Goal: Task Accomplishment & Management: Manage account settings

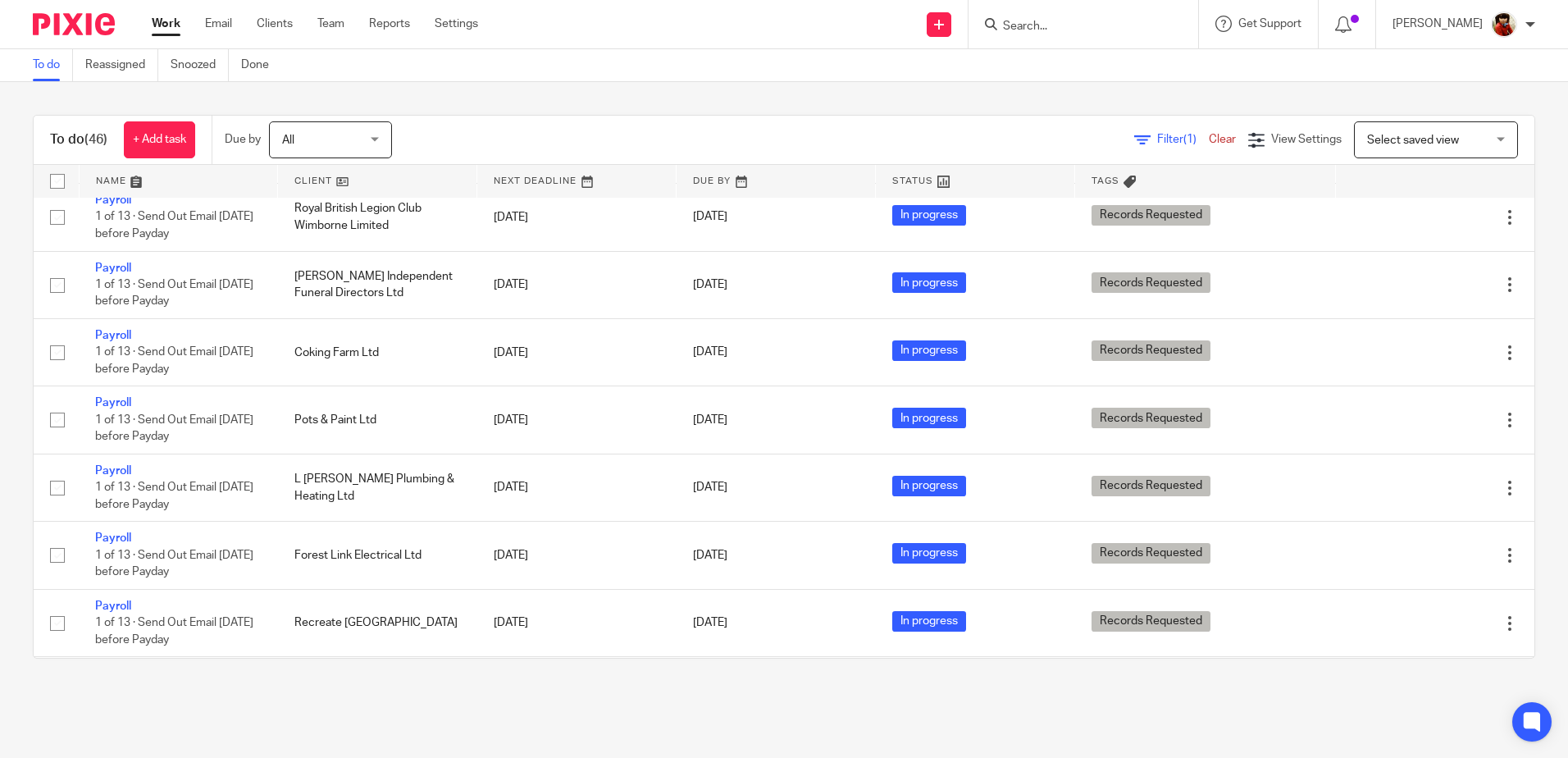
scroll to position [492, 0]
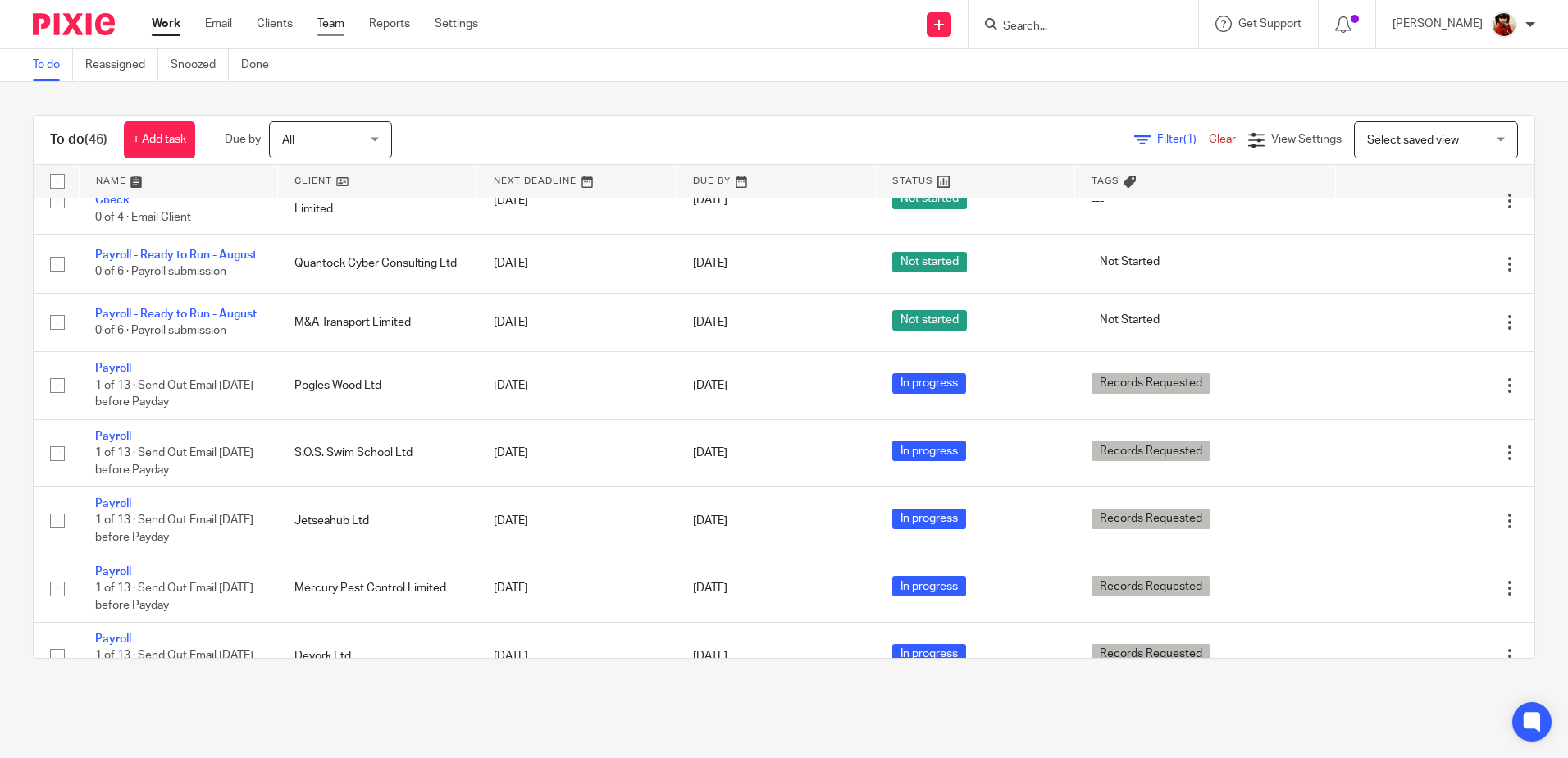
click at [323, 20] on link "Team" at bounding box center [330, 24] width 27 height 17
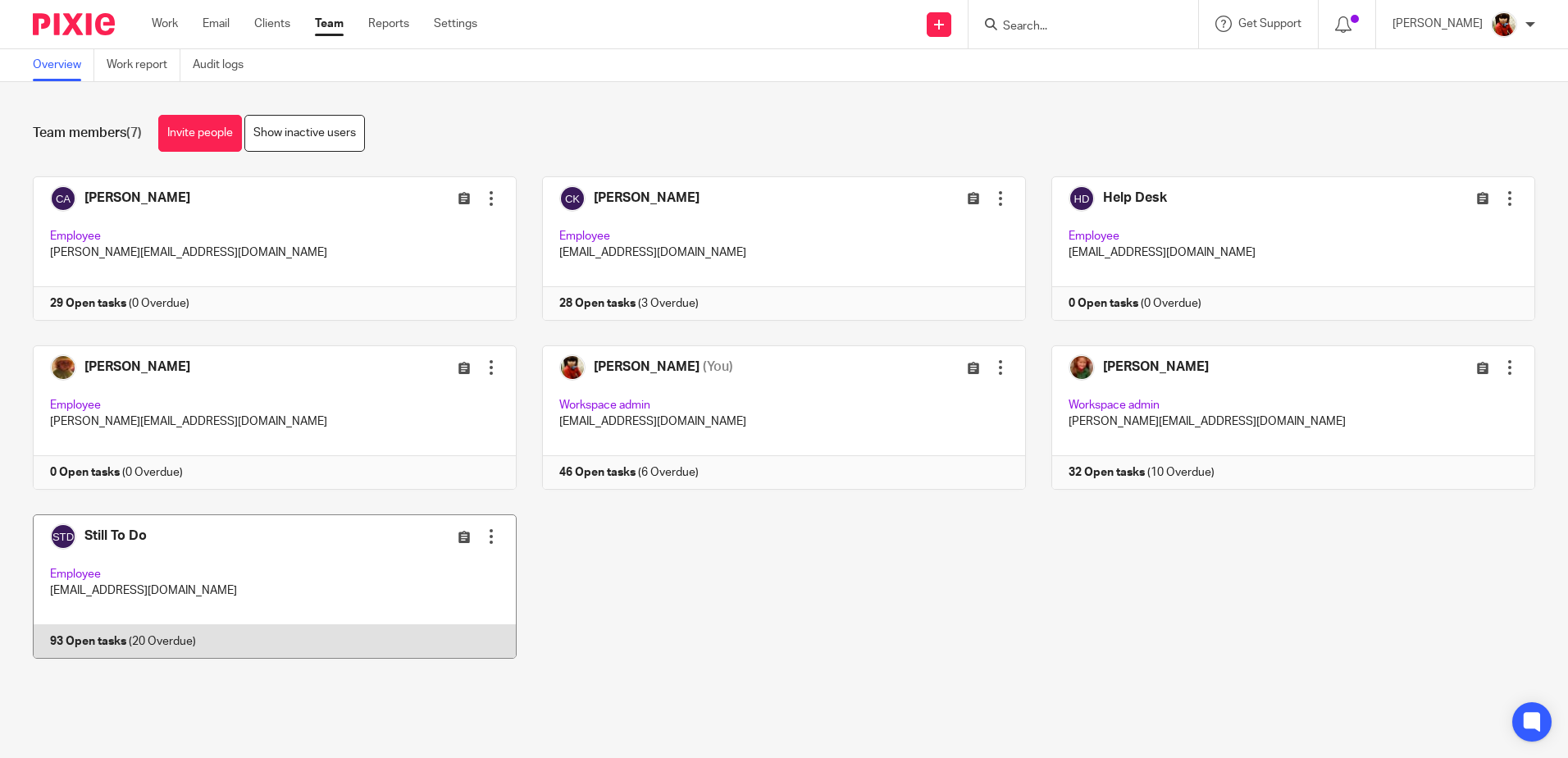
click at [110, 531] on link at bounding box center [262, 586] width 510 height 144
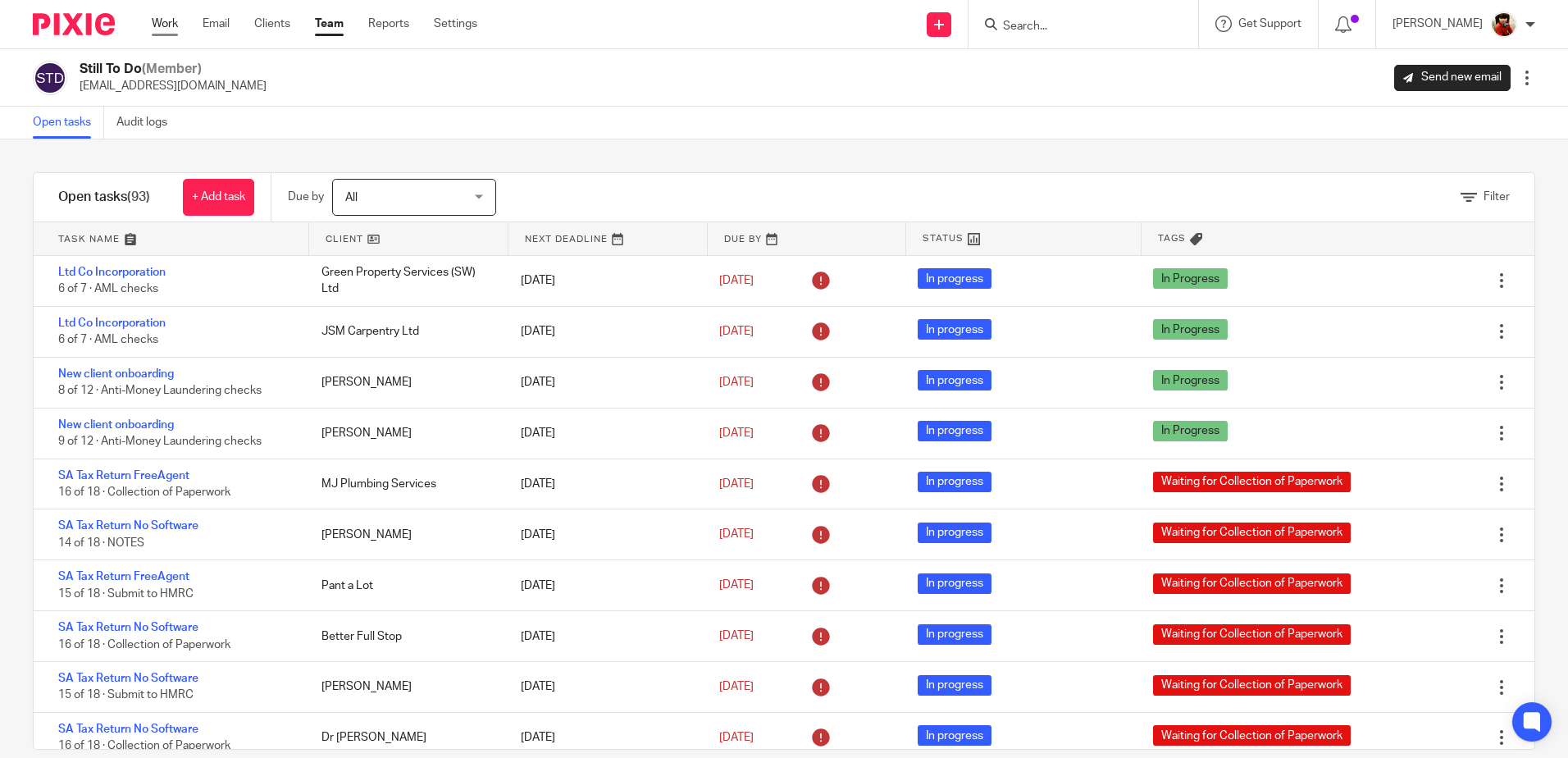
click at [172, 23] on link "Work" at bounding box center [164, 24] width 26 height 17
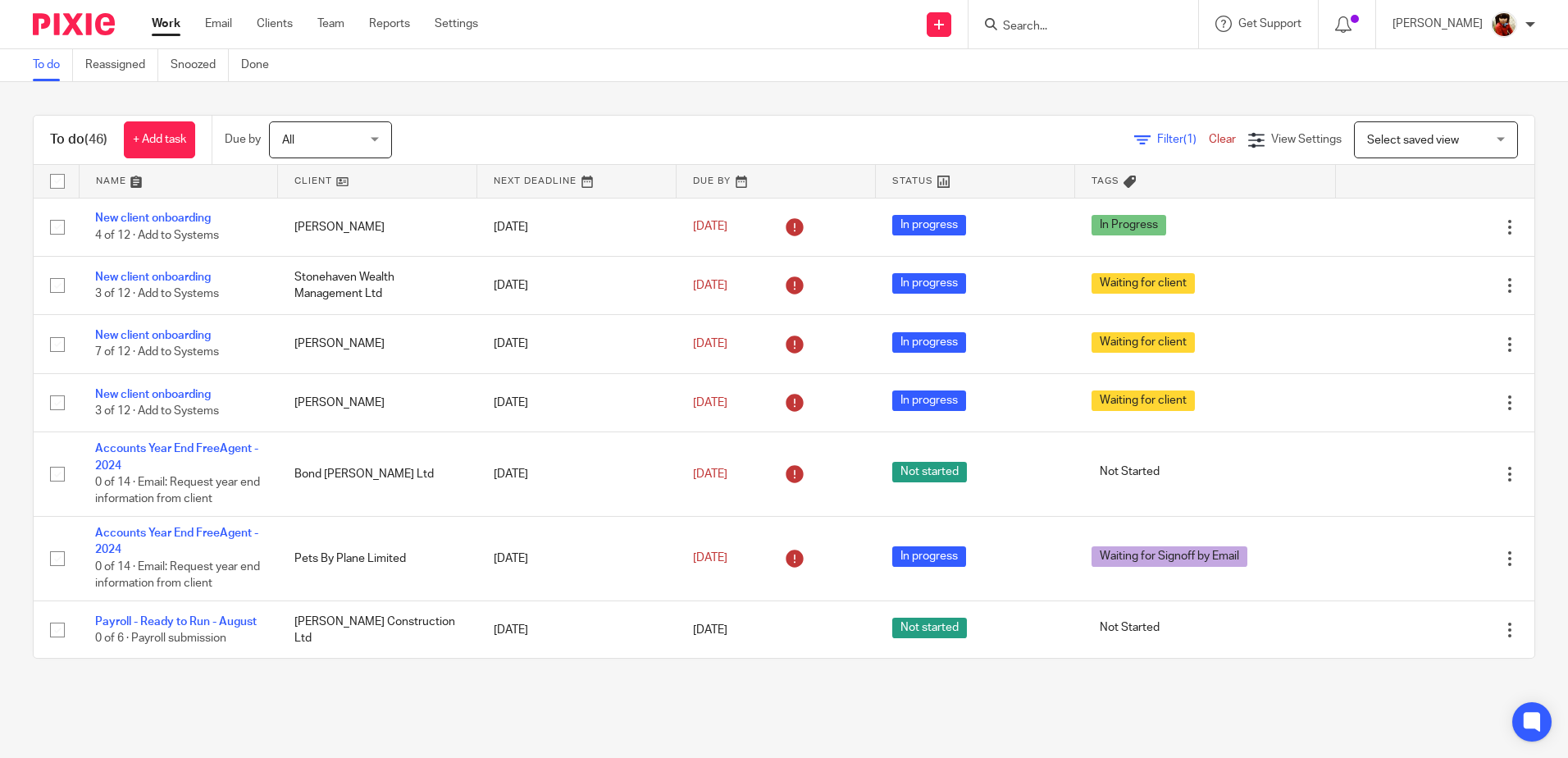
click at [1047, 32] on input "Search" at bounding box center [1075, 27] width 148 height 15
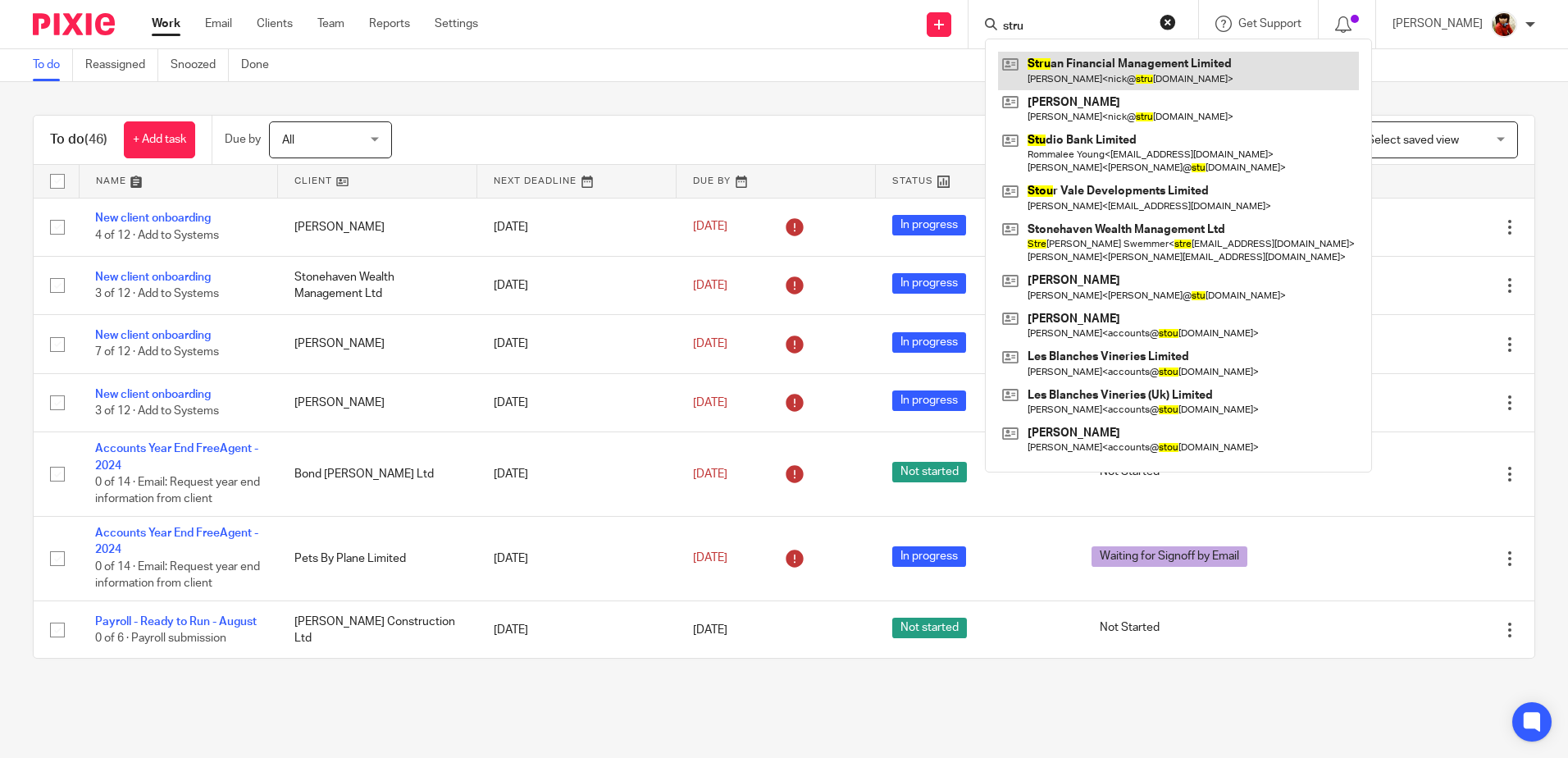
type input "stru"
click at [1121, 73] on link at bounding box center [1178, 71] width 361 height 38
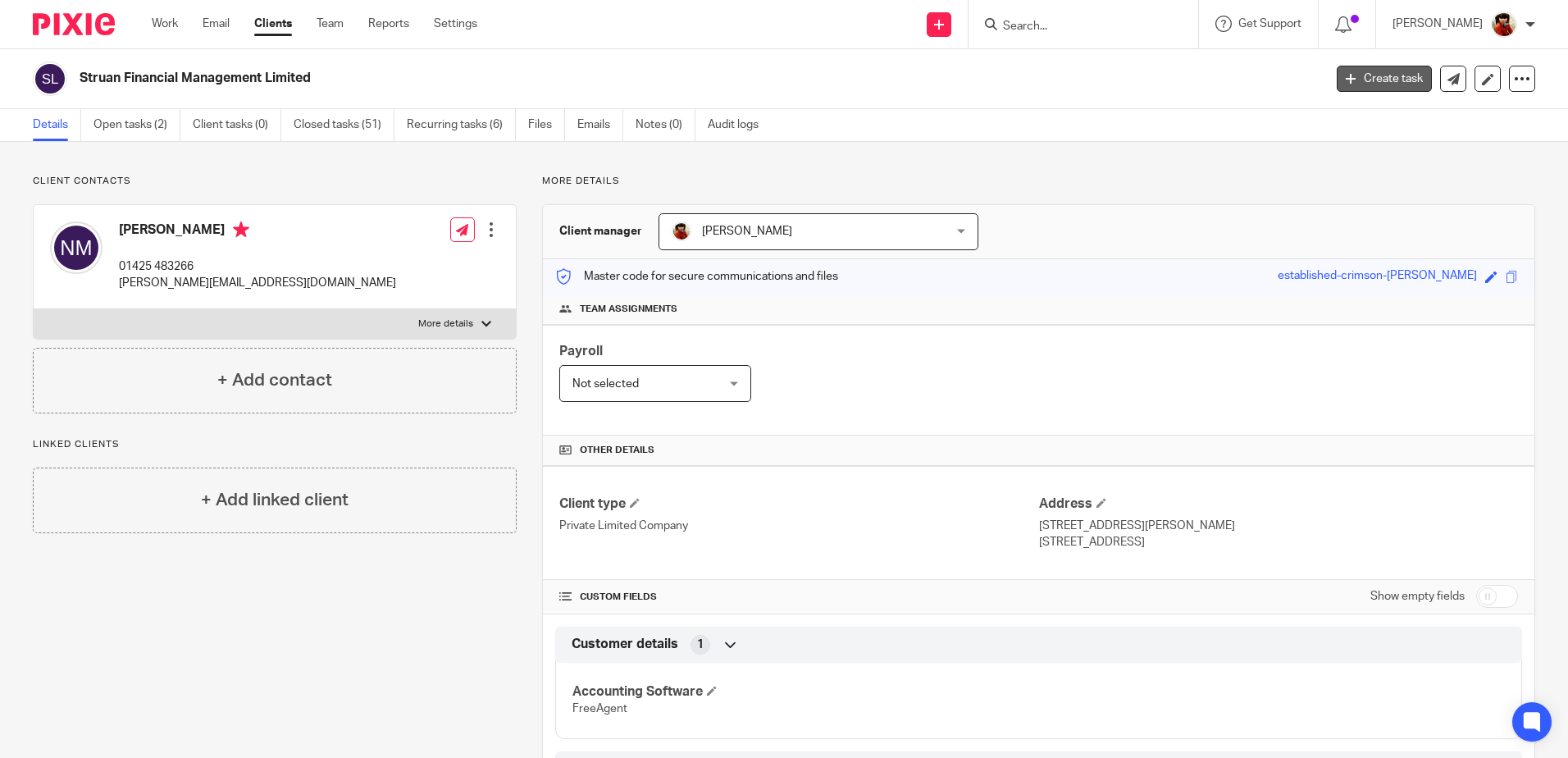
click at [1345, 77] on icon at bounding box center [1350, 78] width 10 height 10
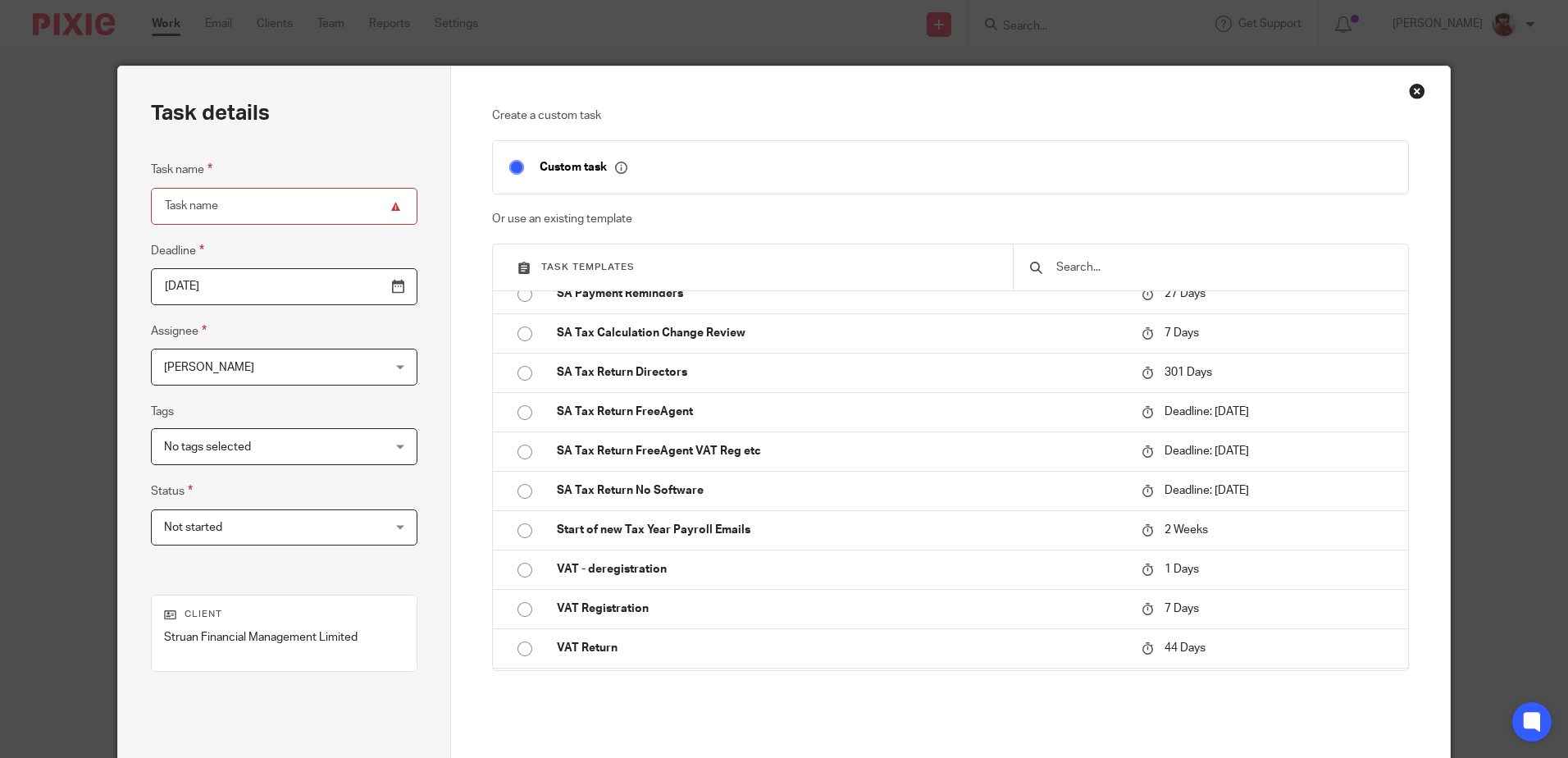
scroll to position [1313, 0]
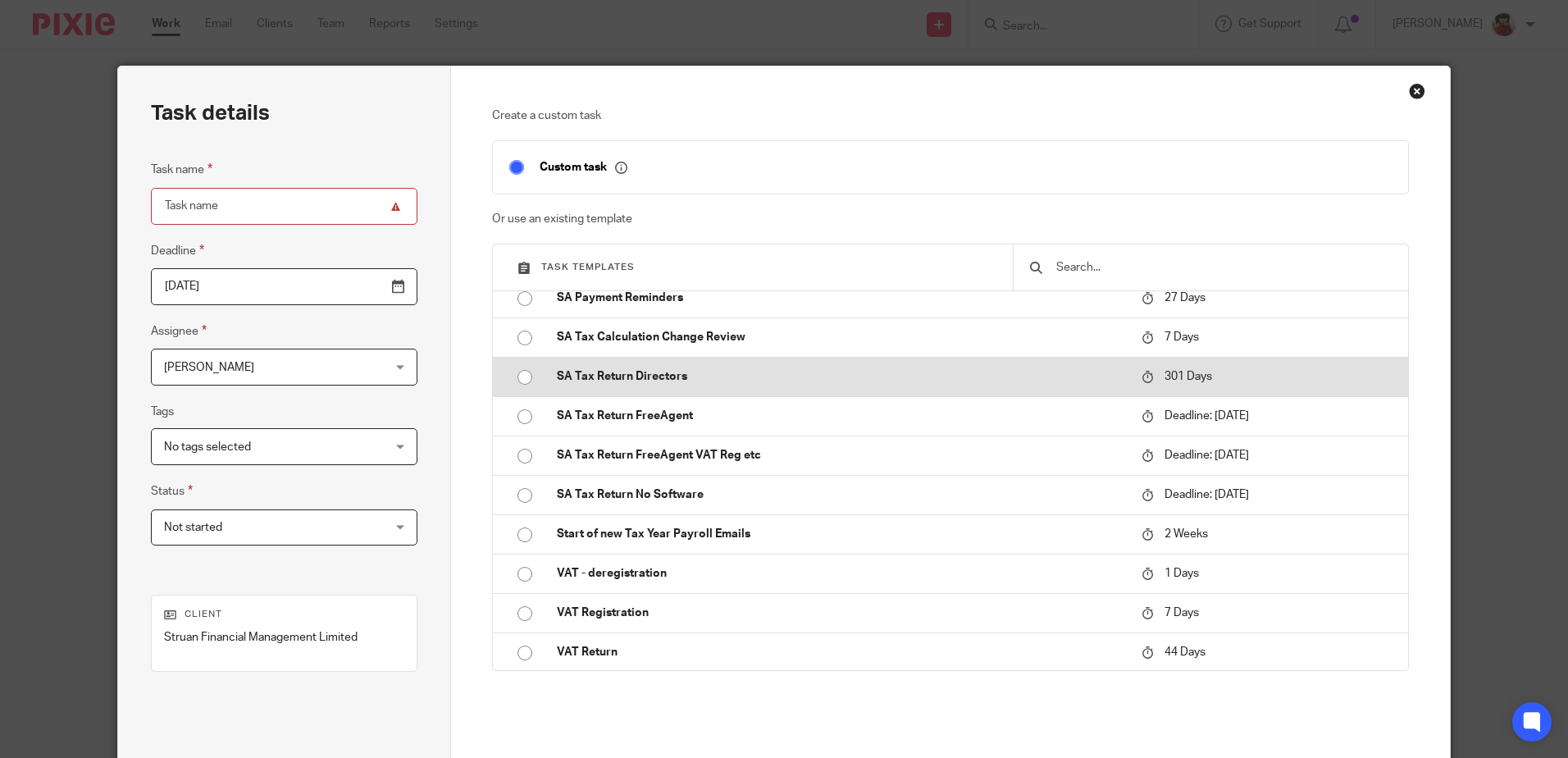
click at [516, 380] on input "radio" at bounding box center [525, 378] width 32 height 32
type input "2026-06-19"
type input "SA Tax Return Directors"
checkbox input "false"
radio input "false"
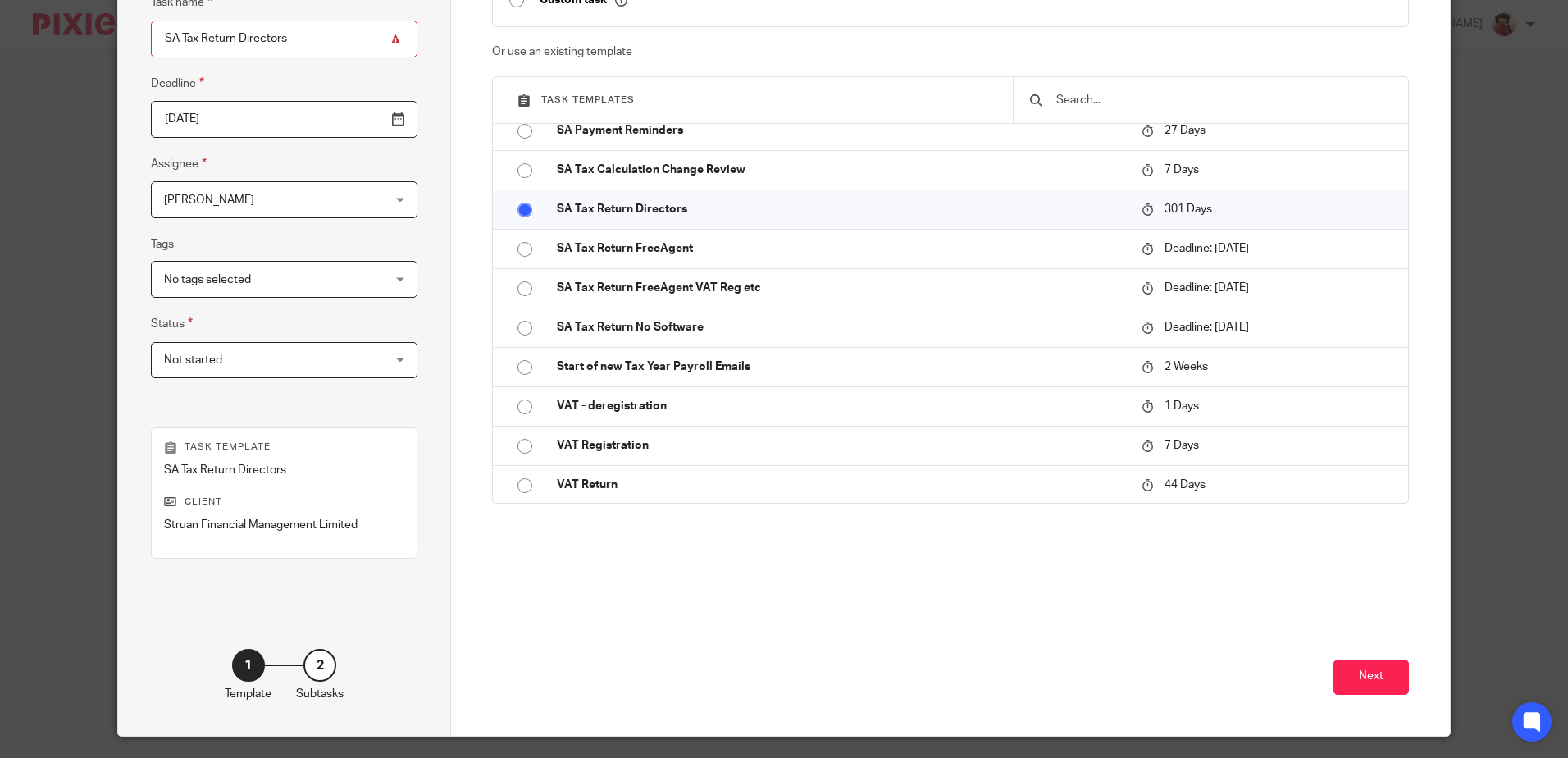
scroll to position [212, 0]
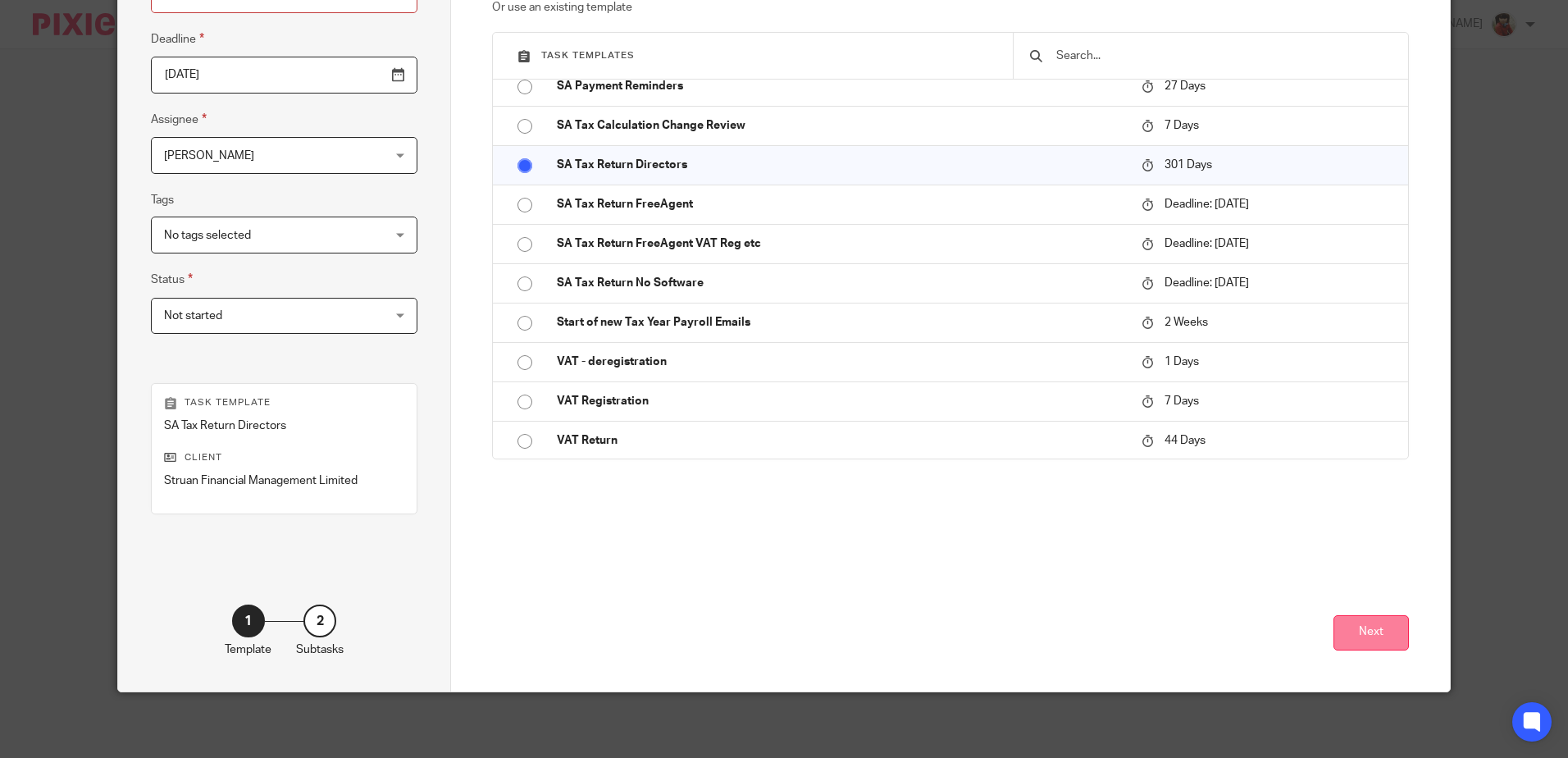
click at [1348, 636] on button "Next" at bounding box center [1370, 633] width 75 height 35
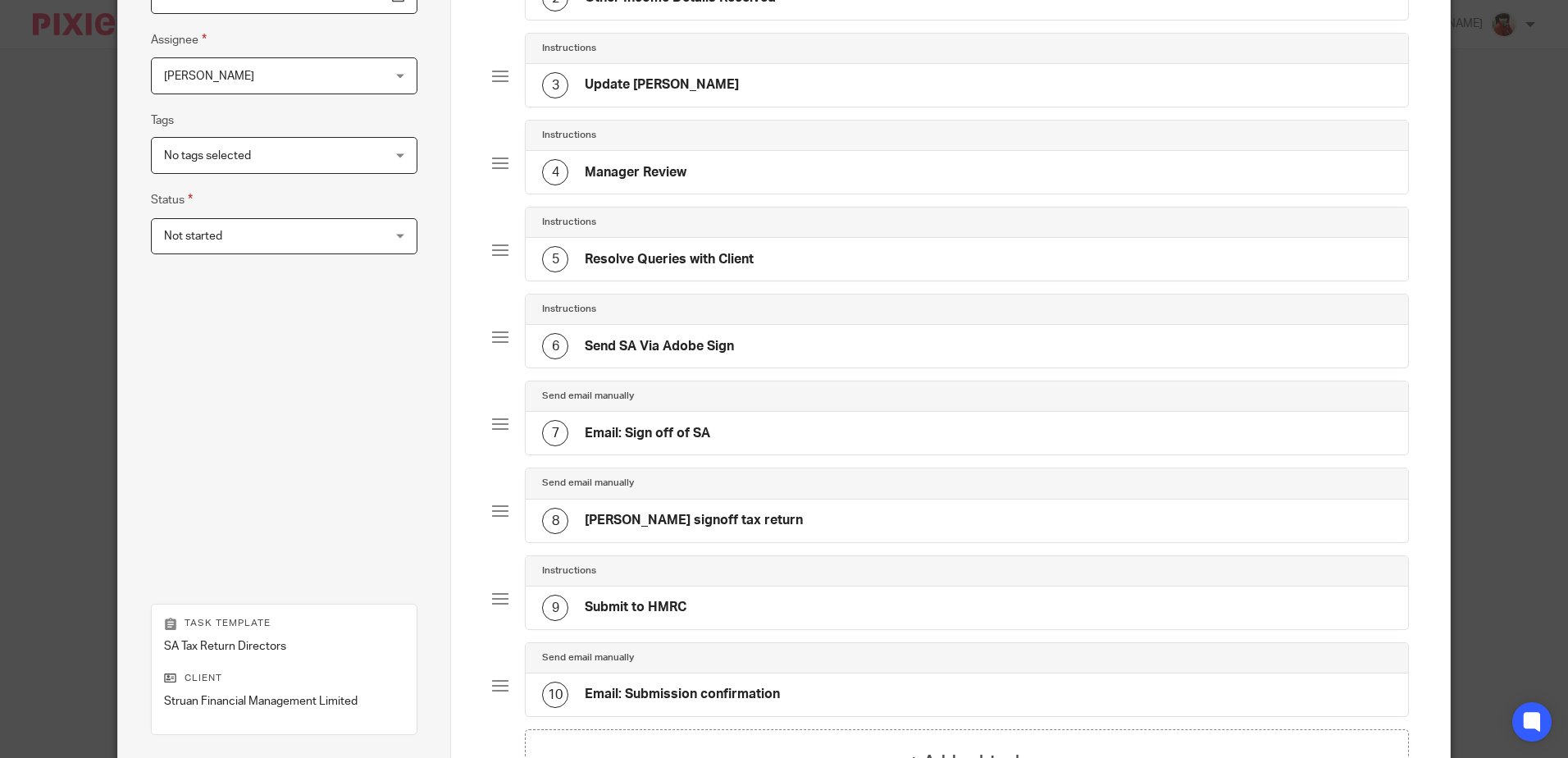
scroll to position [511, 0]
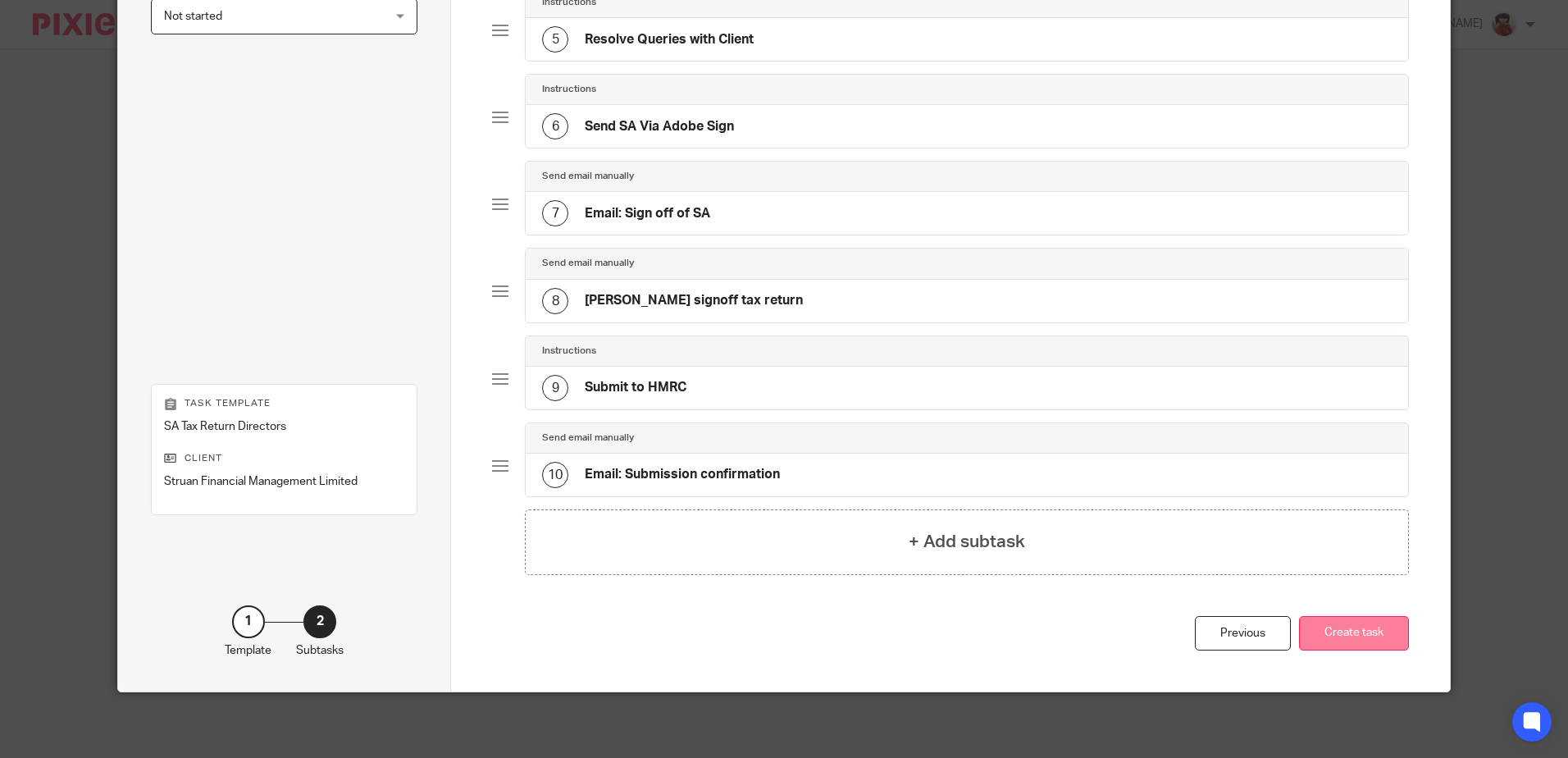
click at [1331, 630] on button "Create task" at bounding box center [1354, 634] width 110 height 35
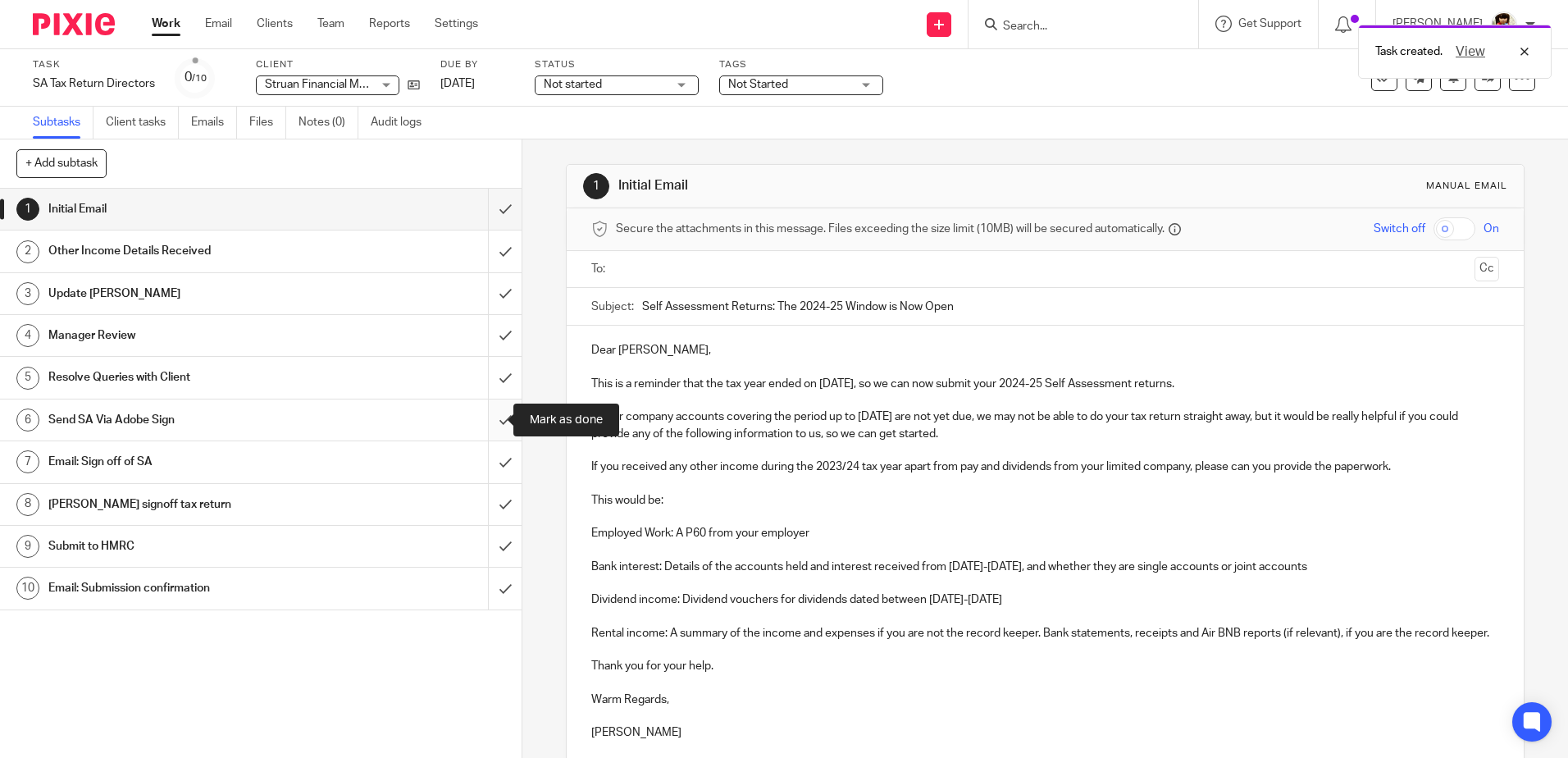
click at [488, 415] on input "submit" at bounding box center [261, 420] width 522 height 41
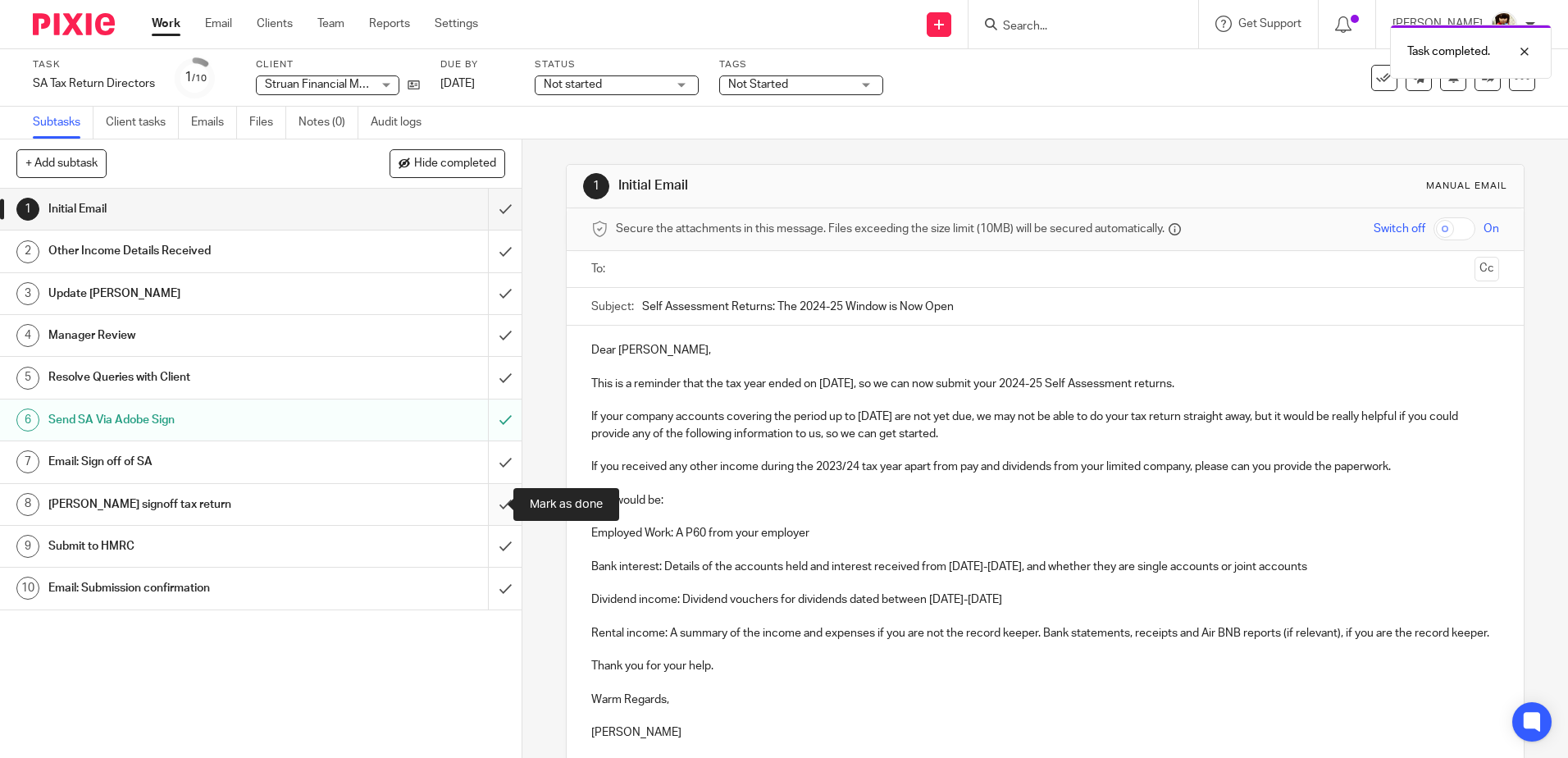
click at [497, 503] on input "submit" at bounding box center [261, 504] width 522 height 41
click at [99, 543] on h1 "Submit to HMRC" at bounding box center [189, 546] width 282 height 24
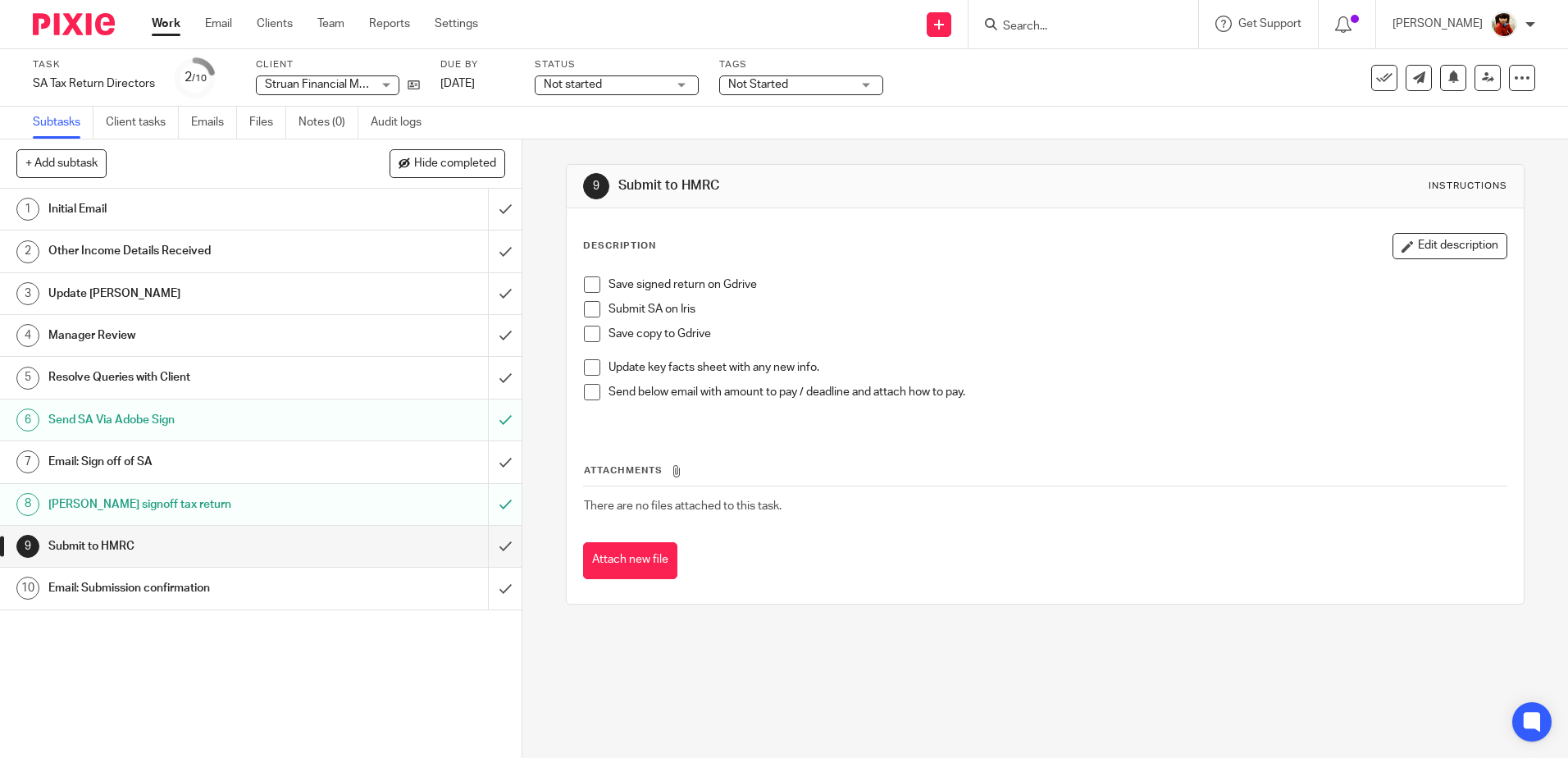
click at [584, 287] on span at bounding box center [592, 285] width 17 height 17
click at [590, 306] on span at bounding box center [592, 309] width 17 height 17
click at [588, 332] on span at bounding box center [592, 334] width 17 height 17
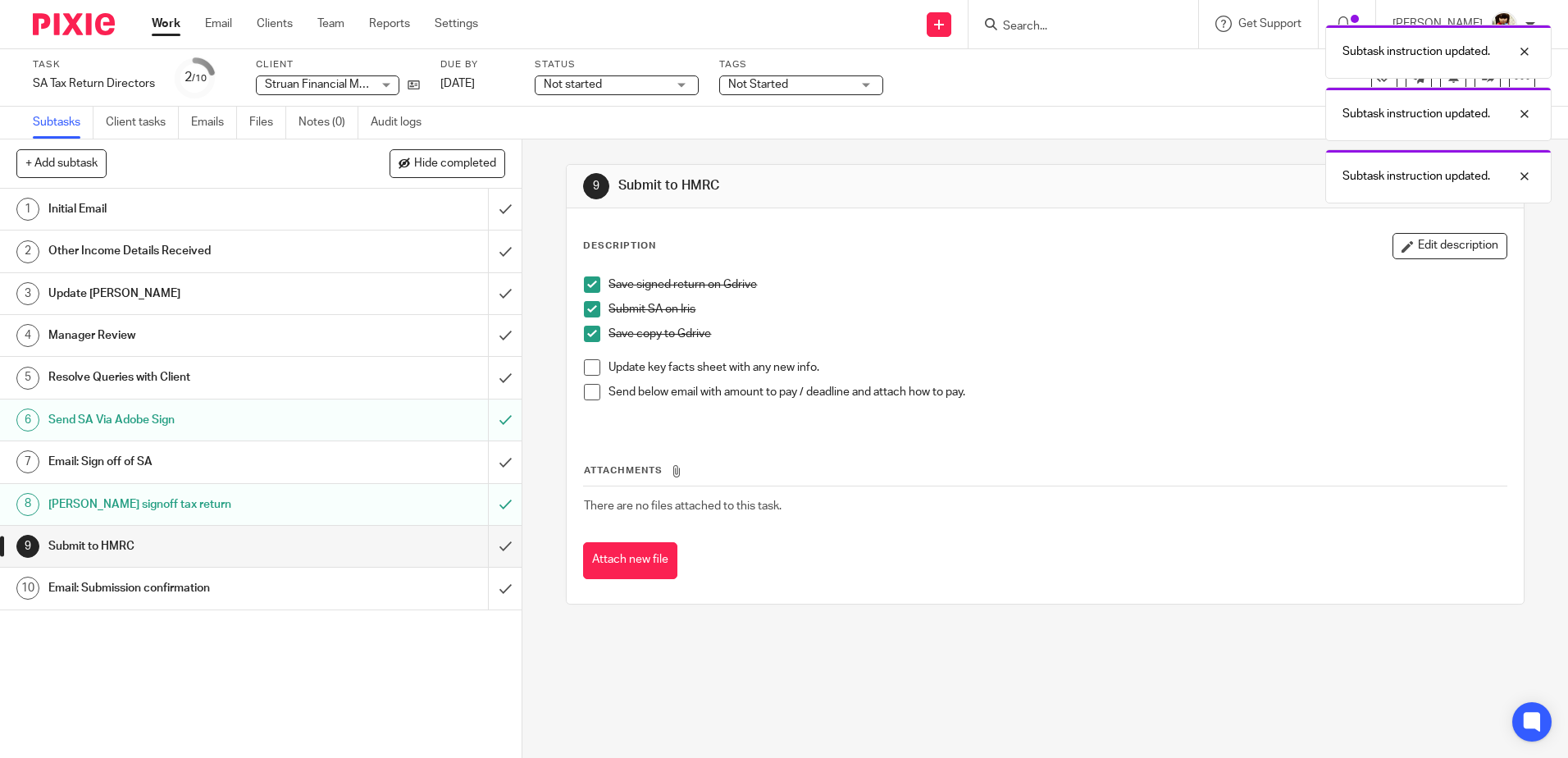
click at [130, 590] on h1 "Email: Submission confirmation" at bounding box center [189, 588] width 282 height 24
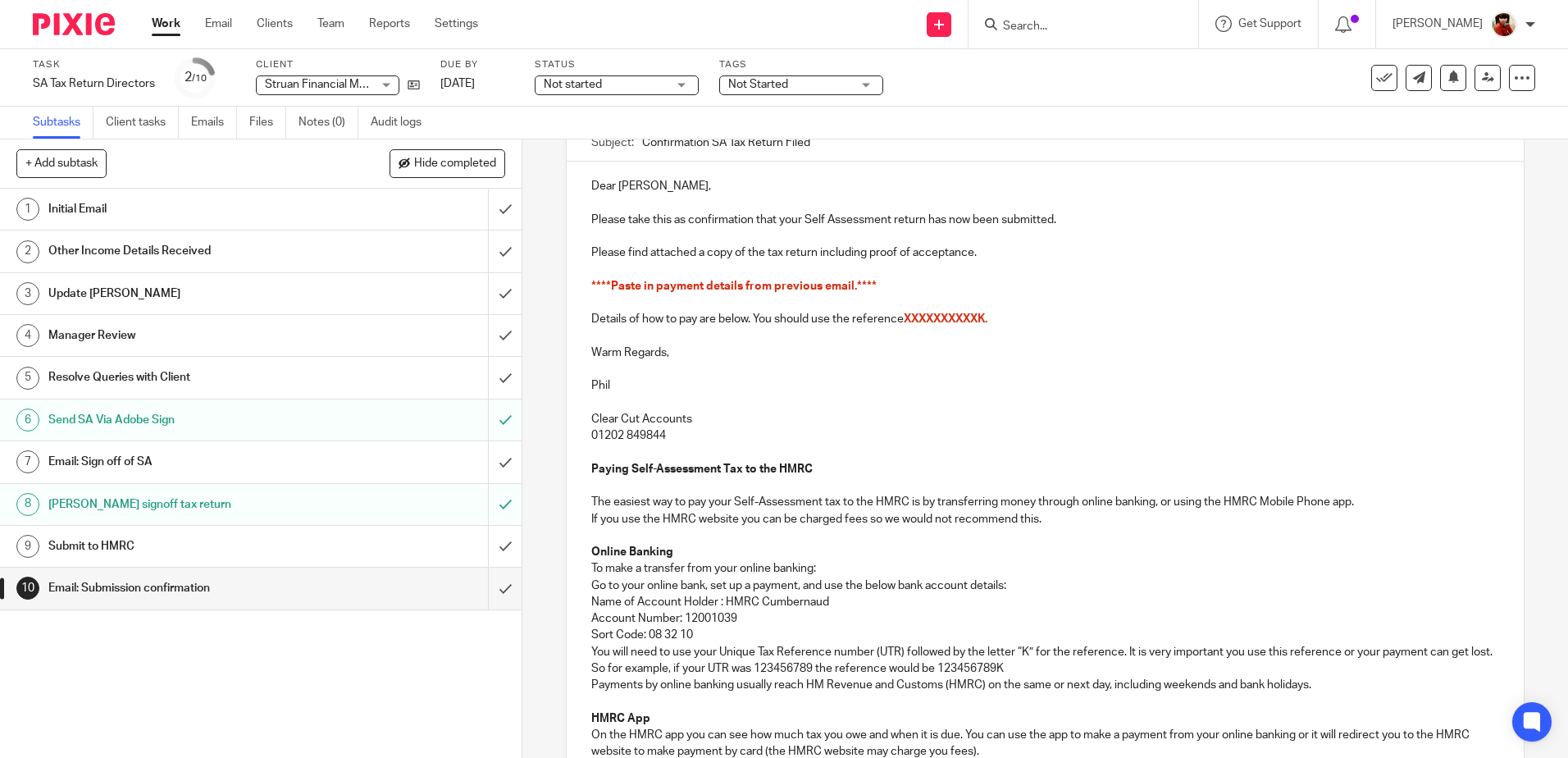
scroll to position [82, 0]
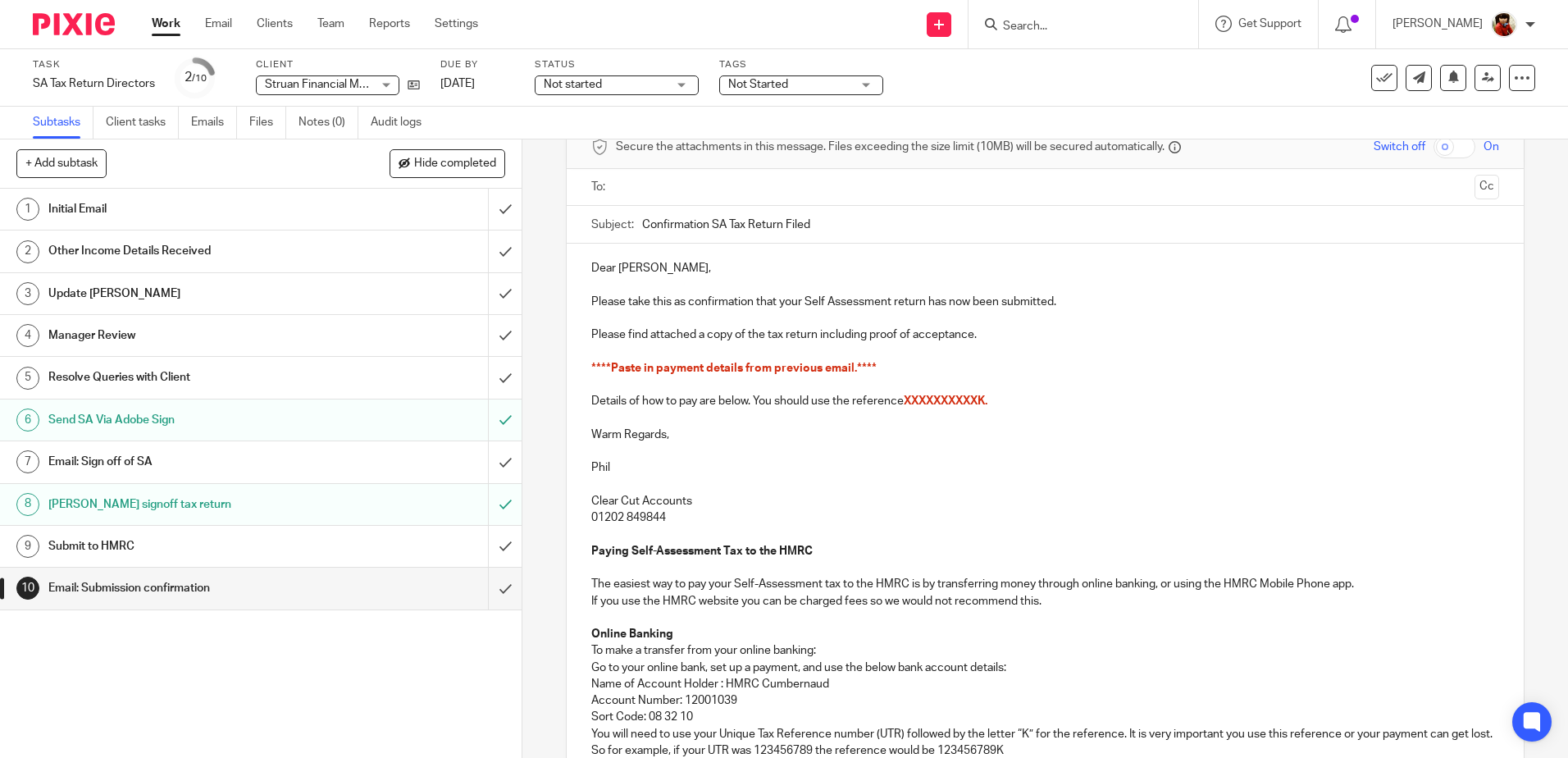
click at [658, 267] on p "Dear Nicholas," at bounding box center [1044, 268] width 907 height 17
click at [920, 304] on p "Please take this as confirmation that your Self Assessment return has now been …" at bounding box center [1044, 302] width 907 height 17
click at [949, 304] on p "Please take this as confirmation that your Self Assessment returns has now been…" at bounding box center [1044, 302] width 907 height 17
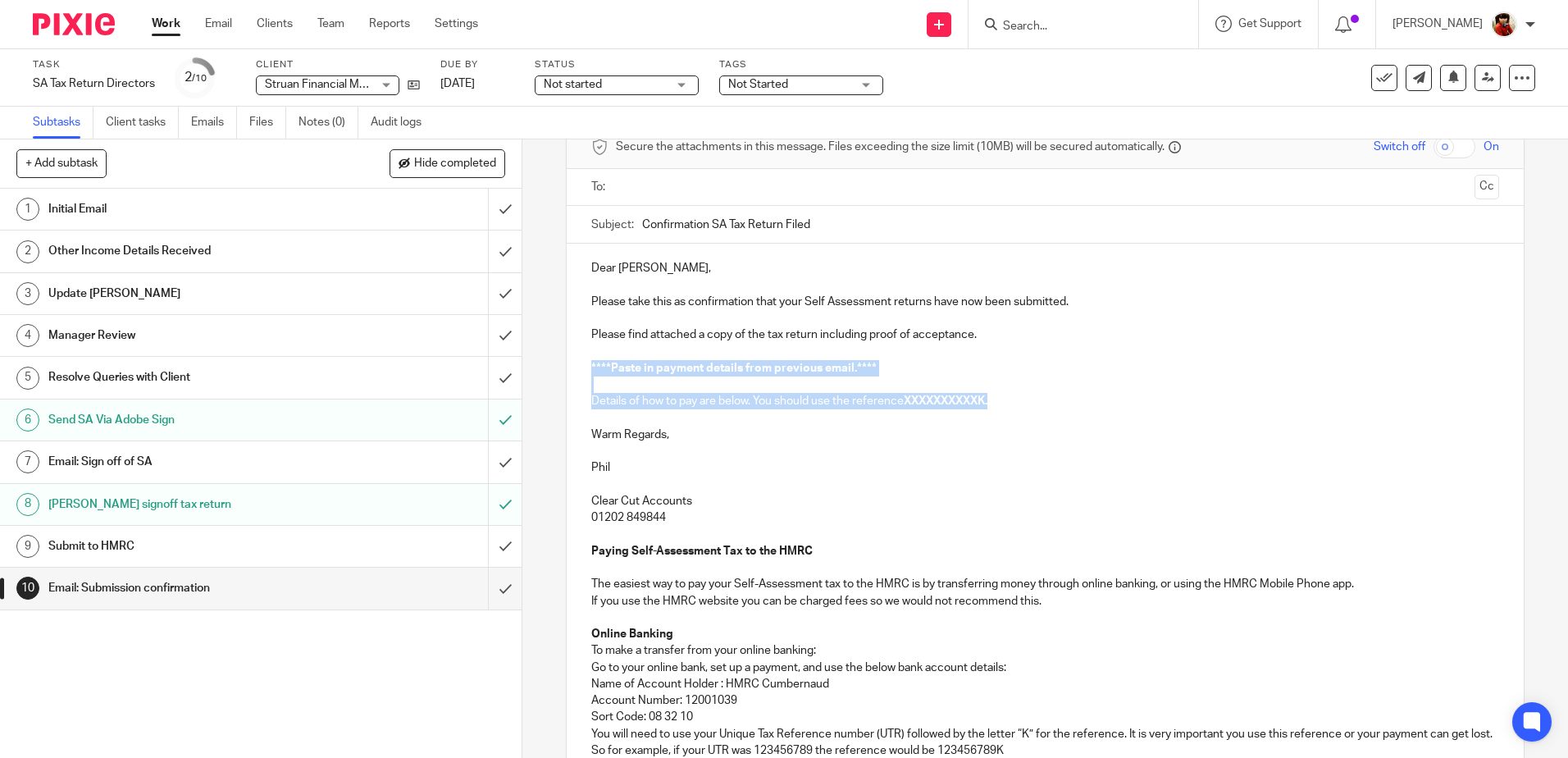
drag, startPoint x: 1002, startPoint y: 403, endPoint x: 587, endPoint y: 361, distance: 417.1
click at [587, 361] on div "Dear Nick, Please take this as confirmation that your Self Assessment returns h…" at bounding box center [1044, 623] width 956 height 761
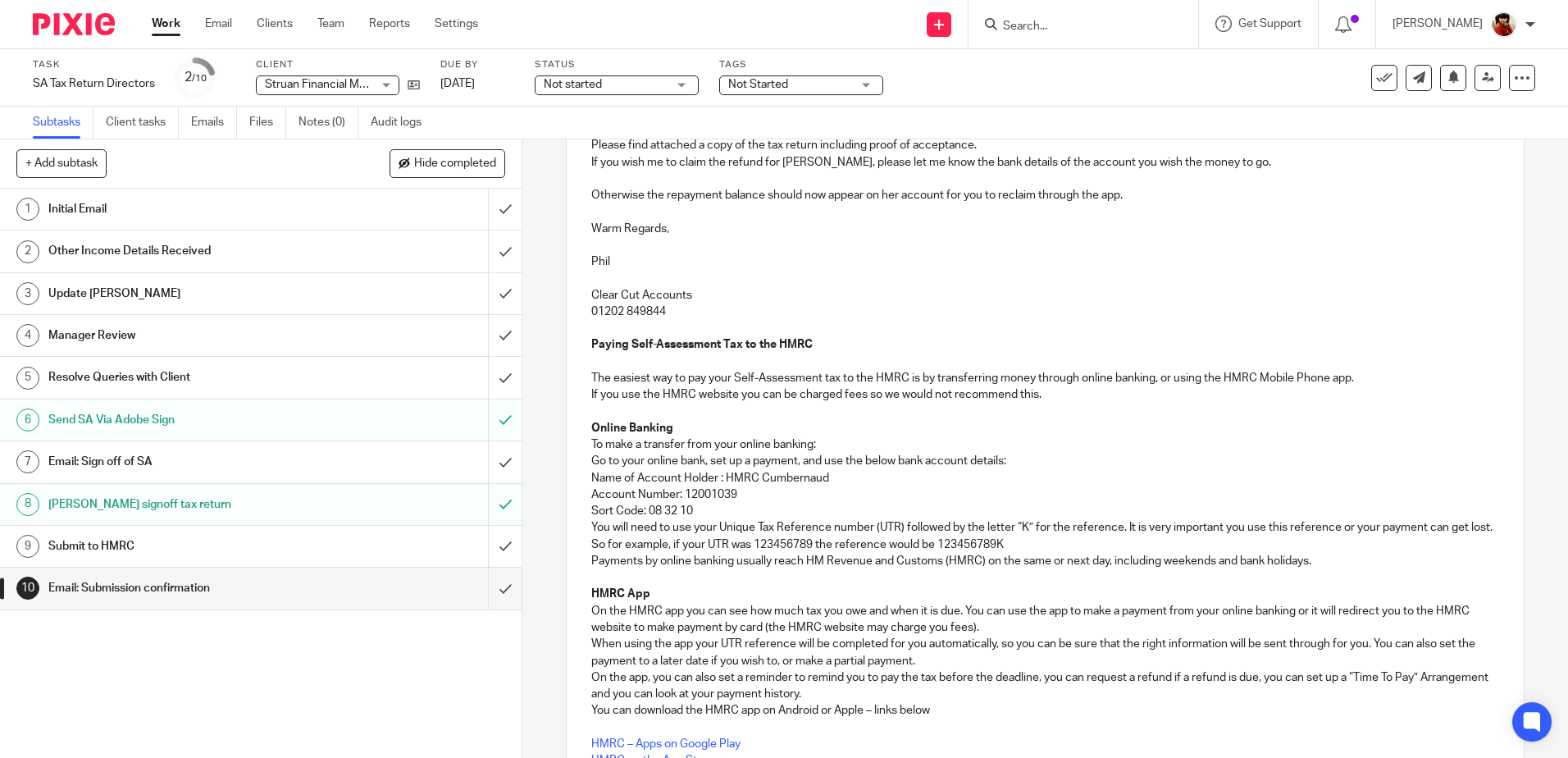
scroll to position [475, 0]
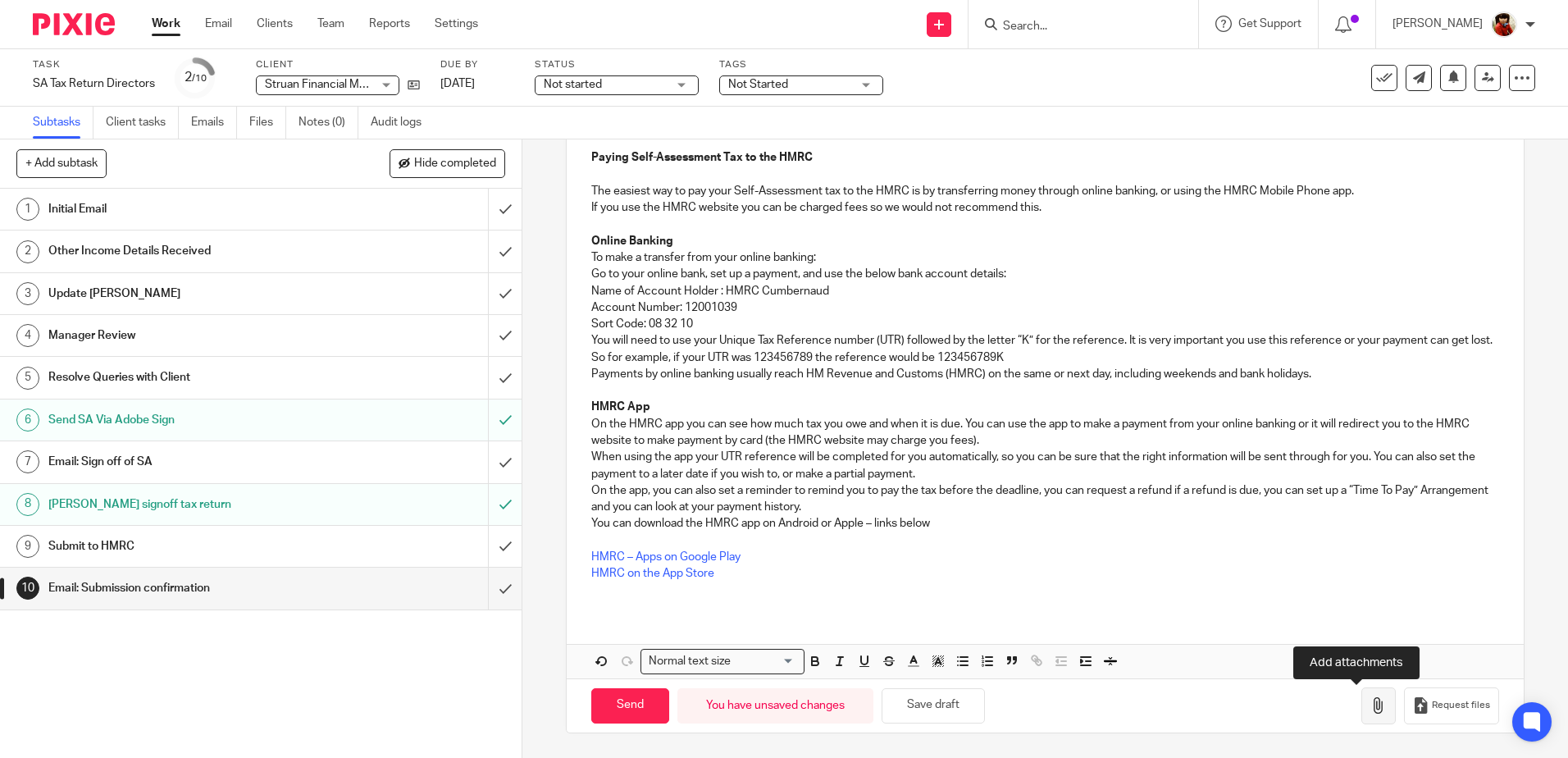
click at [1370, 707] on icon "button" at bounding box center [1379, 706] width 17 height 17
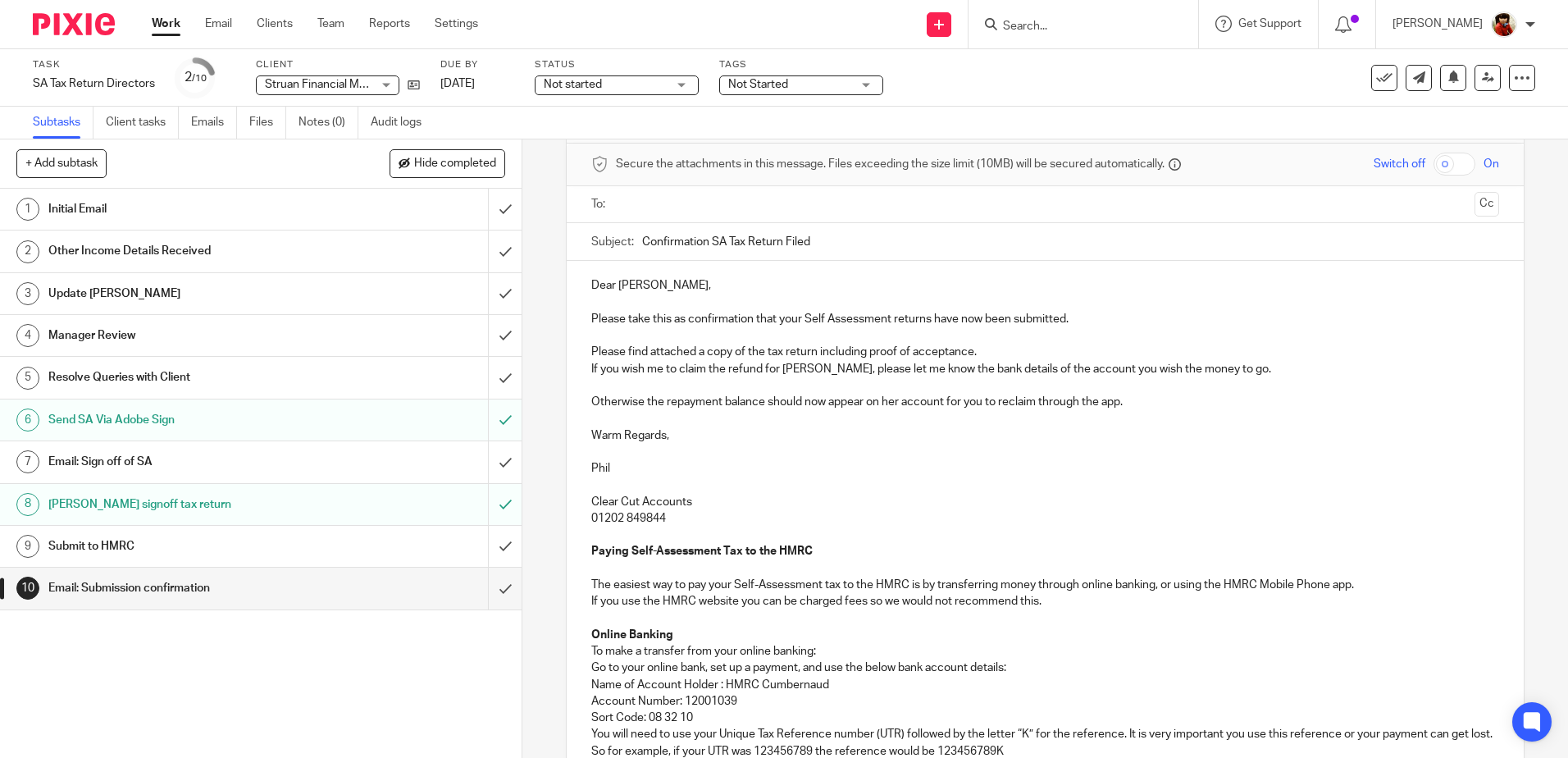
scroll to position [0, 0]
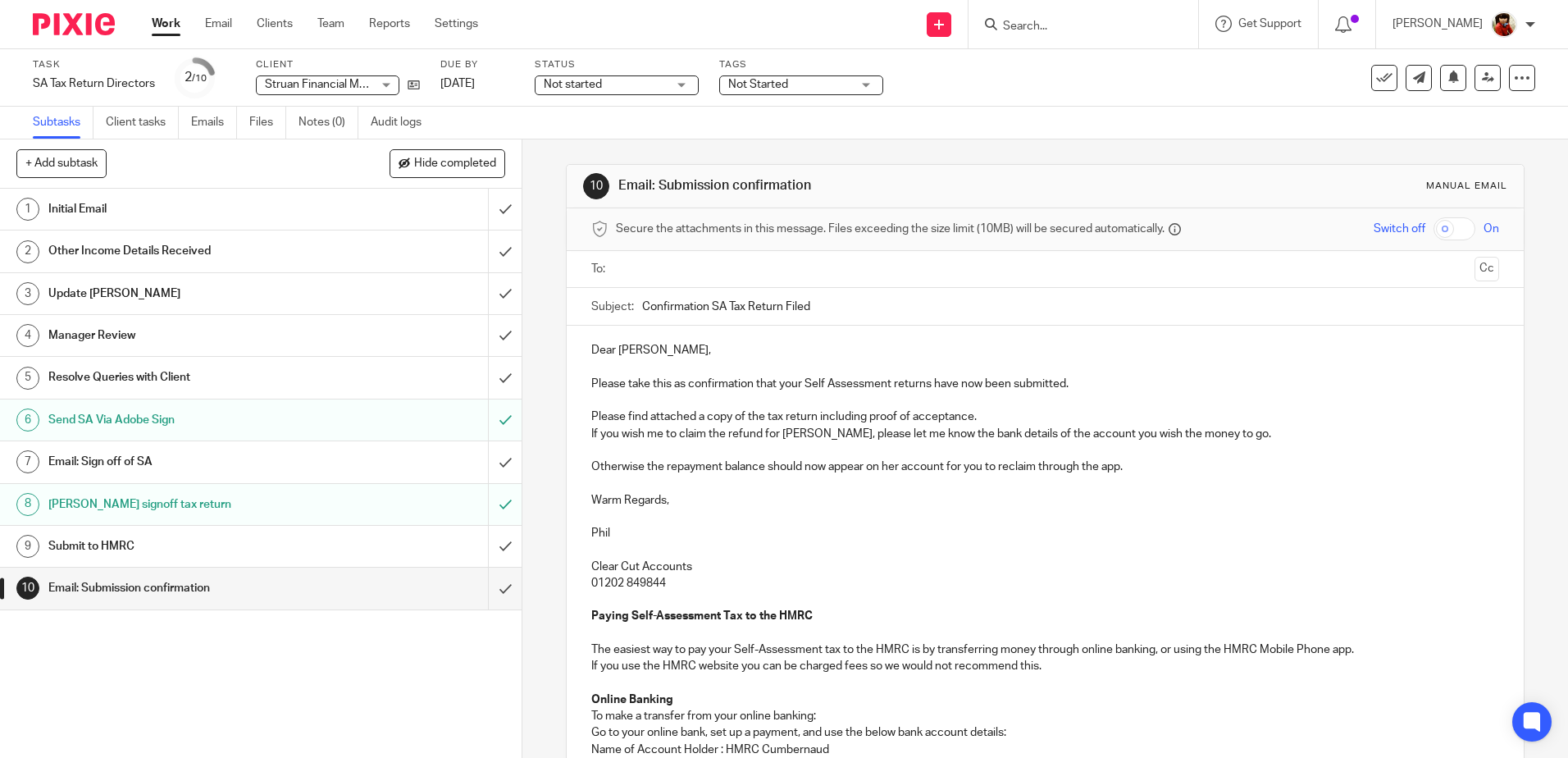
click at [1148, 468] on p "Otherwise the repayment balance should now appear on her account for you to rec…" at bounding box center [1044, 467] width 907 height 17
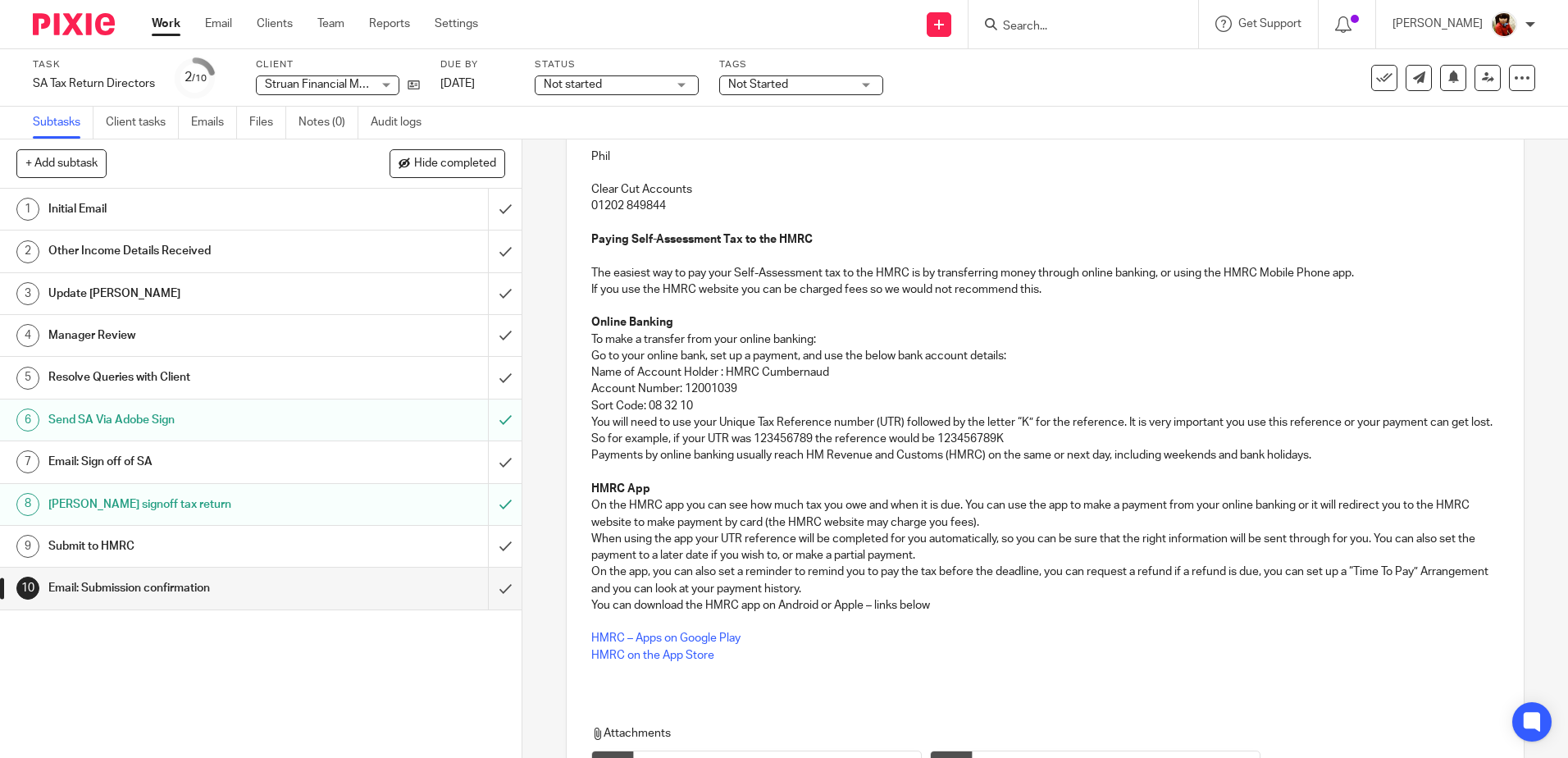
scroll to position [601, 0]
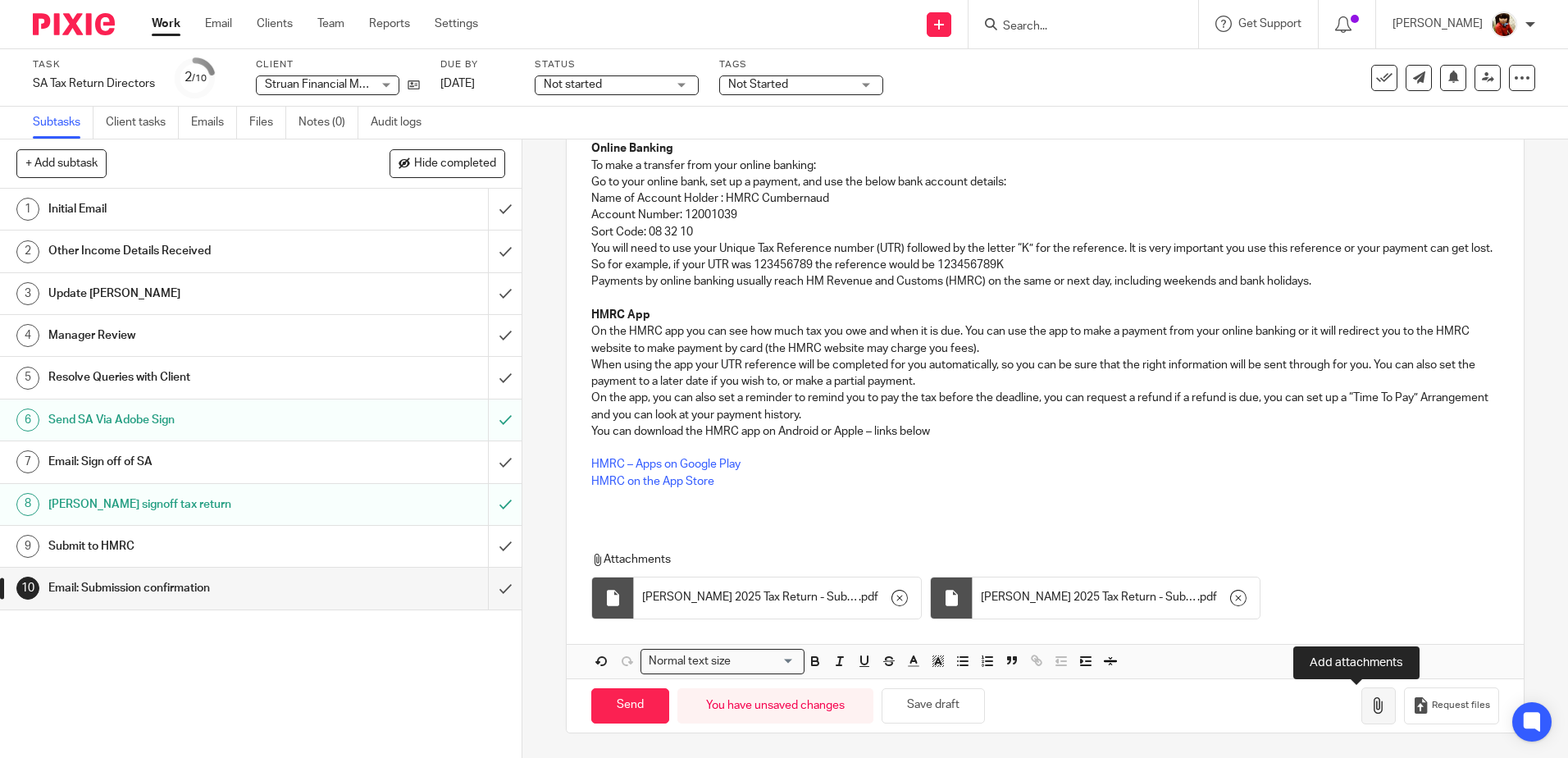
click at [1370, 707] on icon "button" at bounding box center [1379, 706] width 17 height 17
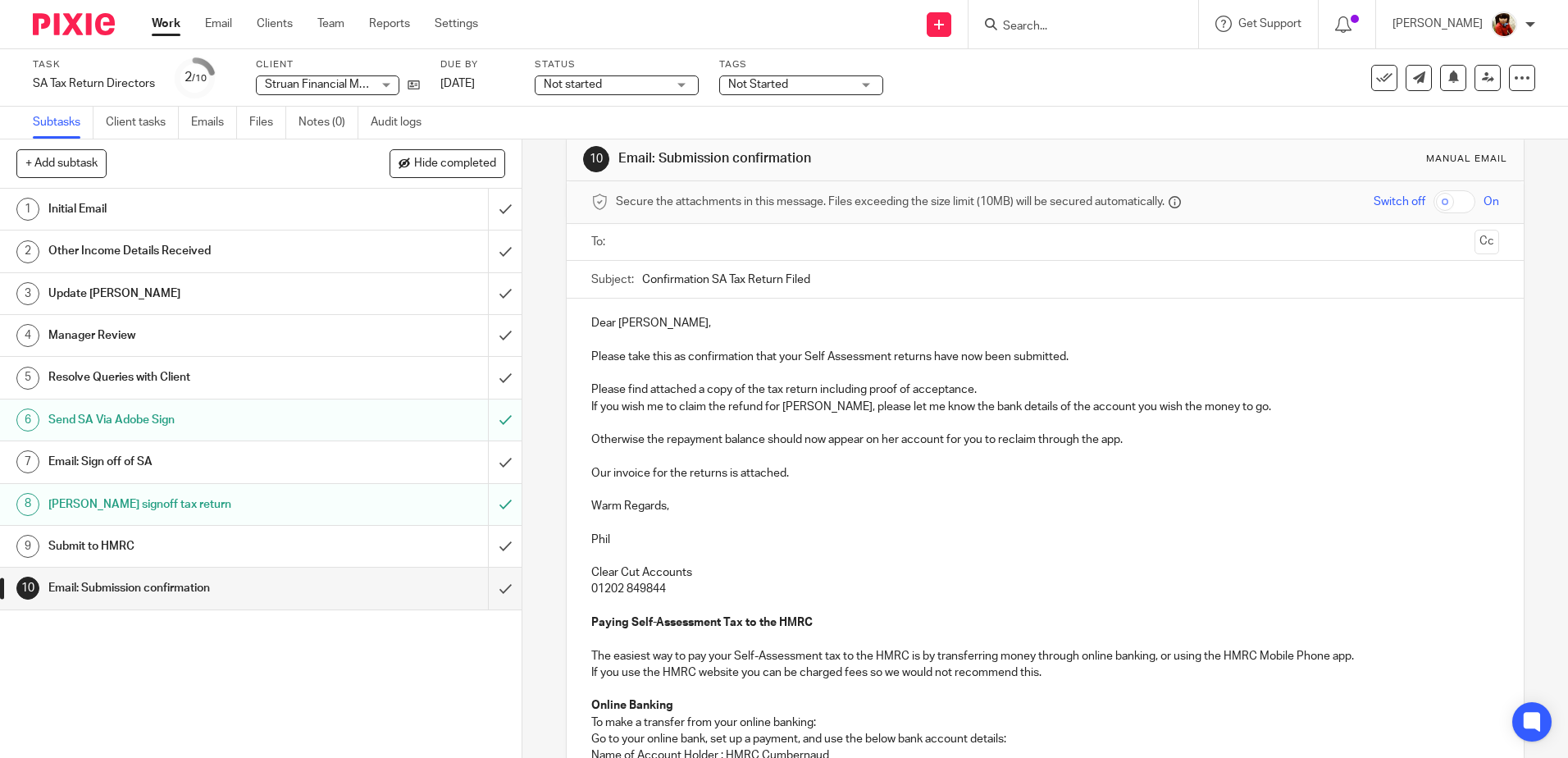
scroll to position [0, 0]
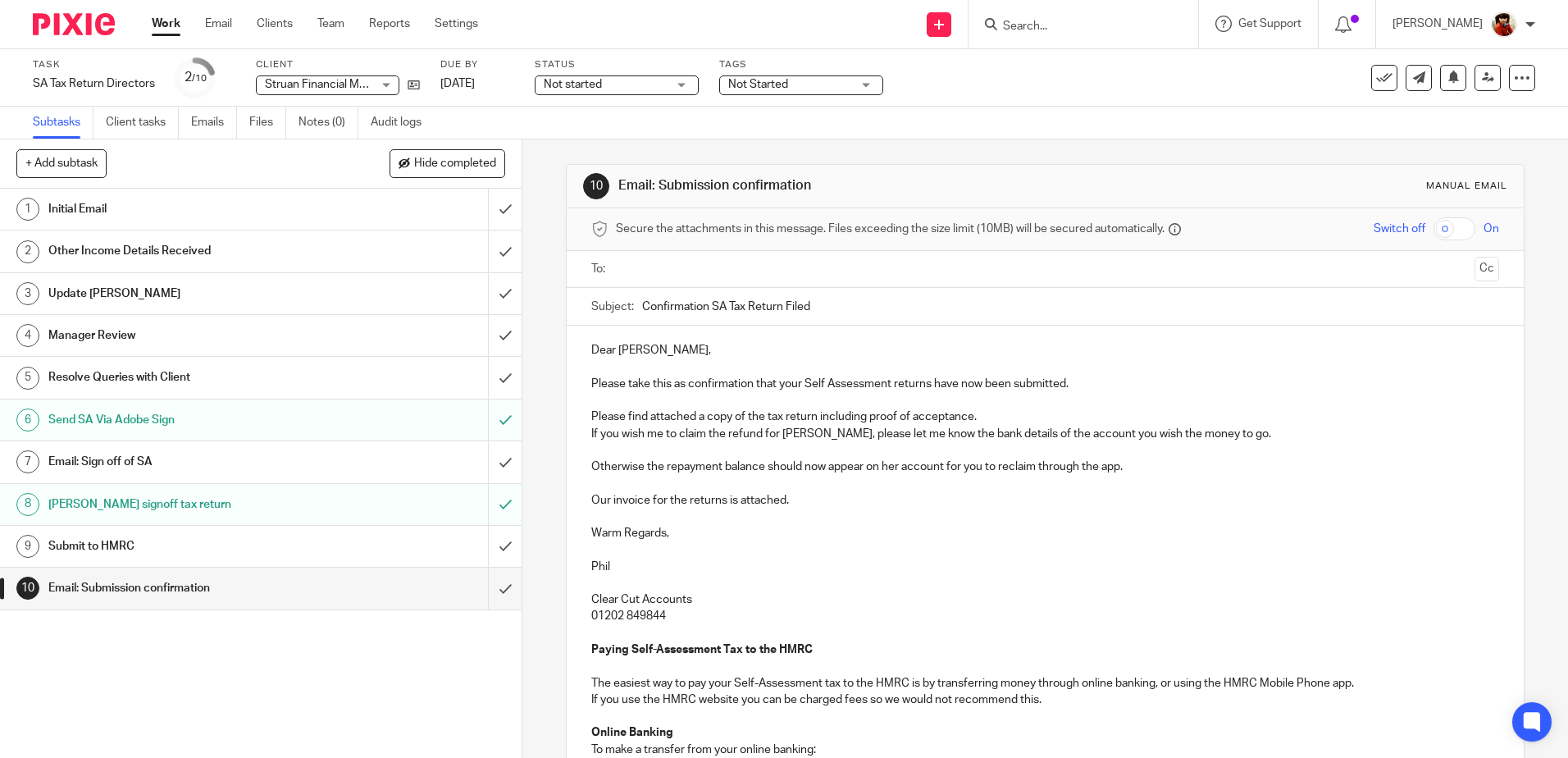
click at [652, 267] on input "text" at bounding box center [1044, 269] width 846 height 19
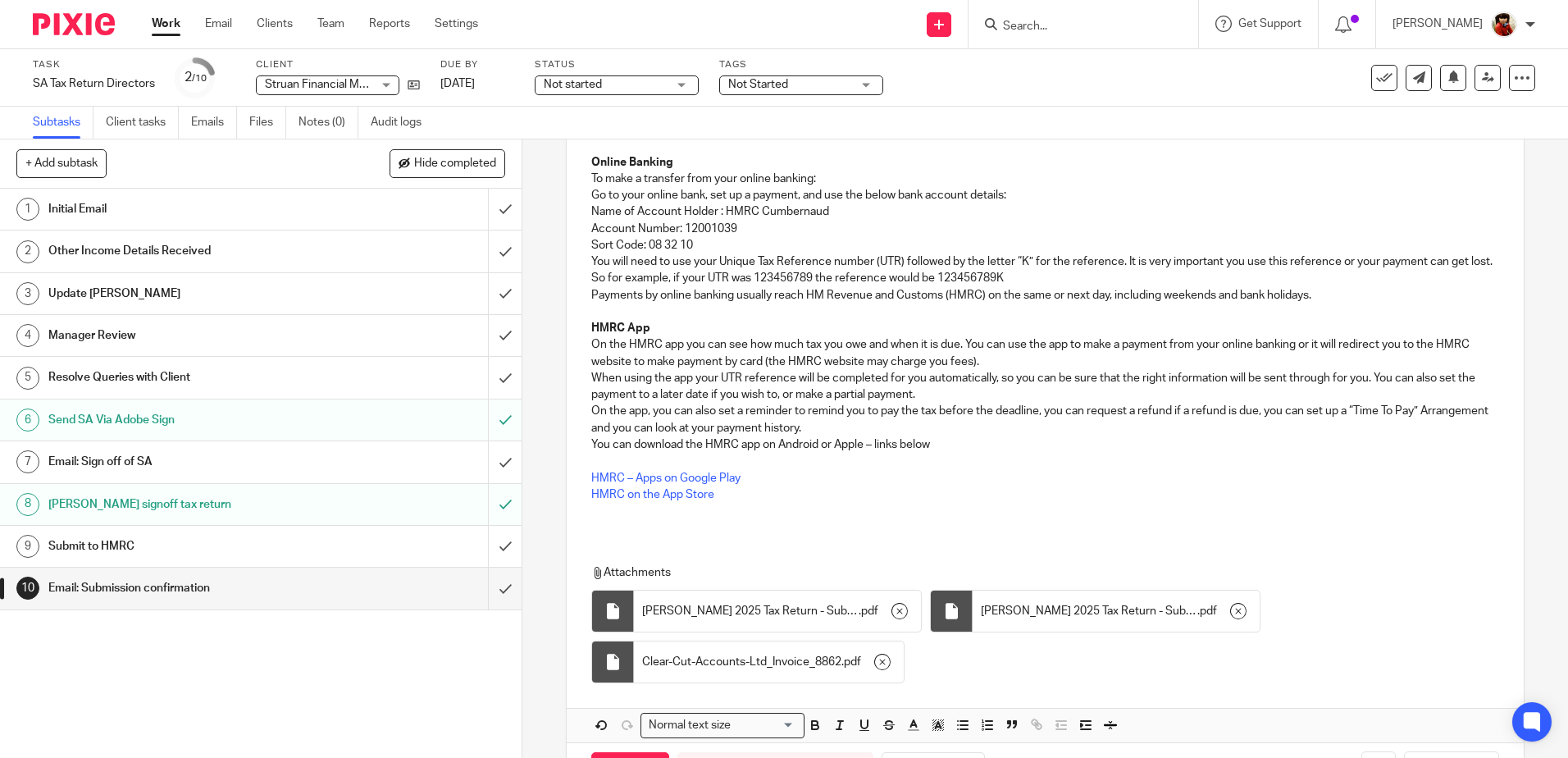
scroll to position [656, 0]
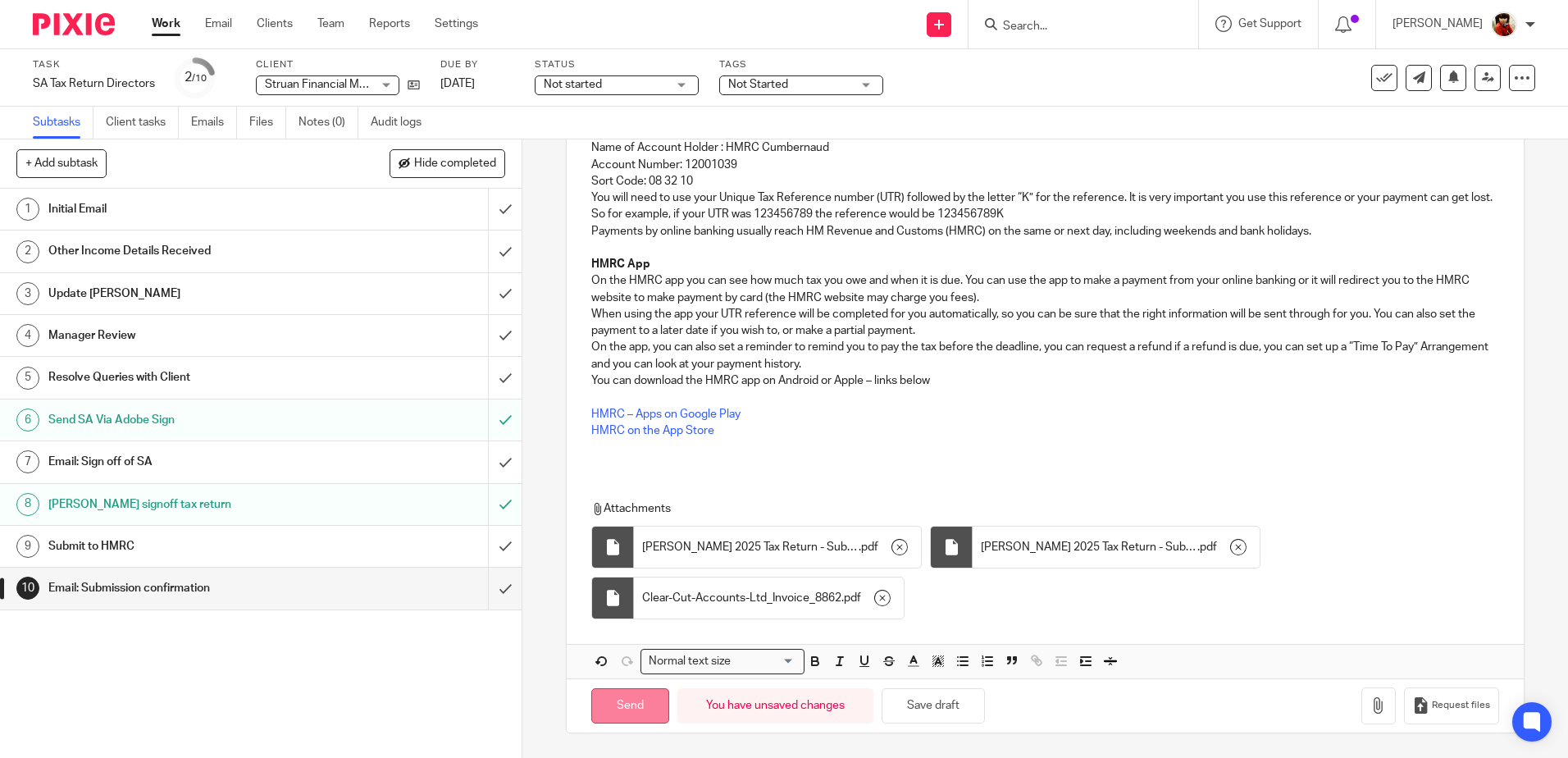
click at [637, 699] on input "Send" at bounding box center [630, 706] width 78 height 35
type input "Sent"
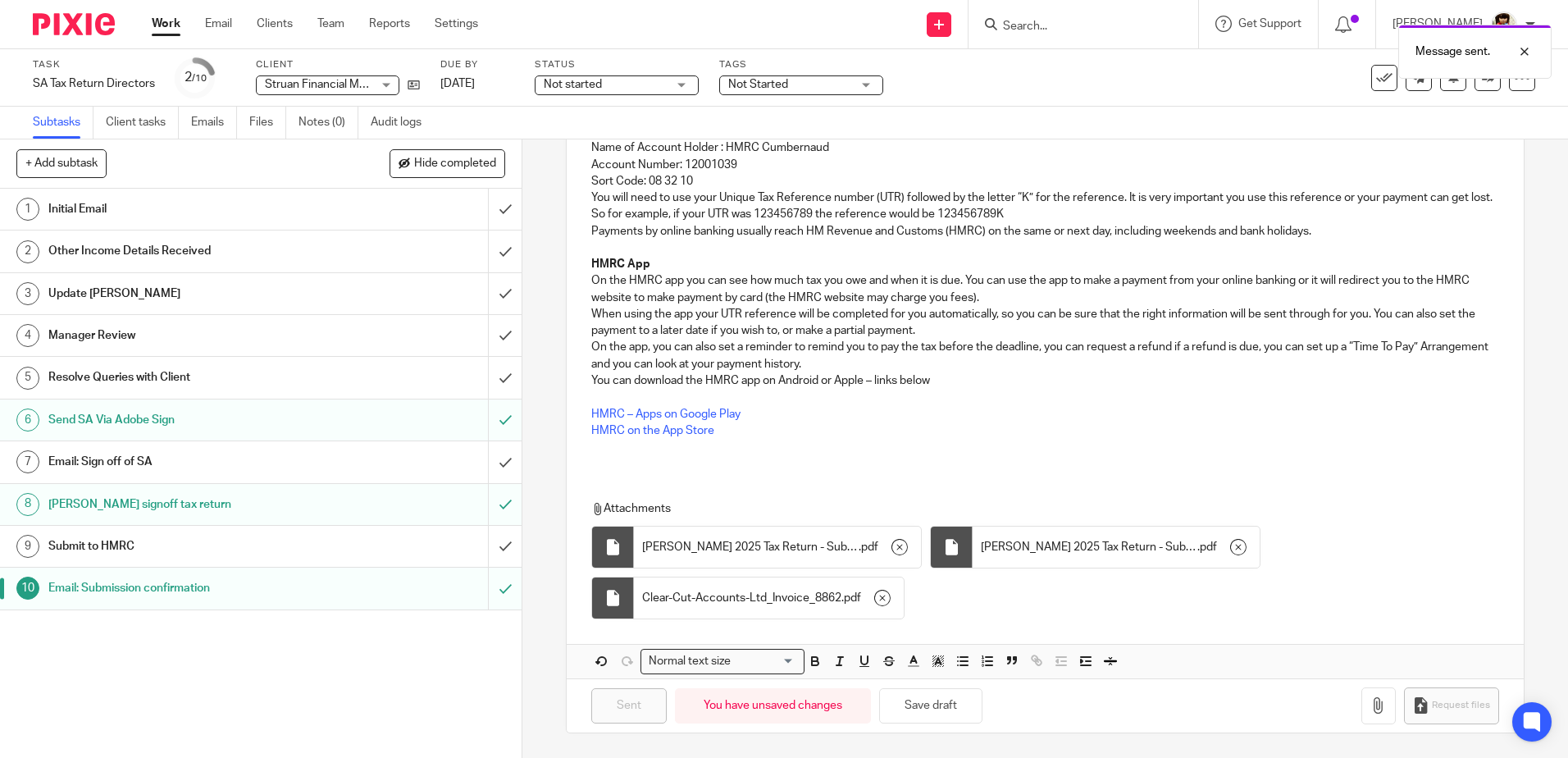
click at [681, 85] on div "Not started Not started" at bounding box center [616, 85] width 164 height 20
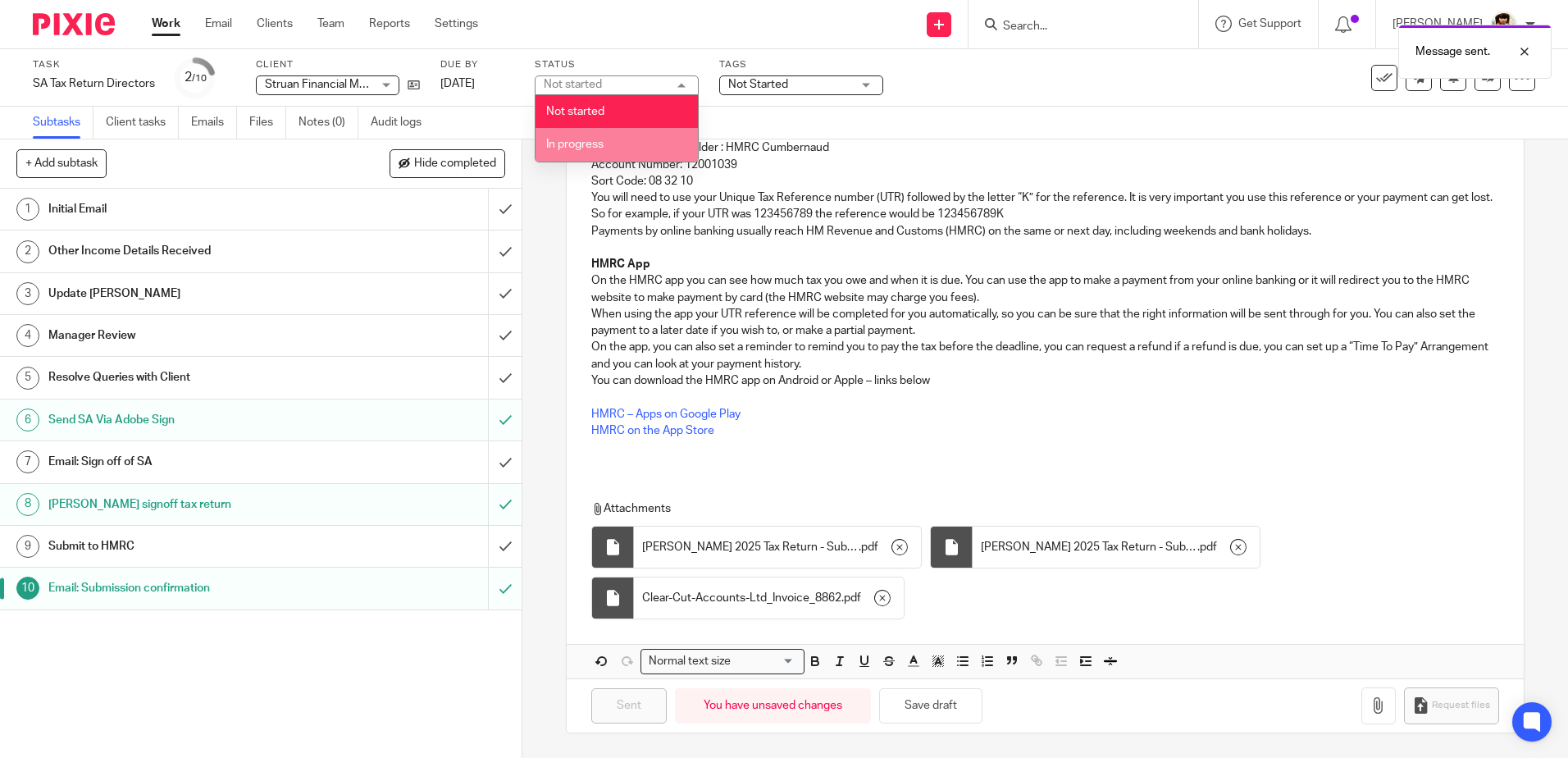
click at [538, 153] on li "In progress" at bounding box center [616, 145] width 162 height 33
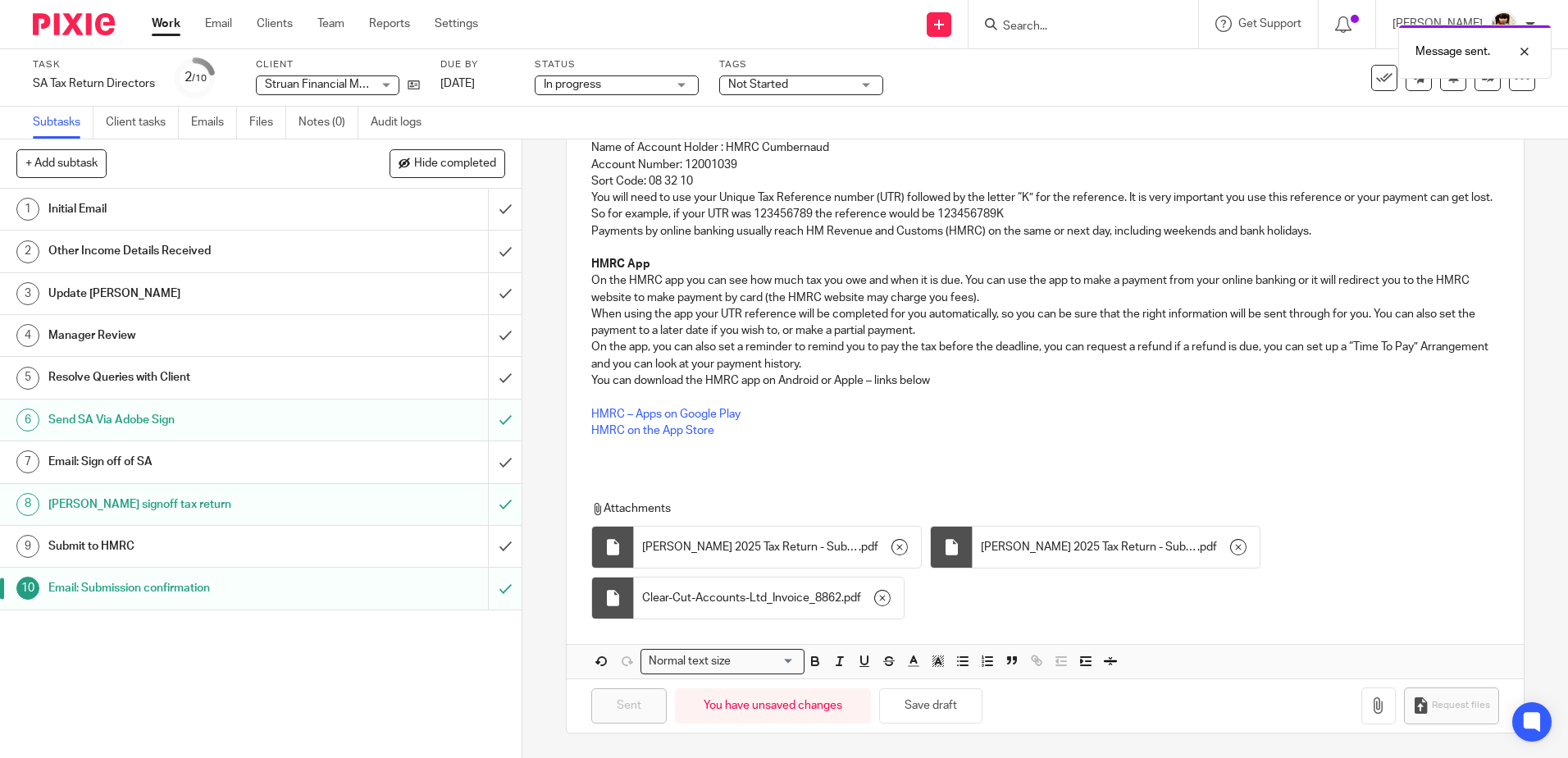
click at [793, 85] on span "Not Started" at bounding box center [789, 85] width 123 height 18
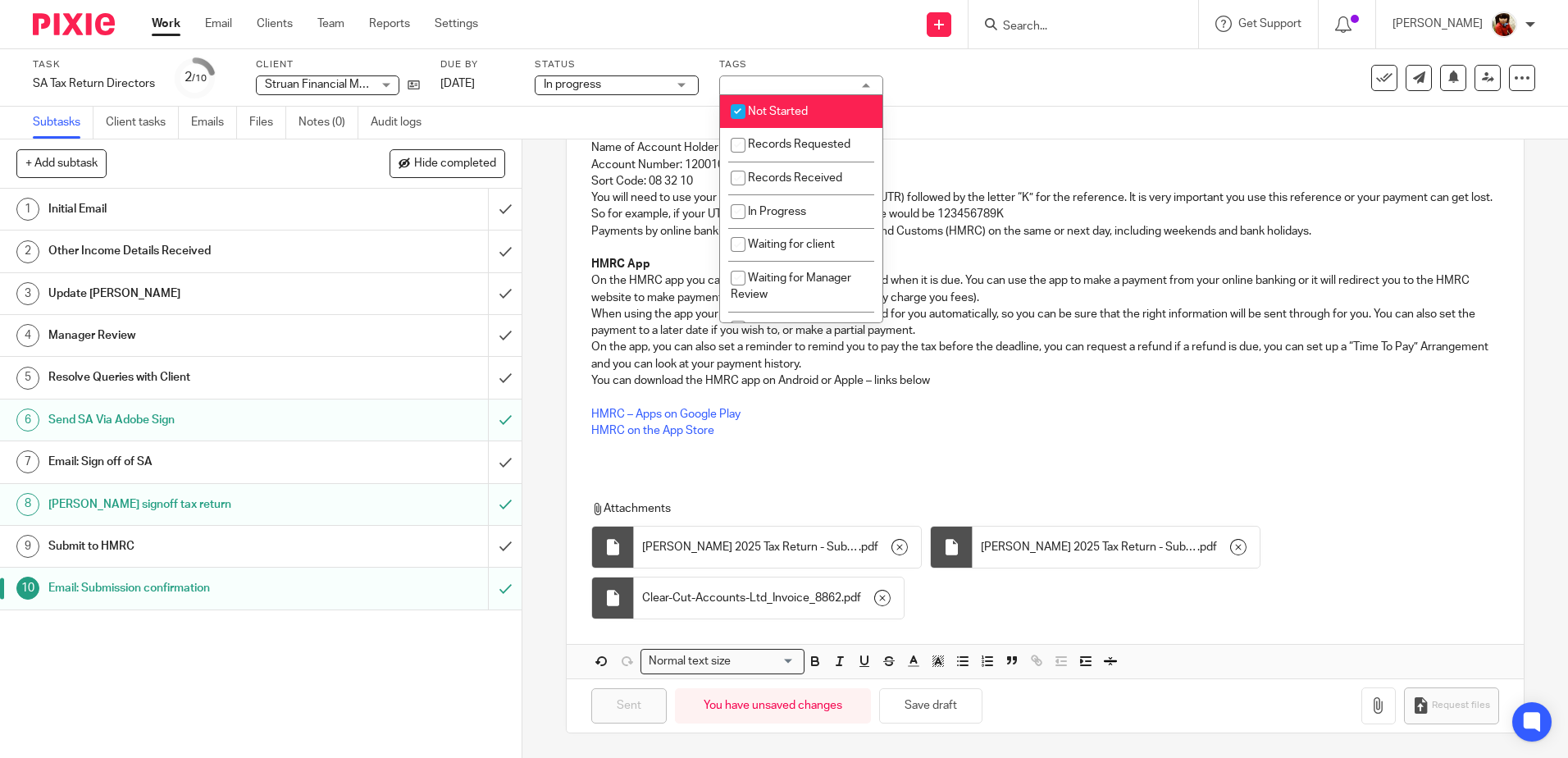
click at [730, 110] on input "checkbox" at bounding box center [738, 111] width 32 height 32
checkbox input "false"
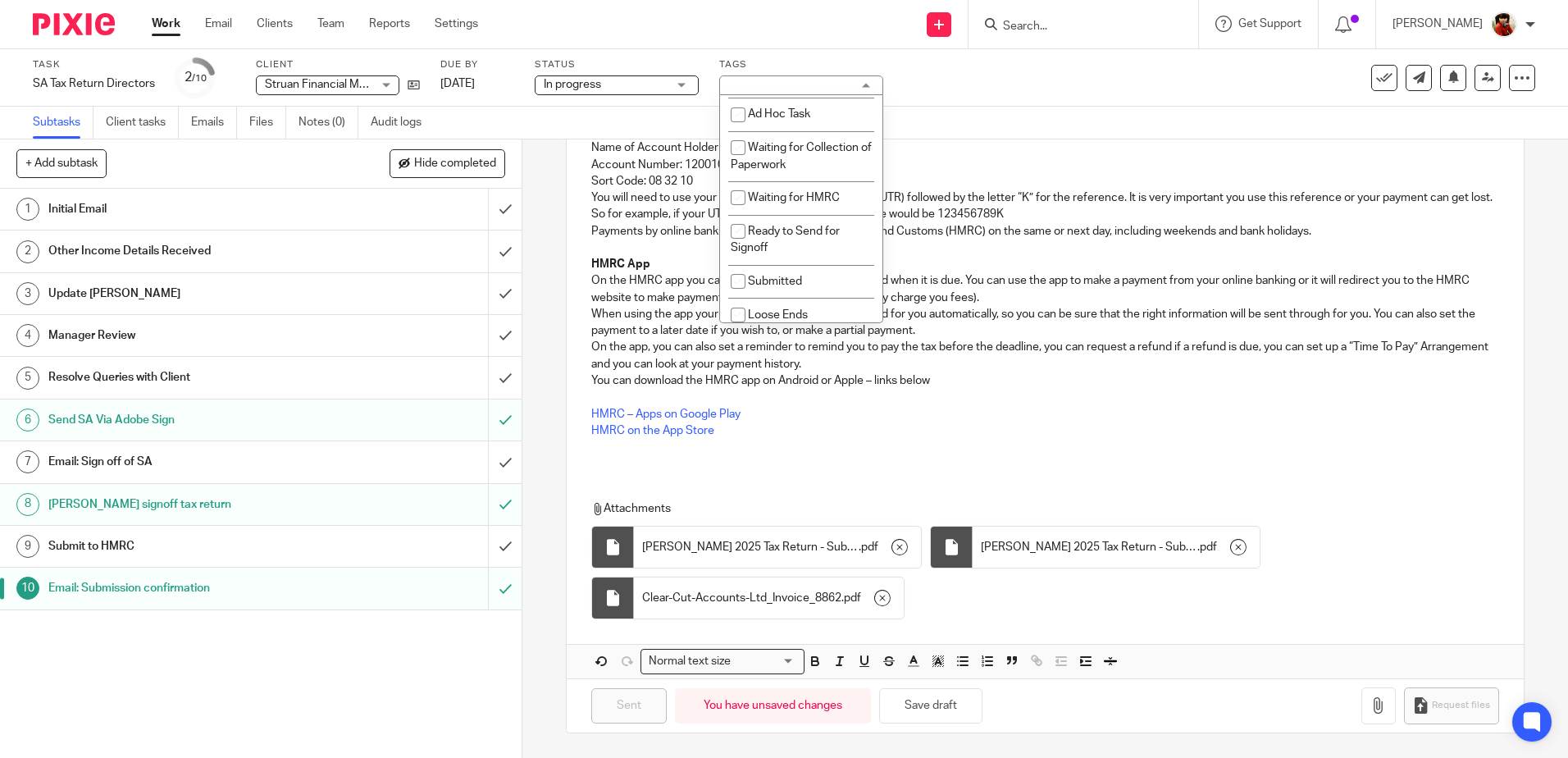
scroll to position [439, 0]
click at [732, 270] on input "checkbox" at bounding box center [738, 272] width 32 height 32
checkbox input "true"
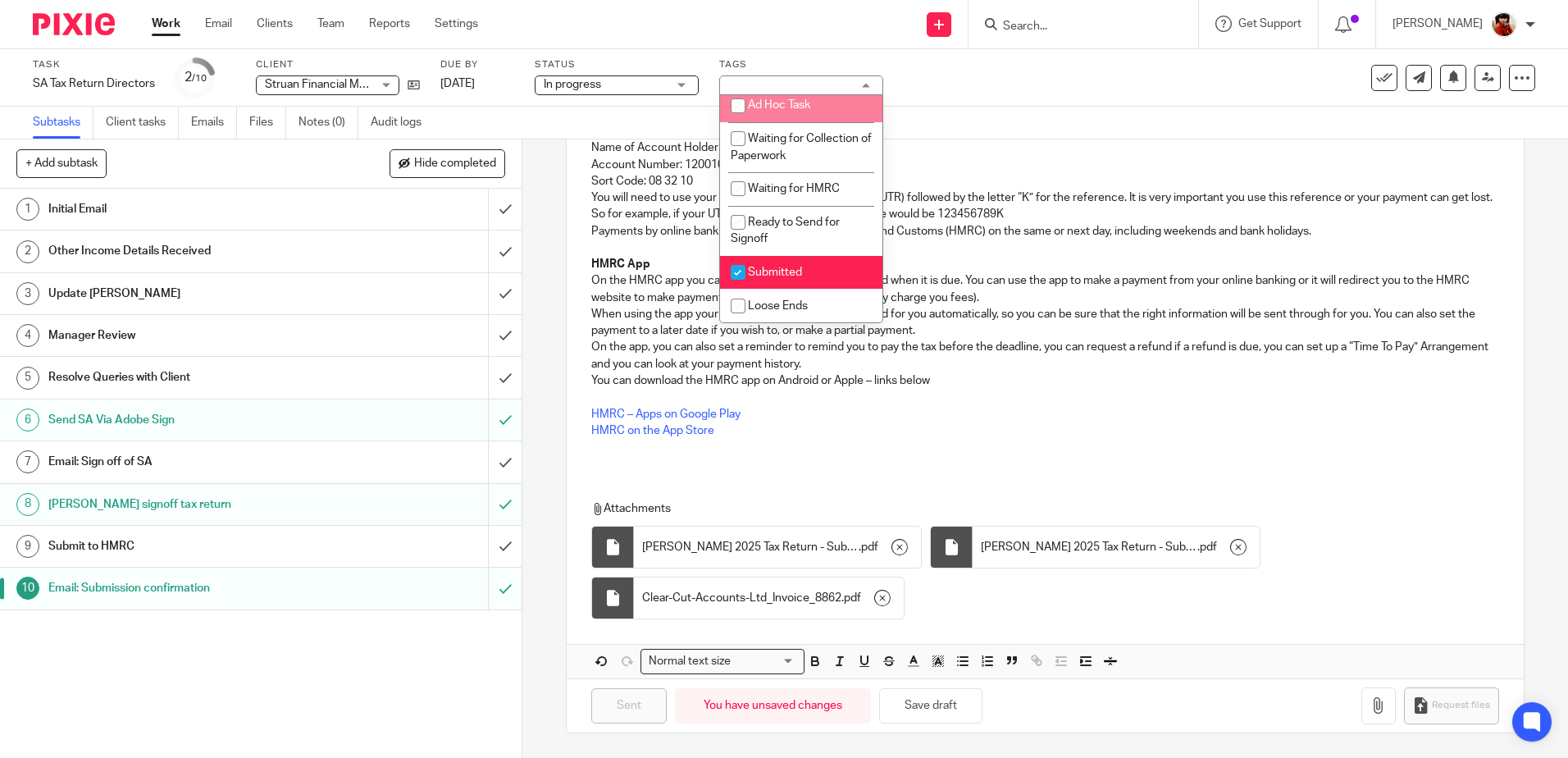
click at [979, 100] on div "Task SA Tax Return Directors Save SA Tax Return Directors 2 /10 Client Struan F…" at bounding box center [784, 78] width 1568 height 58
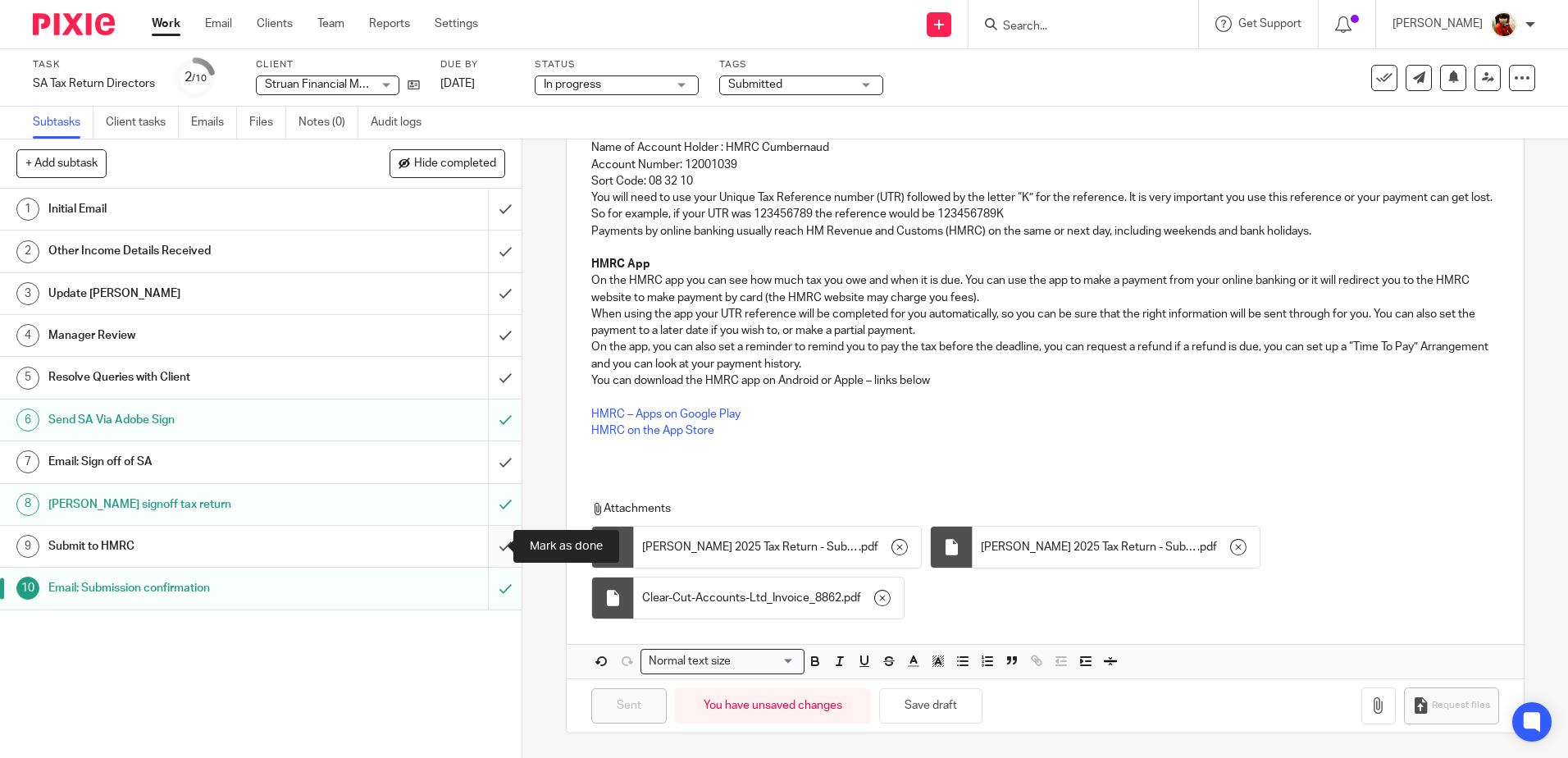
click at [489, 542] on input "submit" at bounding box center [261, 546] width 522 height 41
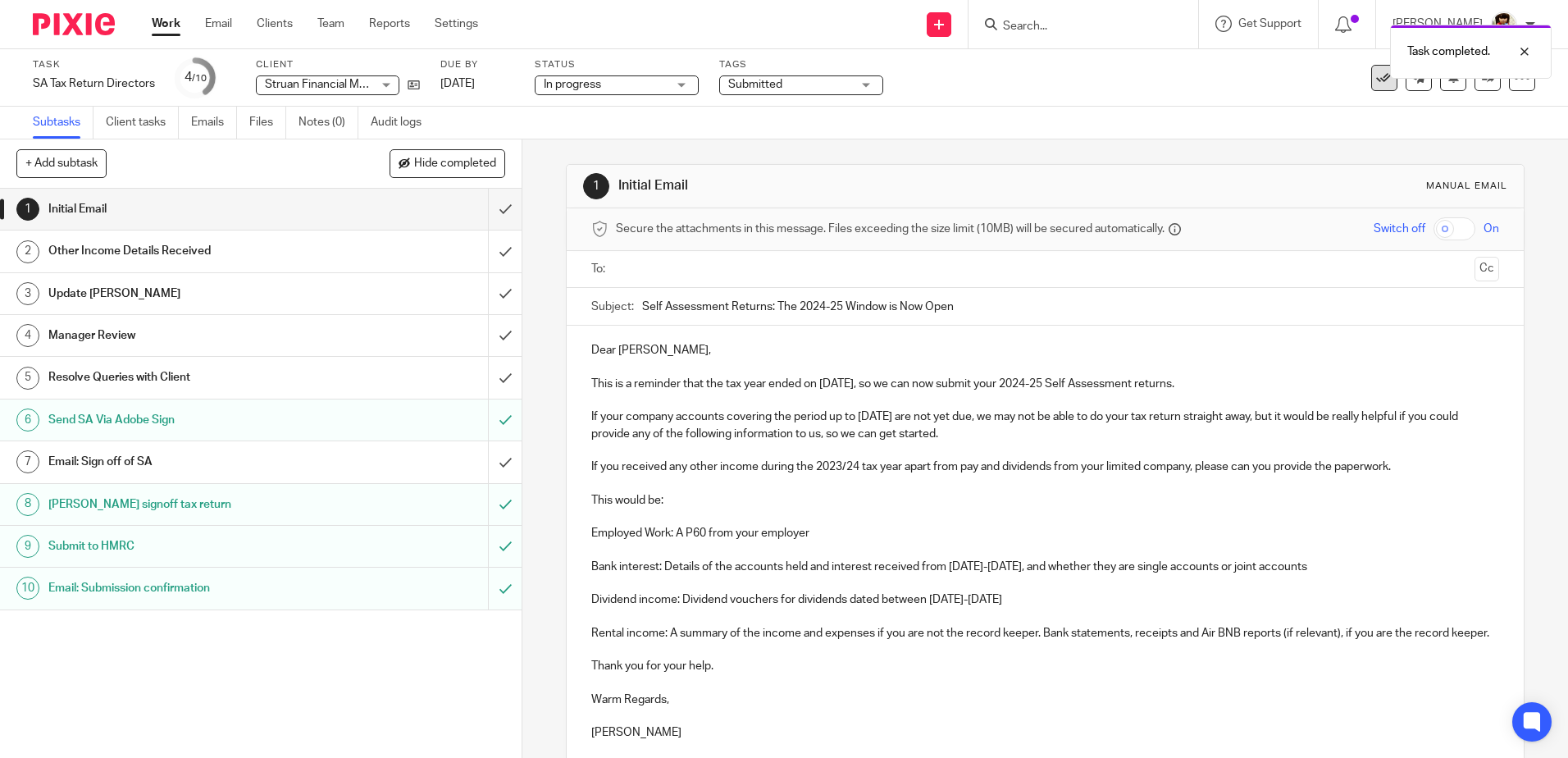
click at [1376, 85] on icon at bounding box center [1384, 78] width 17 height 17
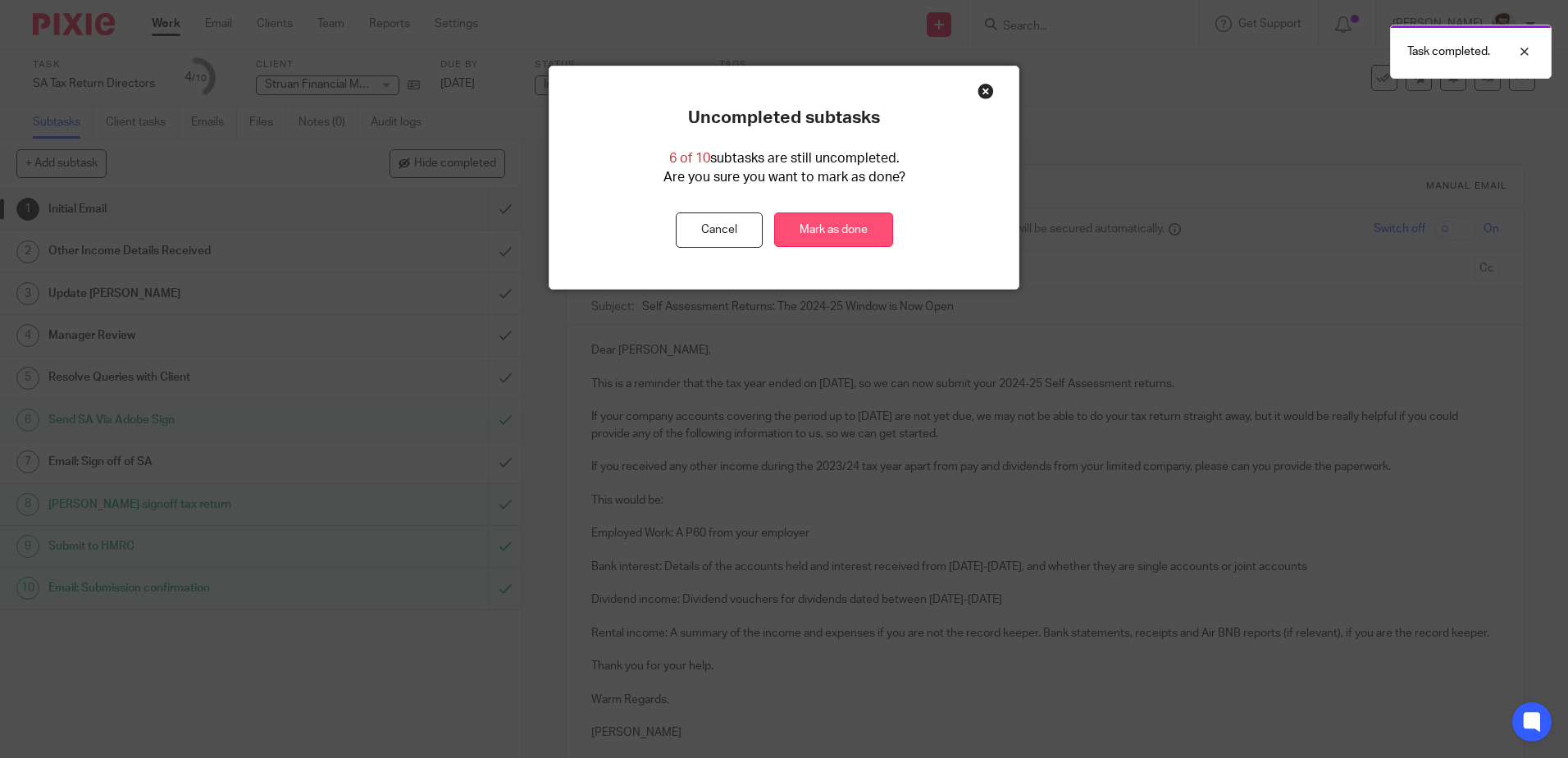
click at [801, 227] on link "Mark as done" at bounding box center [834, 230] width 119 height 35
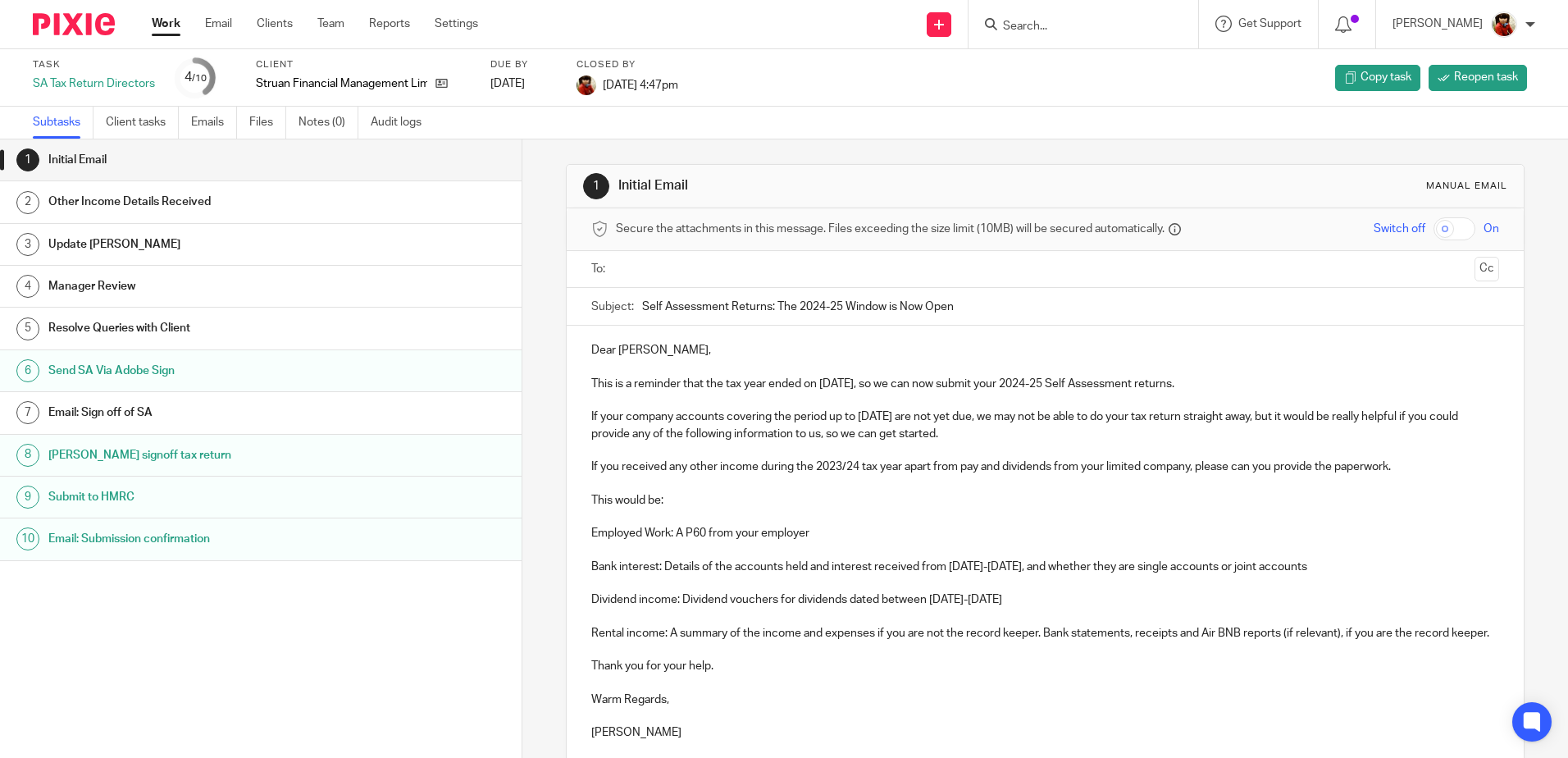
click at [171, 19] on link "Work" at bounding box center [165, 24] width 29 height 17
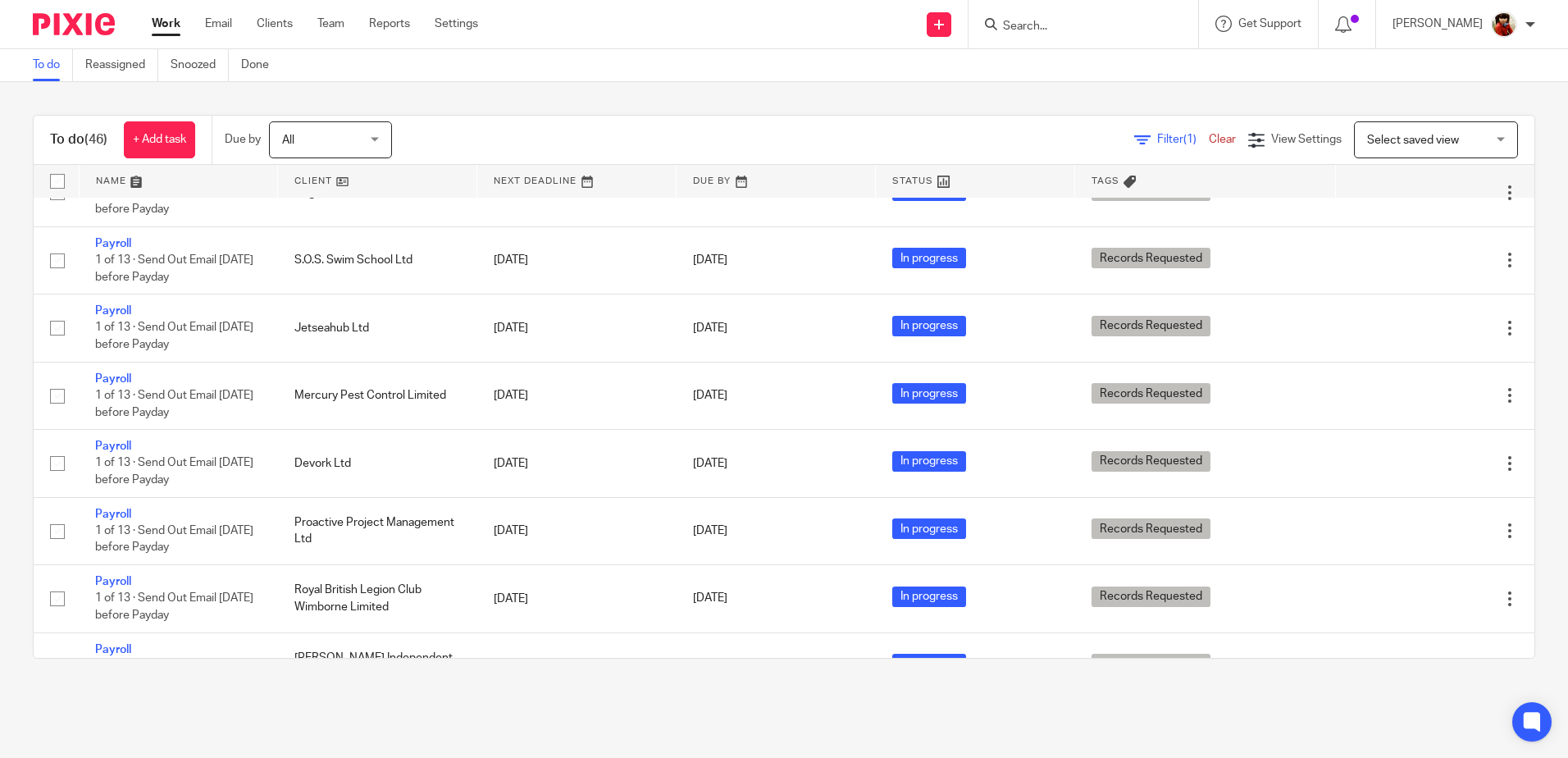
scroll to position [673, 0]
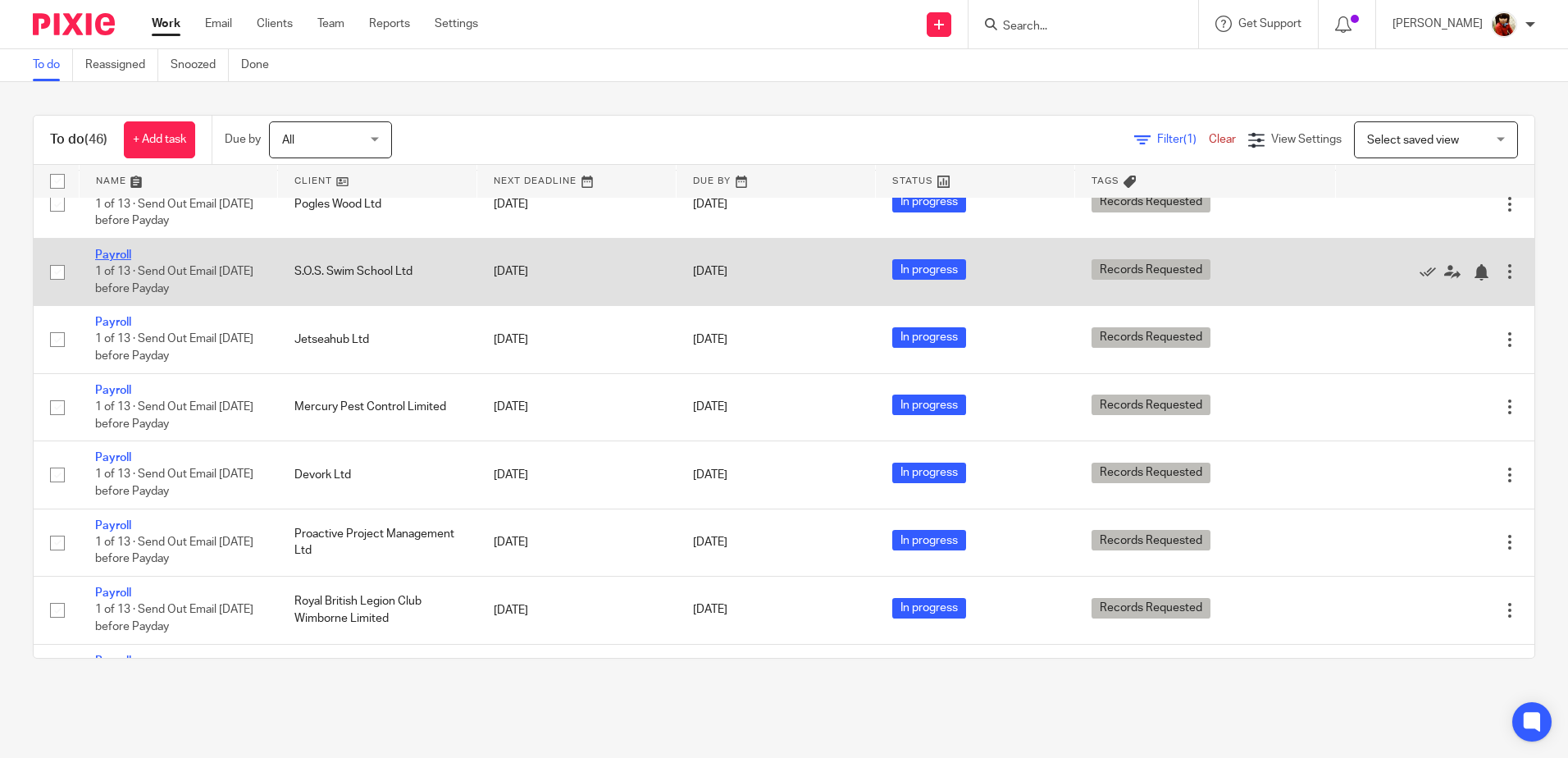
click at [104, 261] on link "Payroll" at bounding box center [112, 255] width 36 height 11
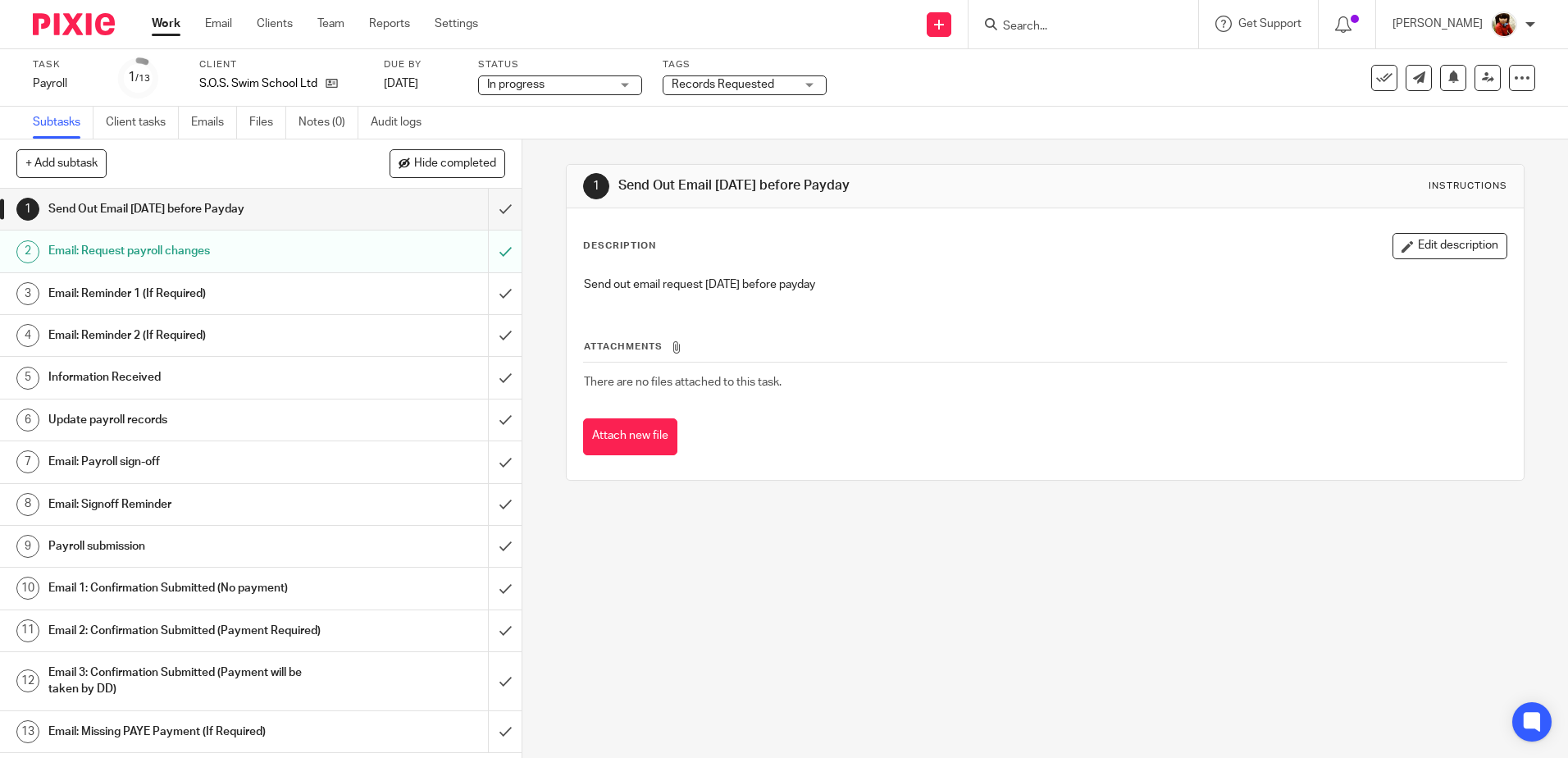
click at [704, 85] on span "Records Requested" at bounding box center [722, 85] width 102 height 11
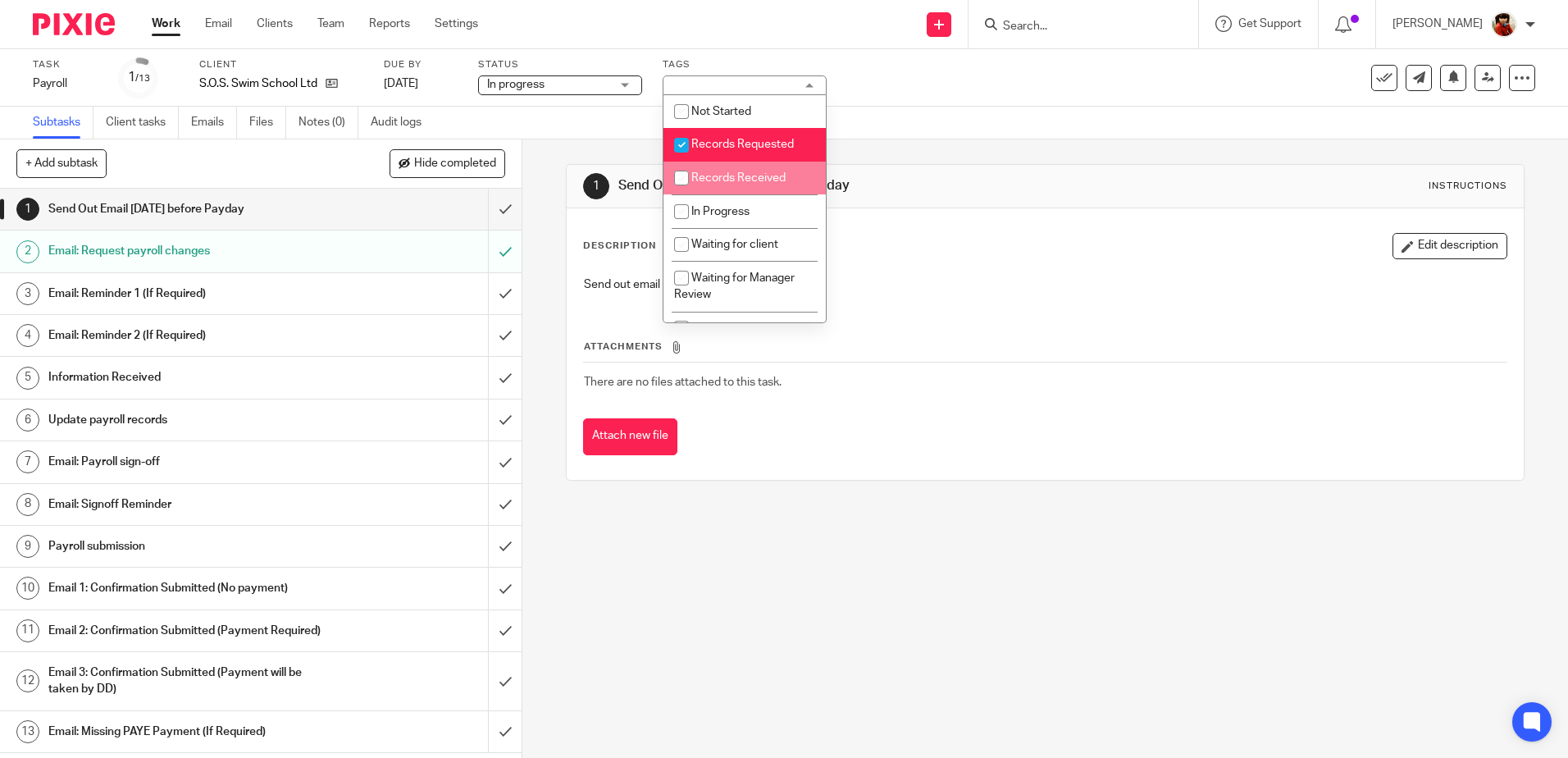
click at [681, 186] on input "checkbox" at bounding box center [681, 178] width 32 height 32
checkbox input "true"
click at [684, 149] on input "checkbox" at bounding box center [681, 146] width 32 height 32
checkbox input "false"
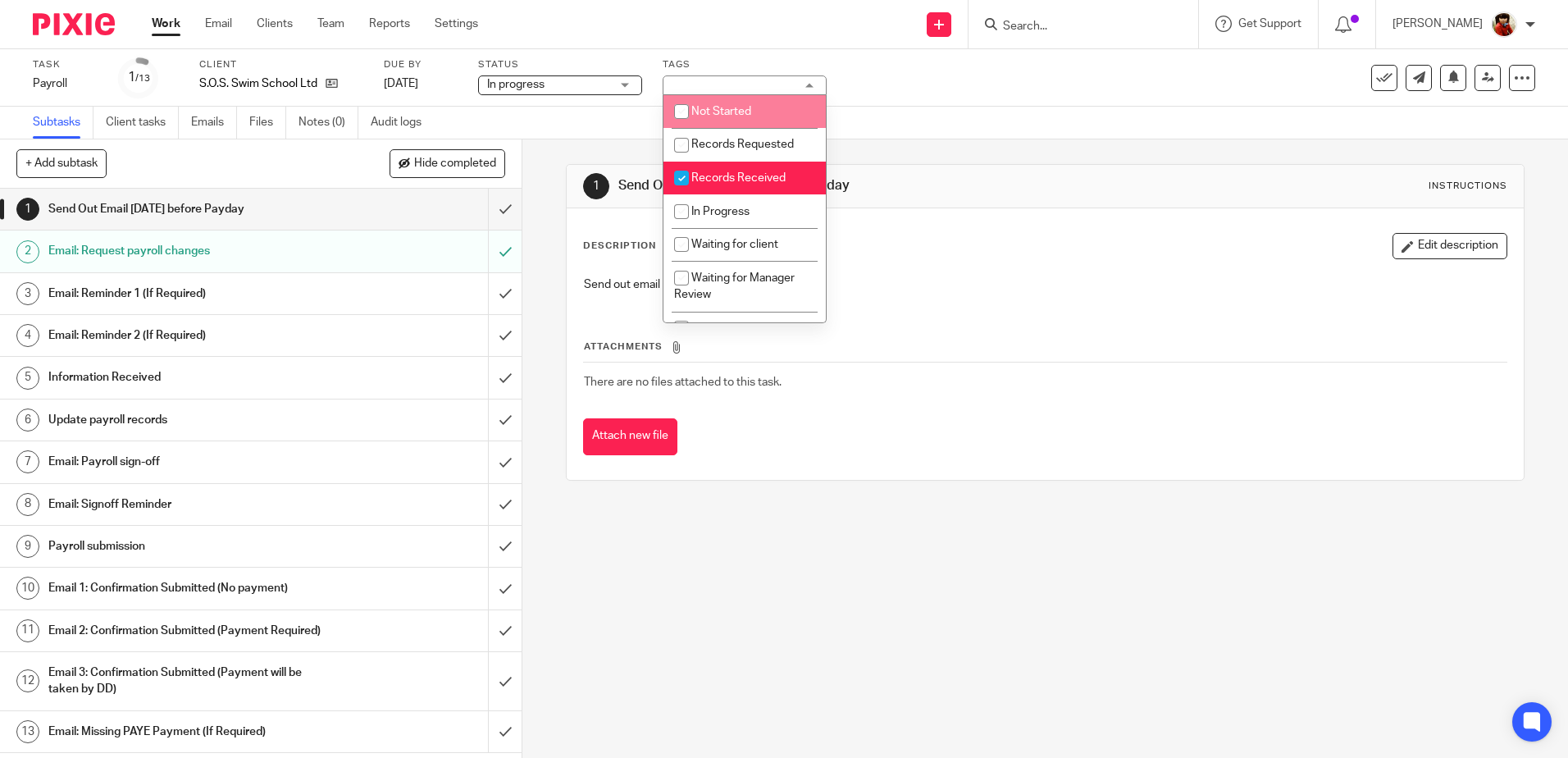
click at [919, 85] on div "Task Payroll Save Payroll 1 /13 Client S.O.S. Swim School Ltd Due by 29 Aug 202…" at bounding box center [658, 78] width 1252 height 39
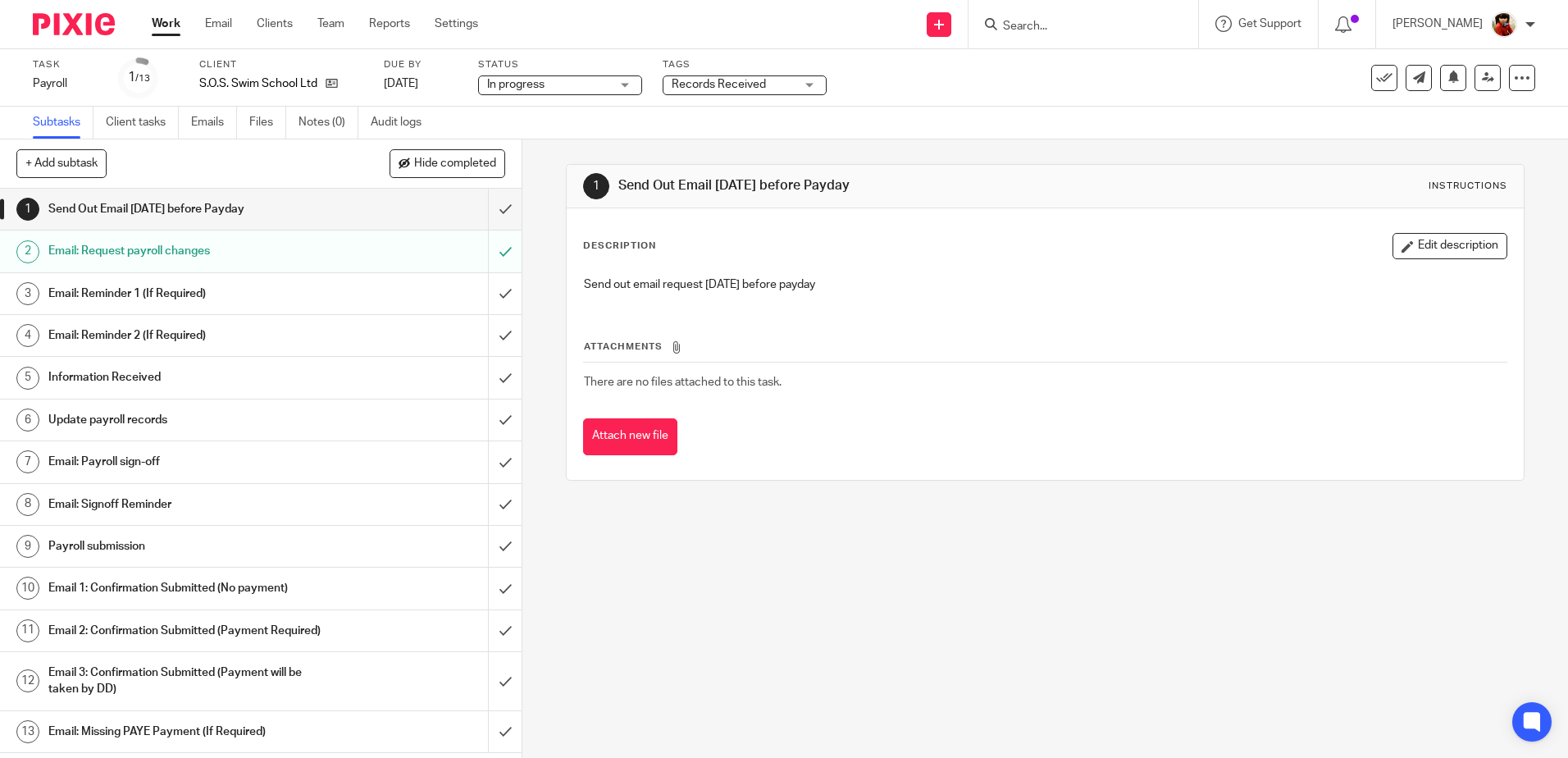
click at [164, 32] on link "Work" at bounding box center [165, 24] width 29 height 17
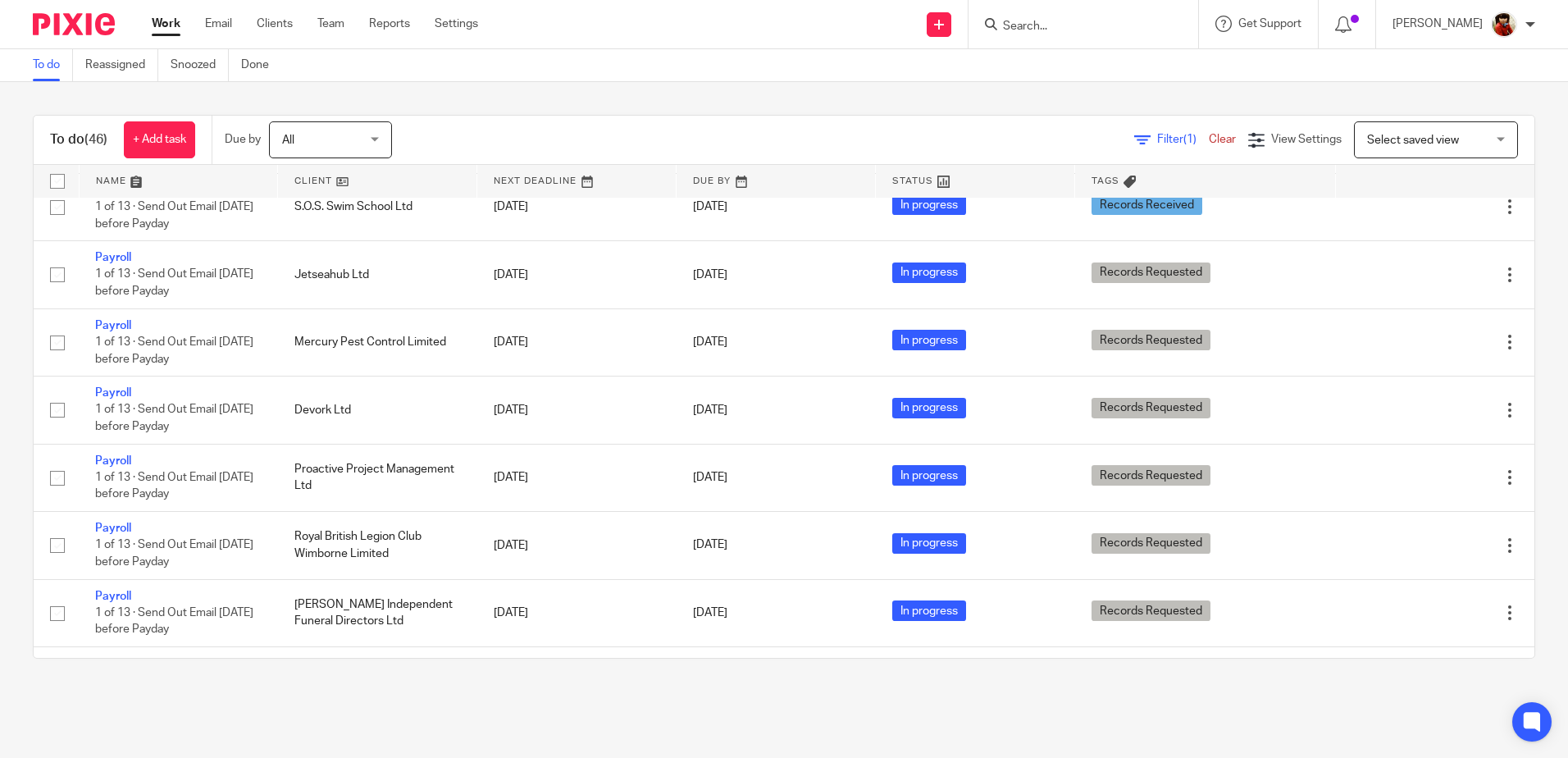
scroll to position [820, 0]
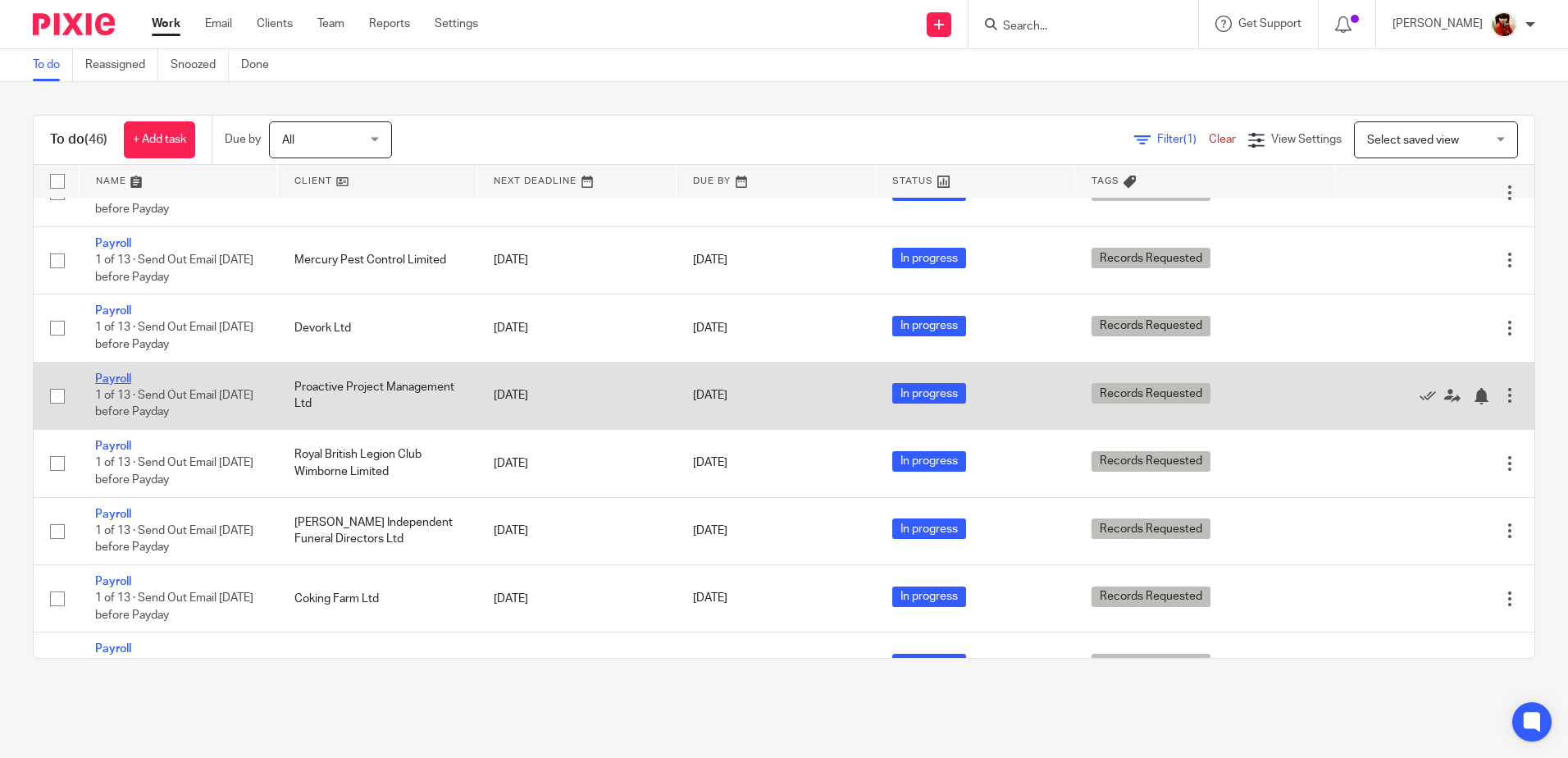
click at [127, 385] on link "Payroll" at bounding box center [112, 379] width 36 height 11
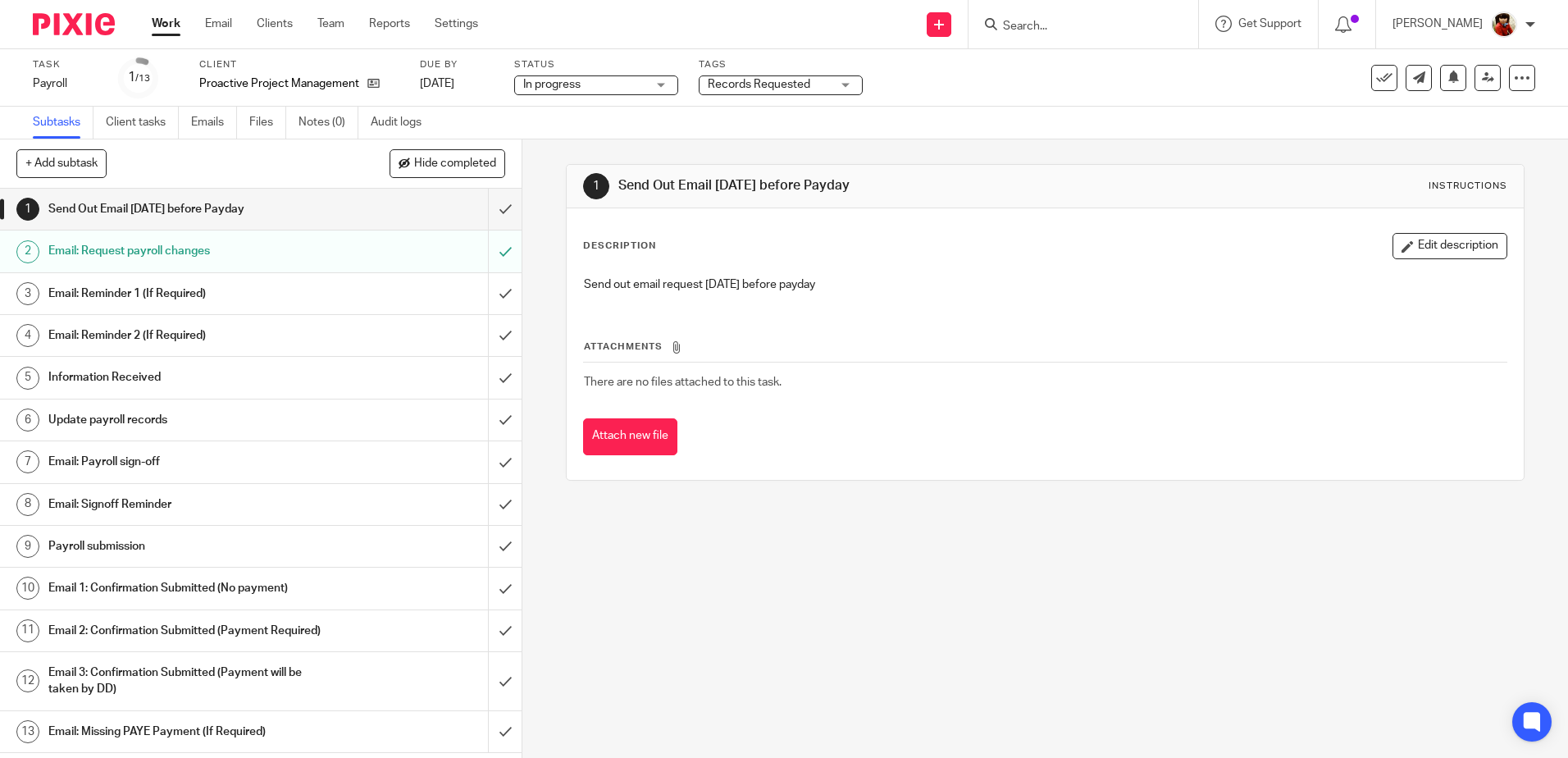
click at [771, 88] on span "Records Requested" at bounding box center [758, 85] width 102 height 11
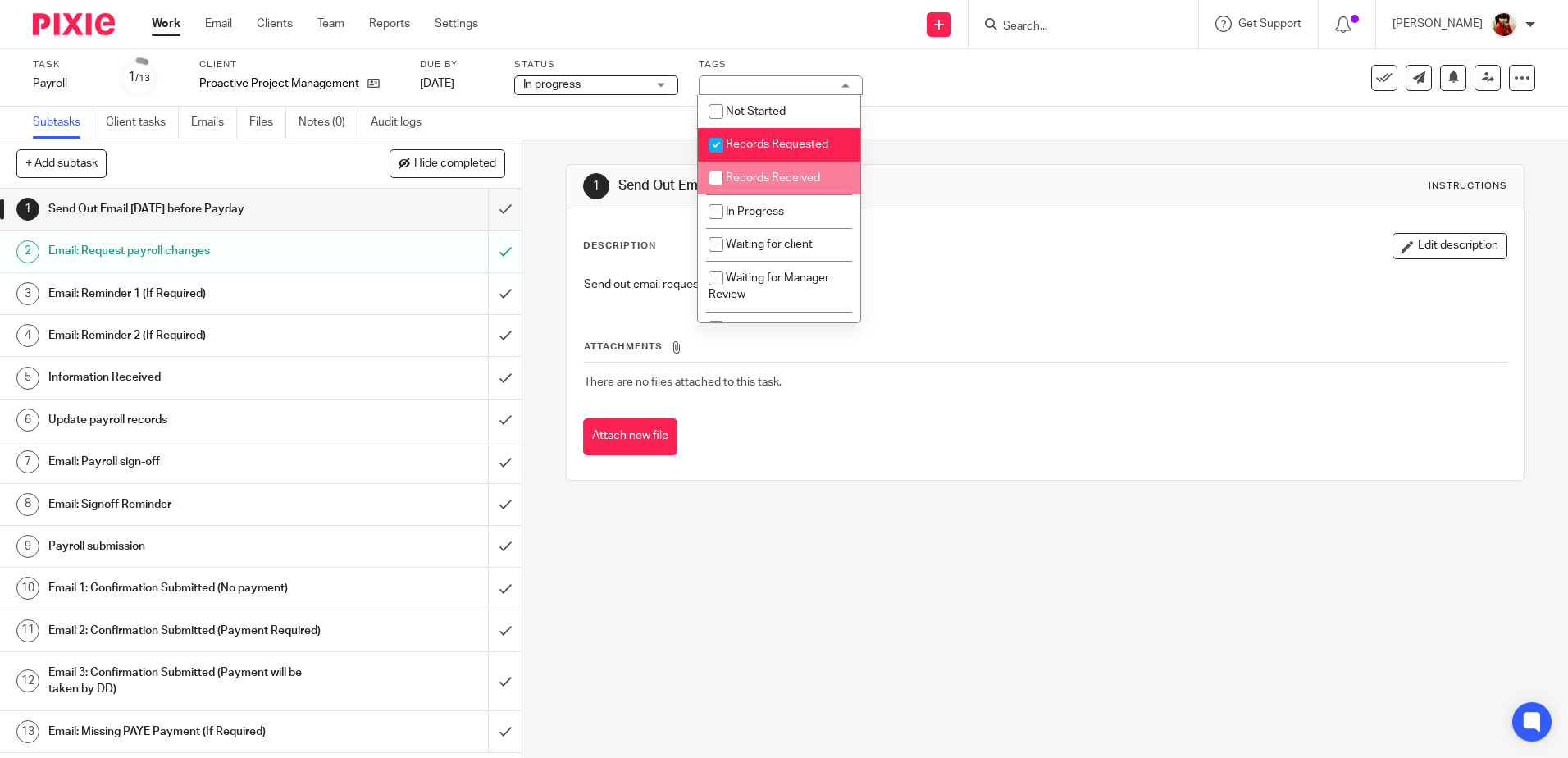
click at [718, 176] on input "checkbox" at bounding box center [716, 178] width 32 height 32
checkbox input "true"
click at [720, 148] on input "checkbox" at bounding box center [716, 146] width 32 height 32
checkbox input "false"
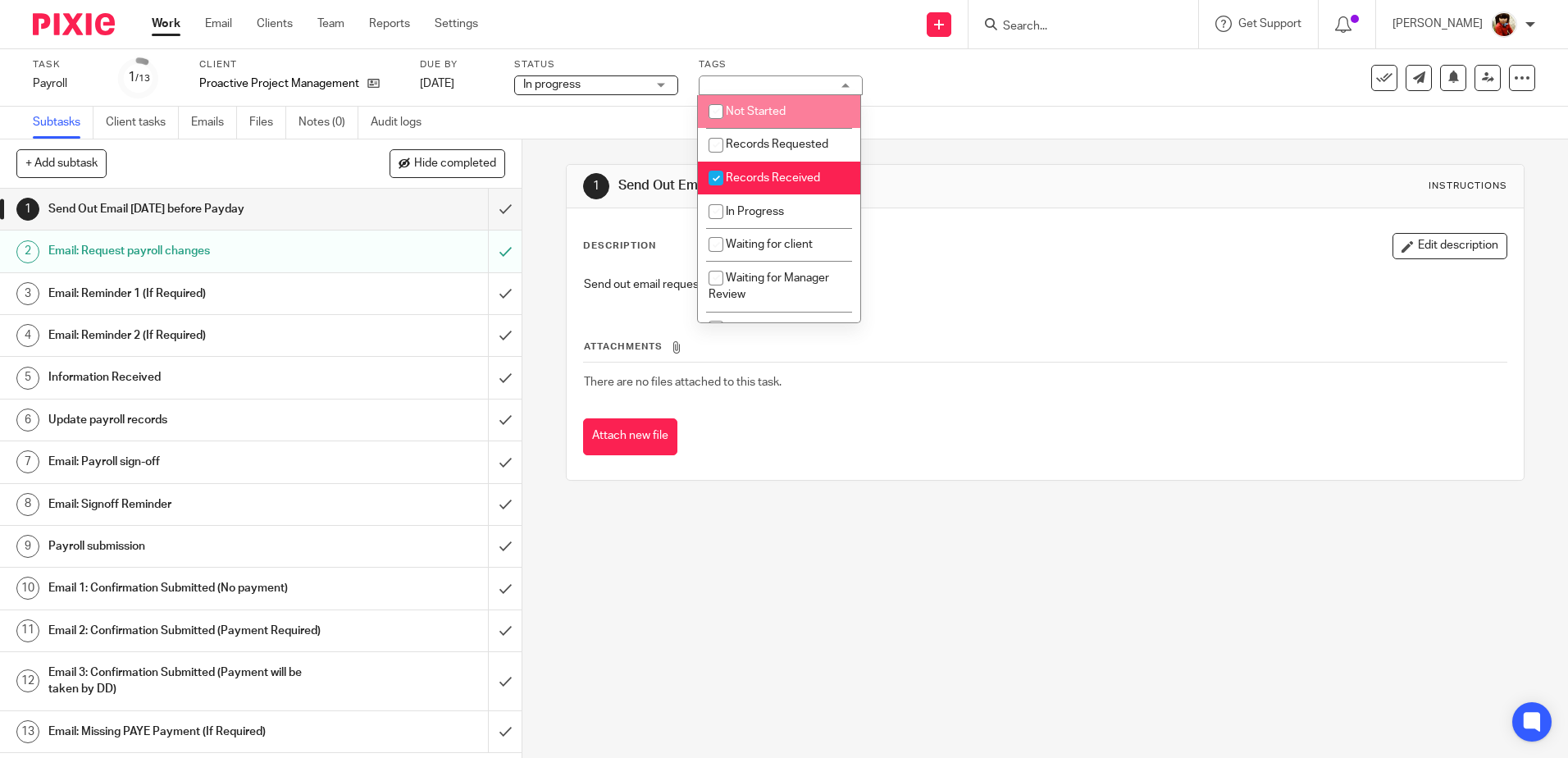
click at [941, 85] on div "Task Payroll Save Payroll 1 /13 Client Proactive Project Management Ltd Due by …" at bounding box center [658, 78] width 1252 height 39
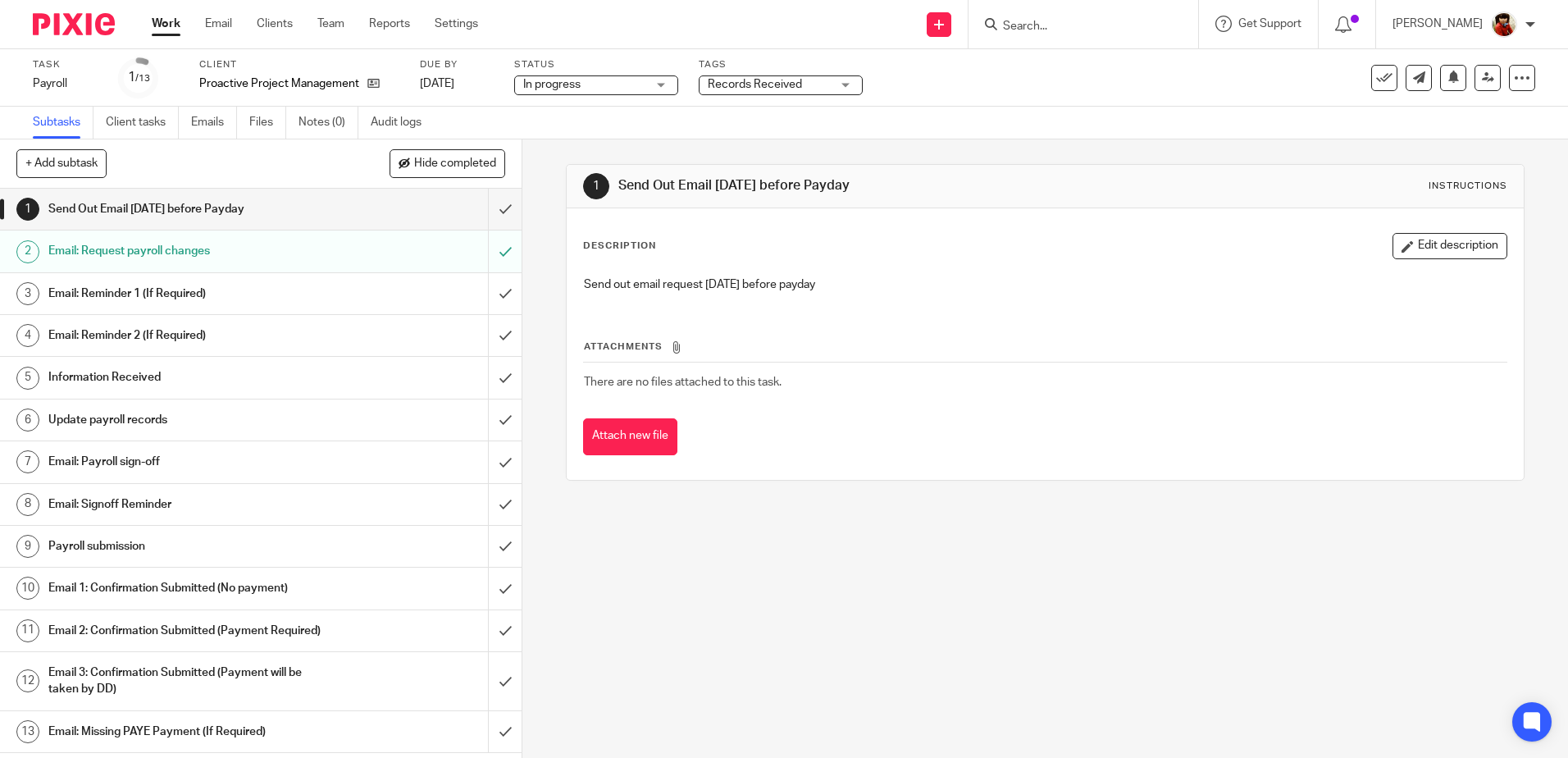
click at [167, 26] on link "Work" at bounding box center [165, 24] width 29 height 17
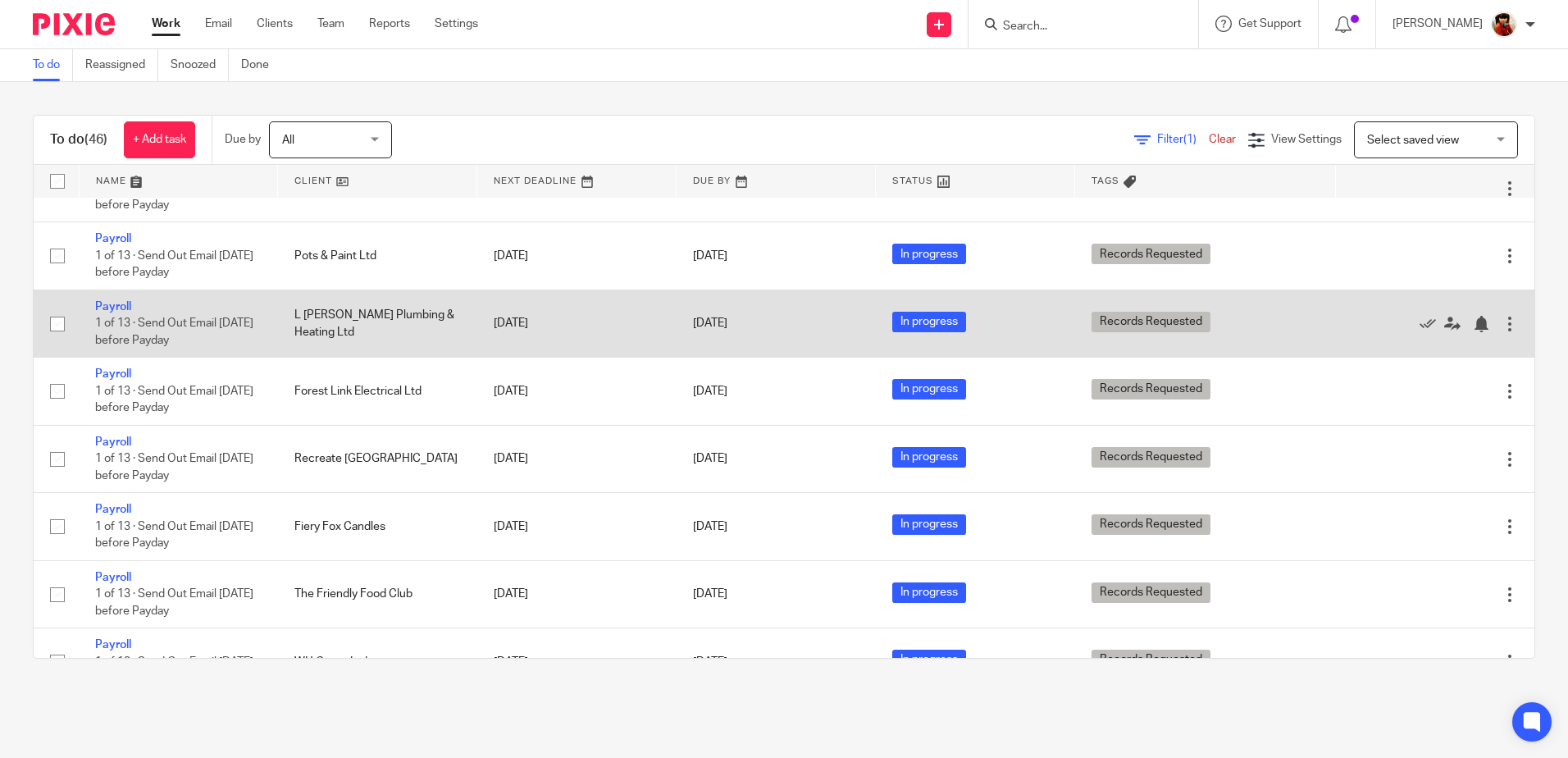
scroll to position [1149, 0]
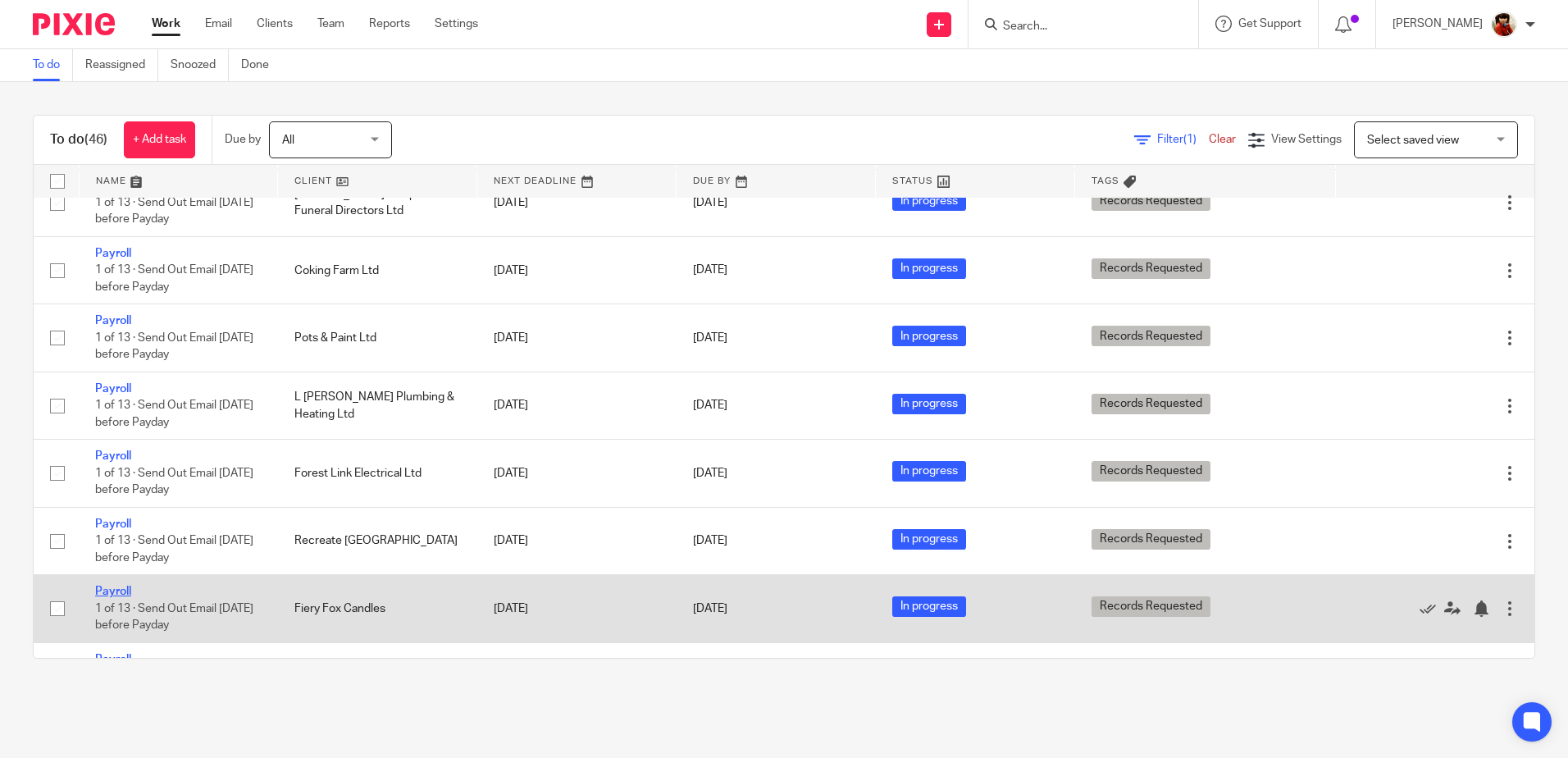
click at [117, 597] on link "Payroll" at bounding box center [112, 592] width 36 height 11
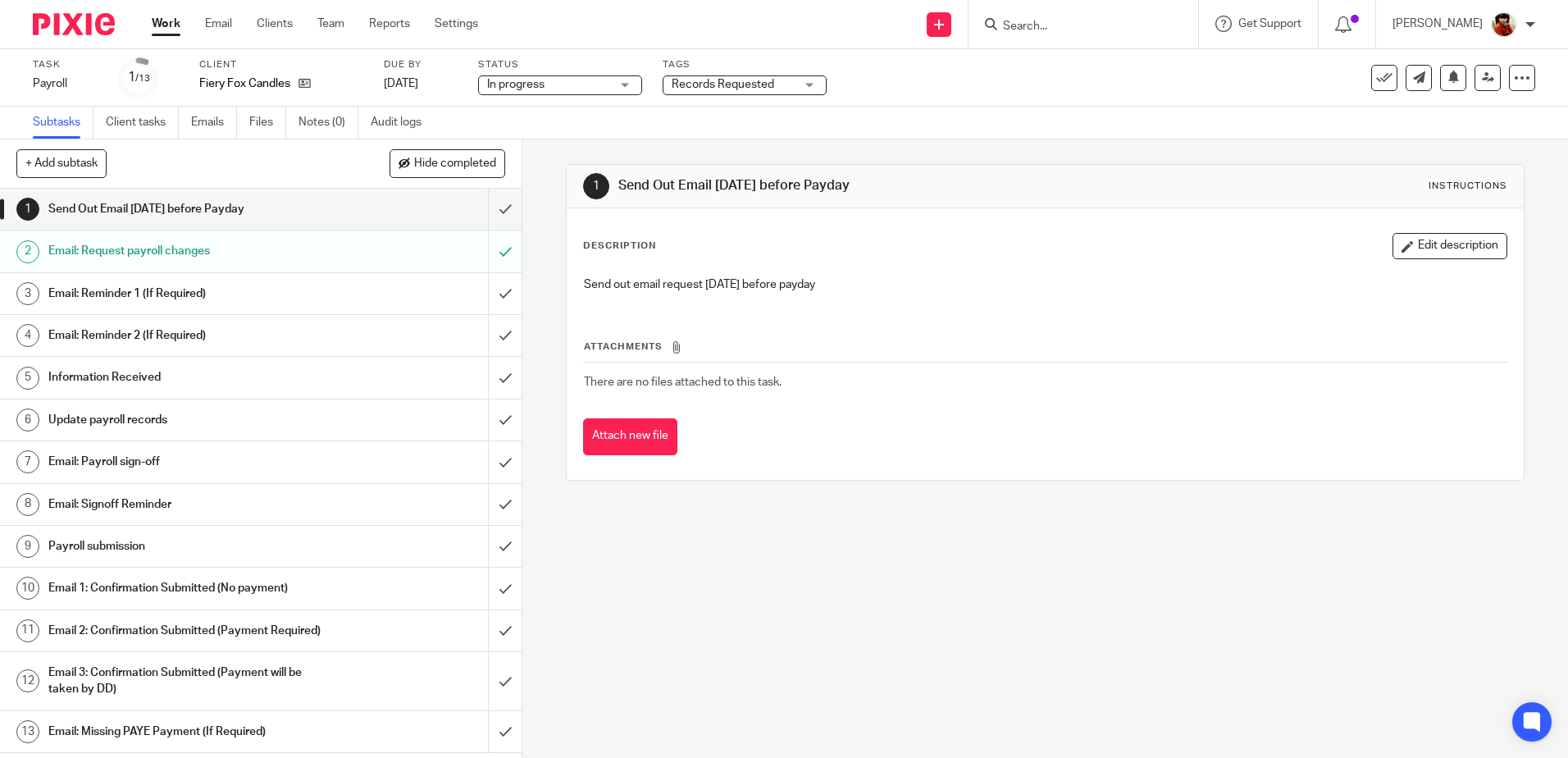
click at [718, 80] on span "Records Requested" at bounding box center [722, 85] width 102 height 11
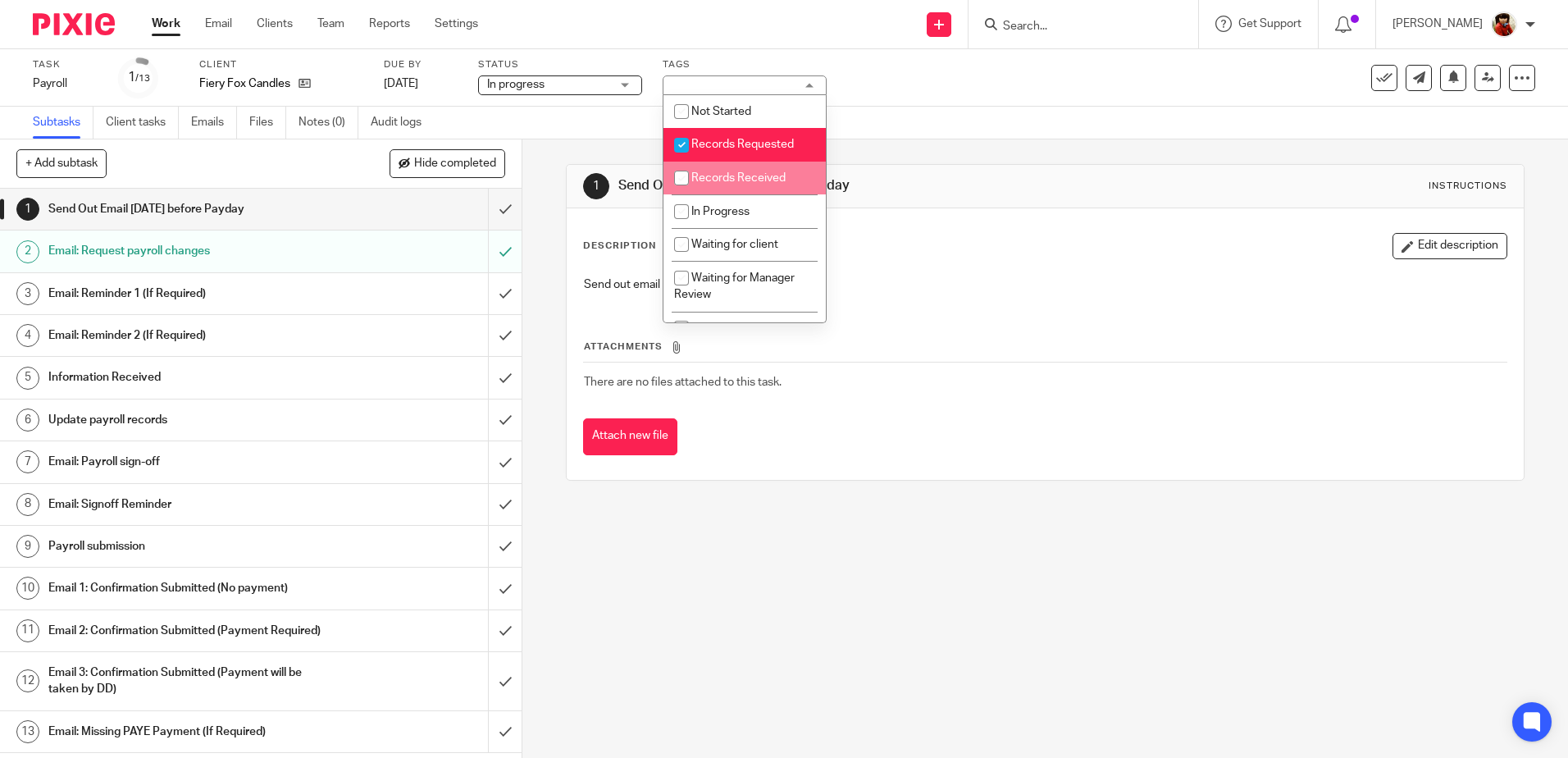
click at [681, 176] on input "checkbox" at bounding box center [681, 178] width 32 height 32
checkbox input "true"
click at [684, 149] on input "checkbox" at bounding box center [681, 146] width 32 height 32
checkbox input "false"
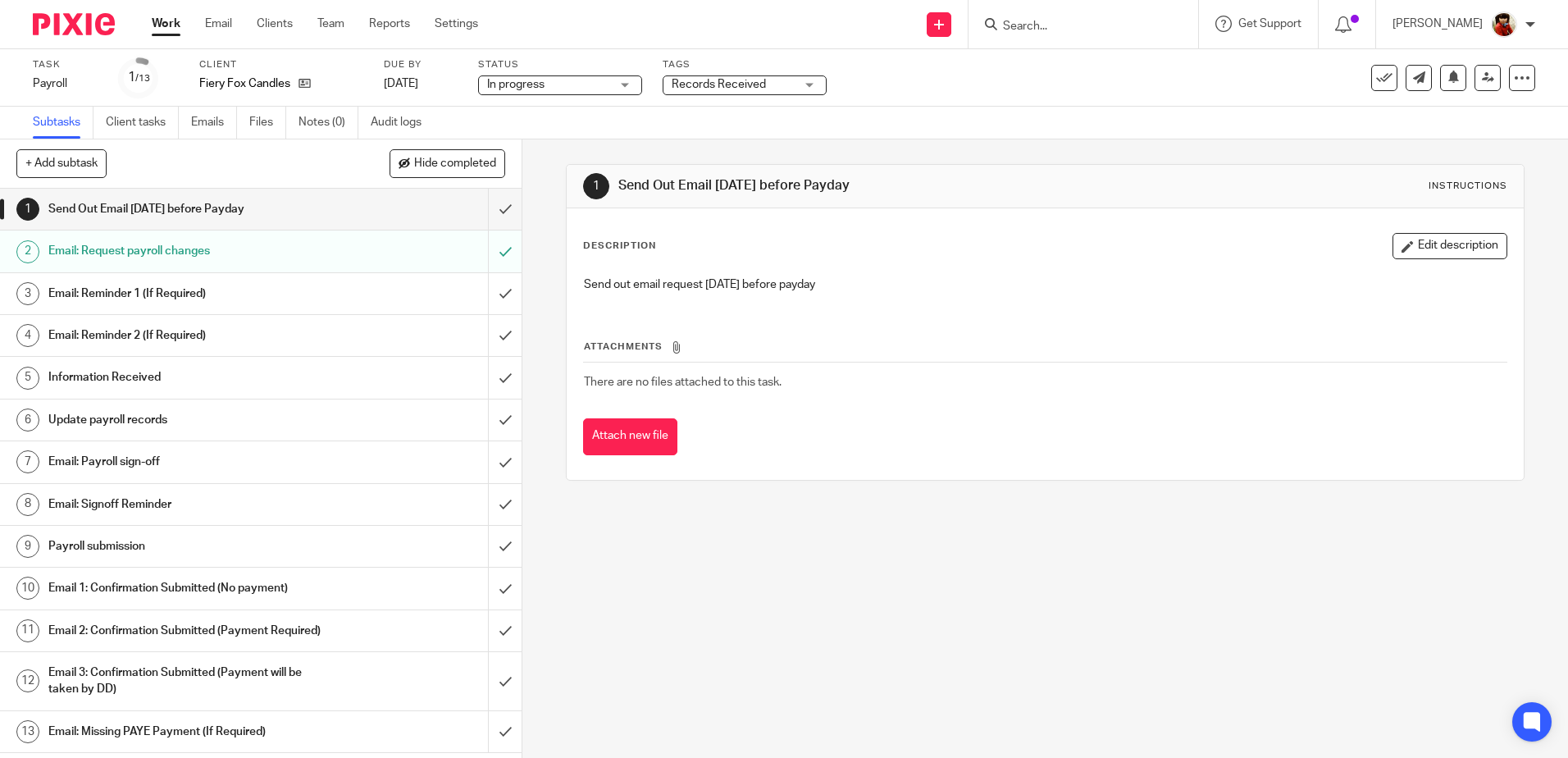
click at [871, 107] on div "Subtasks Client tasks Emails Files Notes (0) Audit logs" at bounding box center [784, 123] width 1568 height 33
click at [165, 27] on link "Work" at bounding box center [165, 24] width 29 height 17
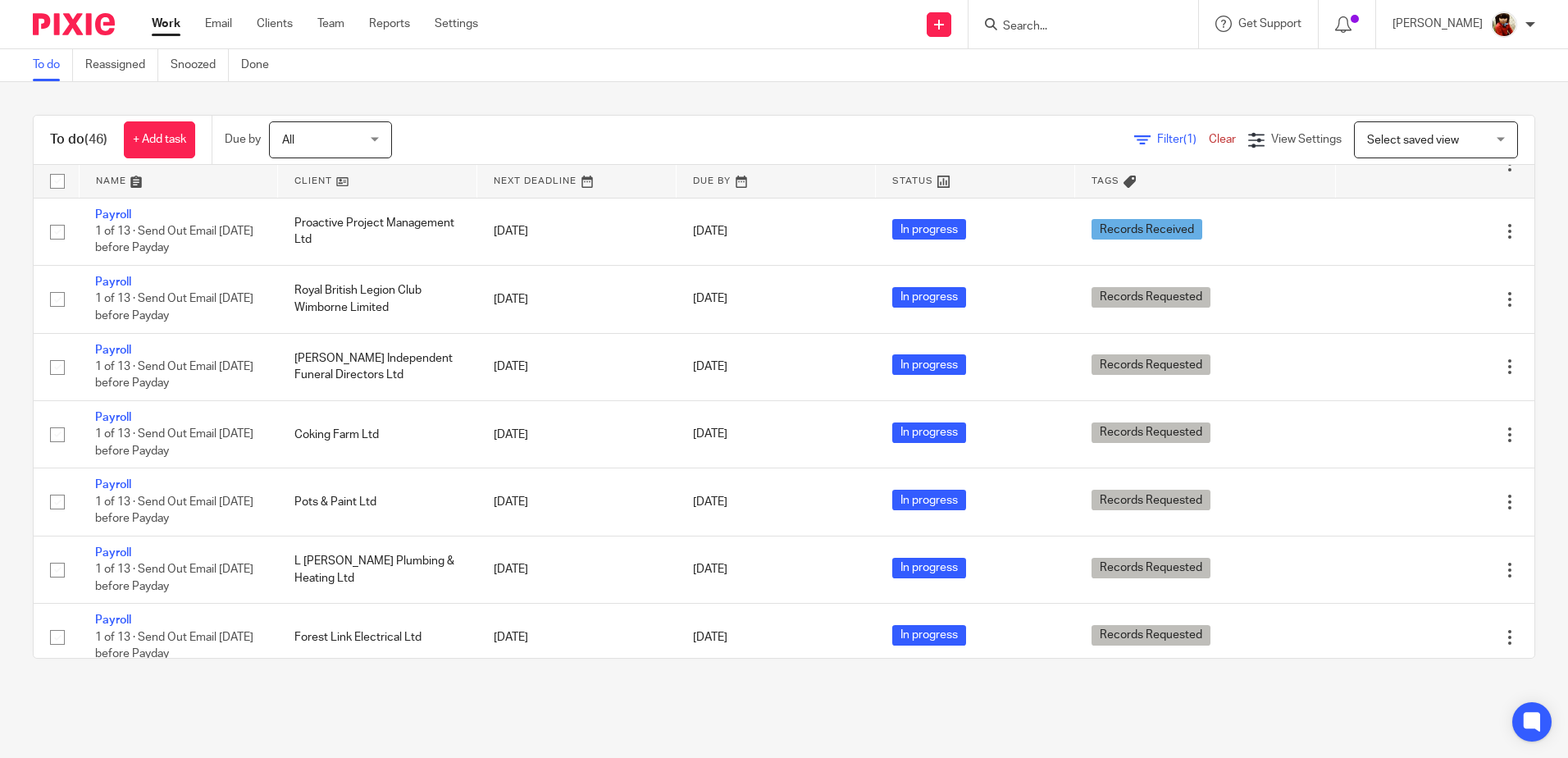
scroll to position [1066, 0]
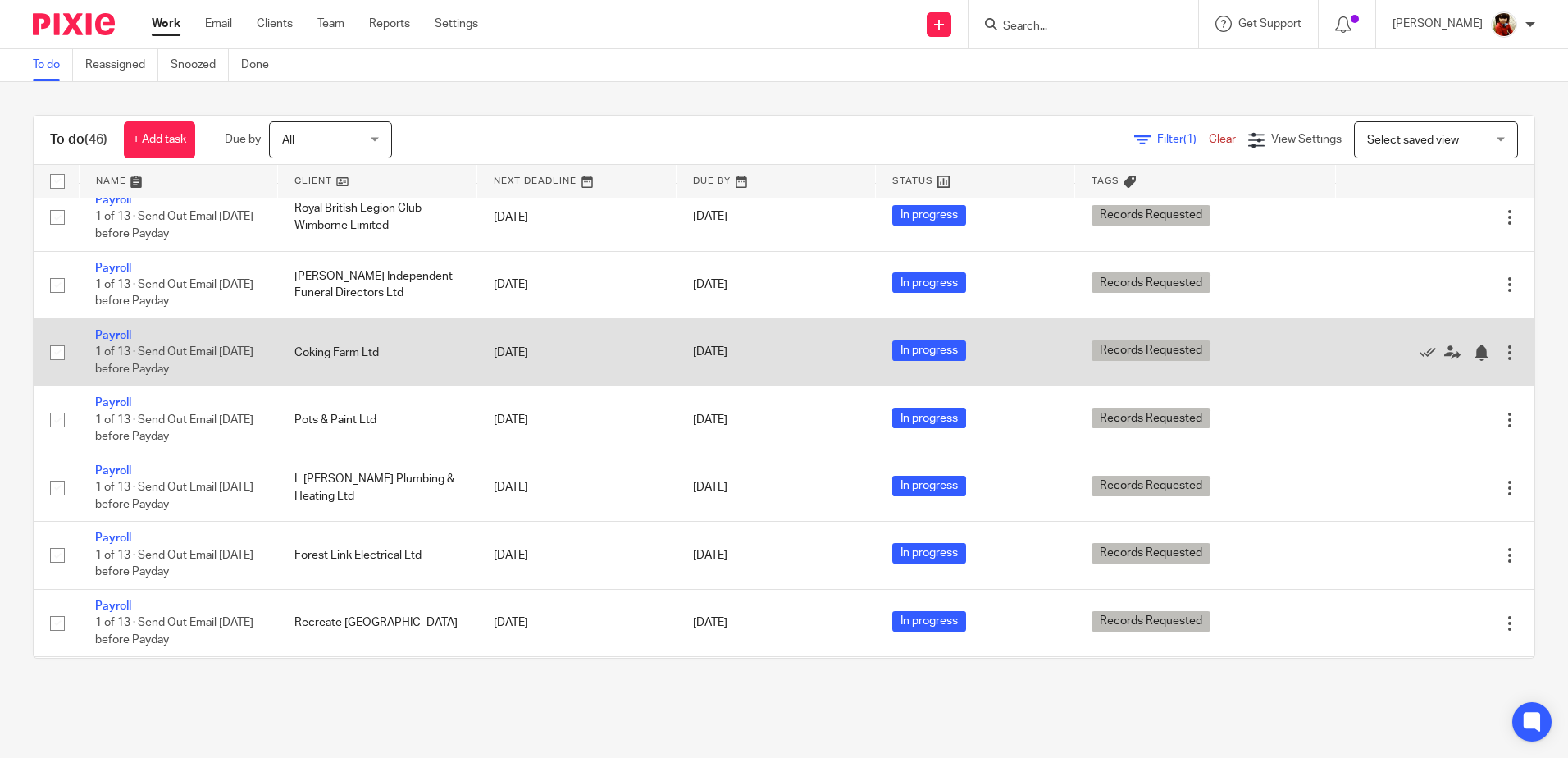
click at [123, 341] on link "Payroll" at bounding box center [112, 335] width 36 height 11
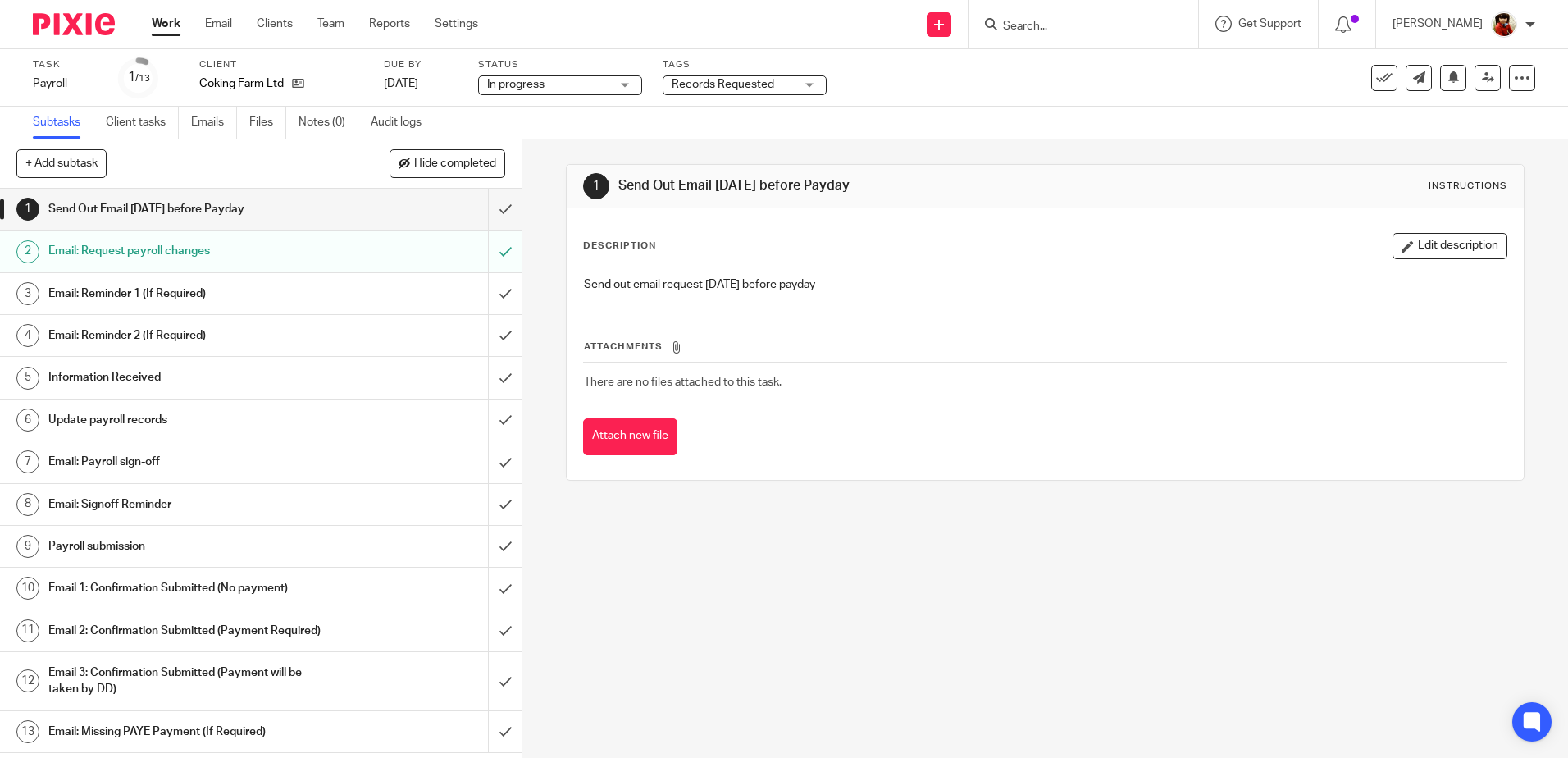
click at [699, 83] on span "Records Requested" at bounding box center [722, 85] width 102 height 11
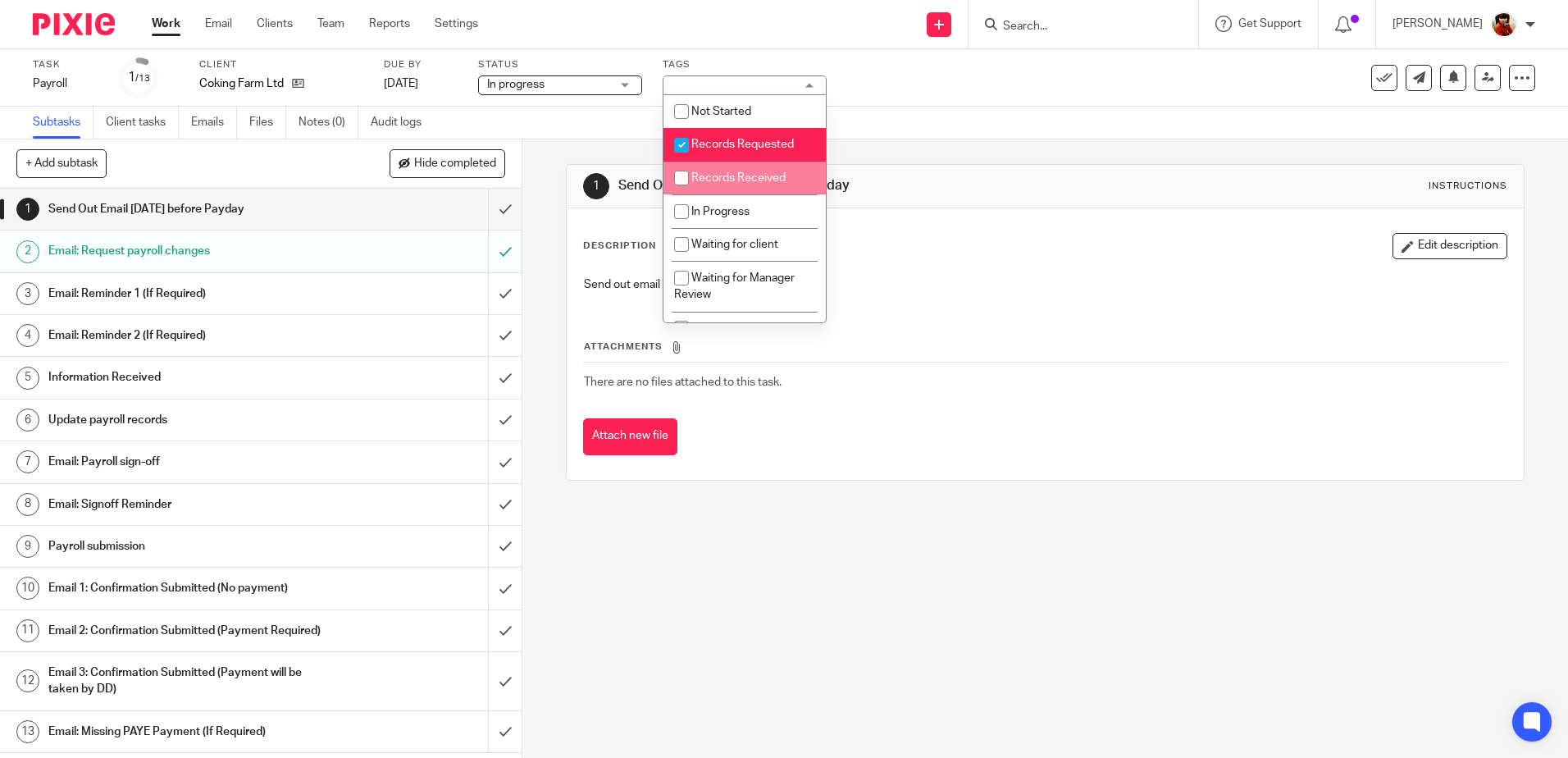
click at [685, 180] on input "checkbox" at bounding box center [681, 178] width 32 height 32
checkbox input "true"
click at [693, 144] on input "checkbox" at bounding box center [681, 146] width 32 height 32
checkbox input "false"
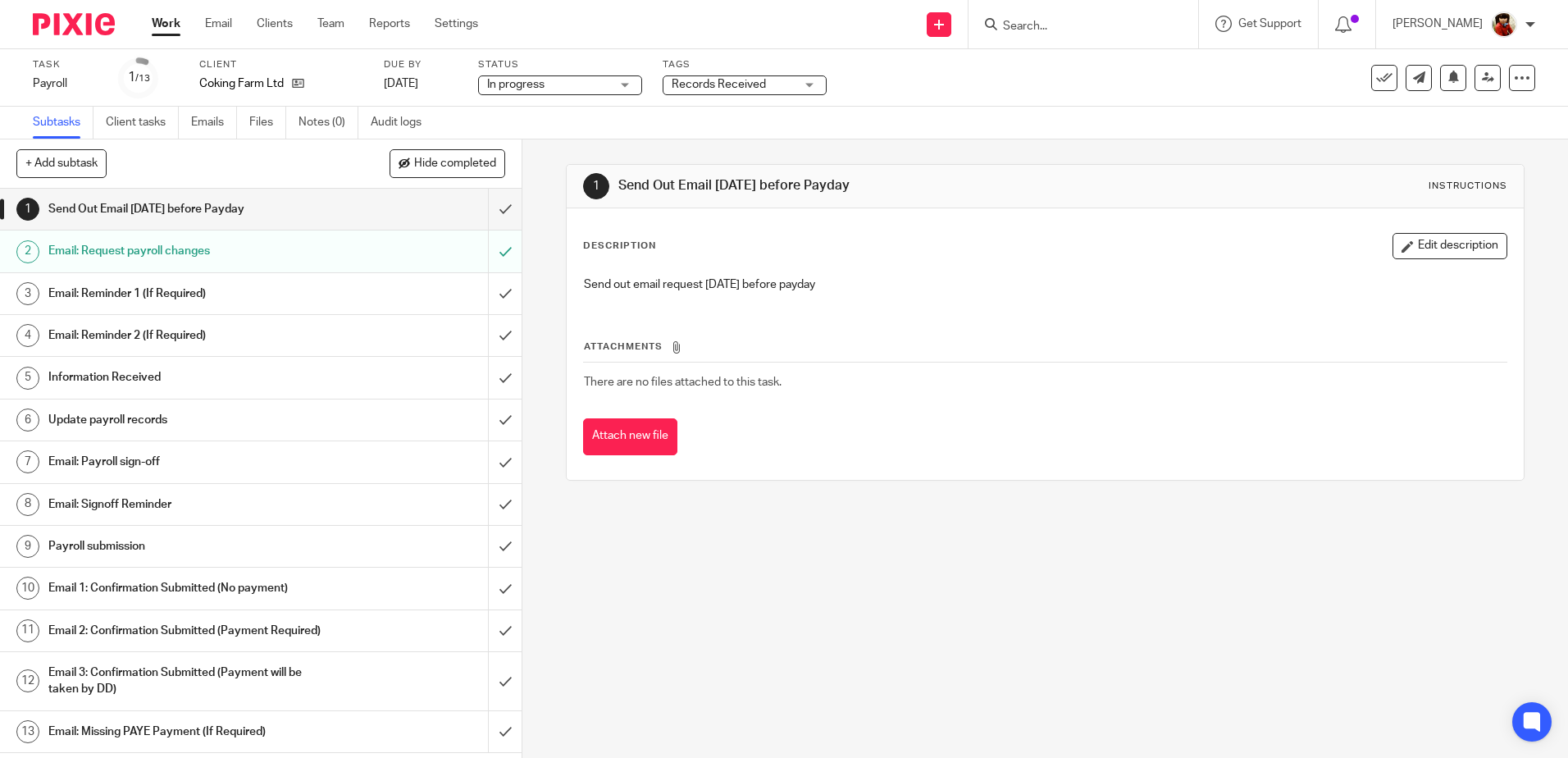
click at [956, 73] on div "Task Payroll Save Payroll 1 /13 Client Coking Farm Ltd Due by 29 Aug 2025 Statu…" at bounding box center [658, 78] width 1252 height 39
click at [174, 22] on link "Work" at bounding box center [165, 24] width 29 height 17
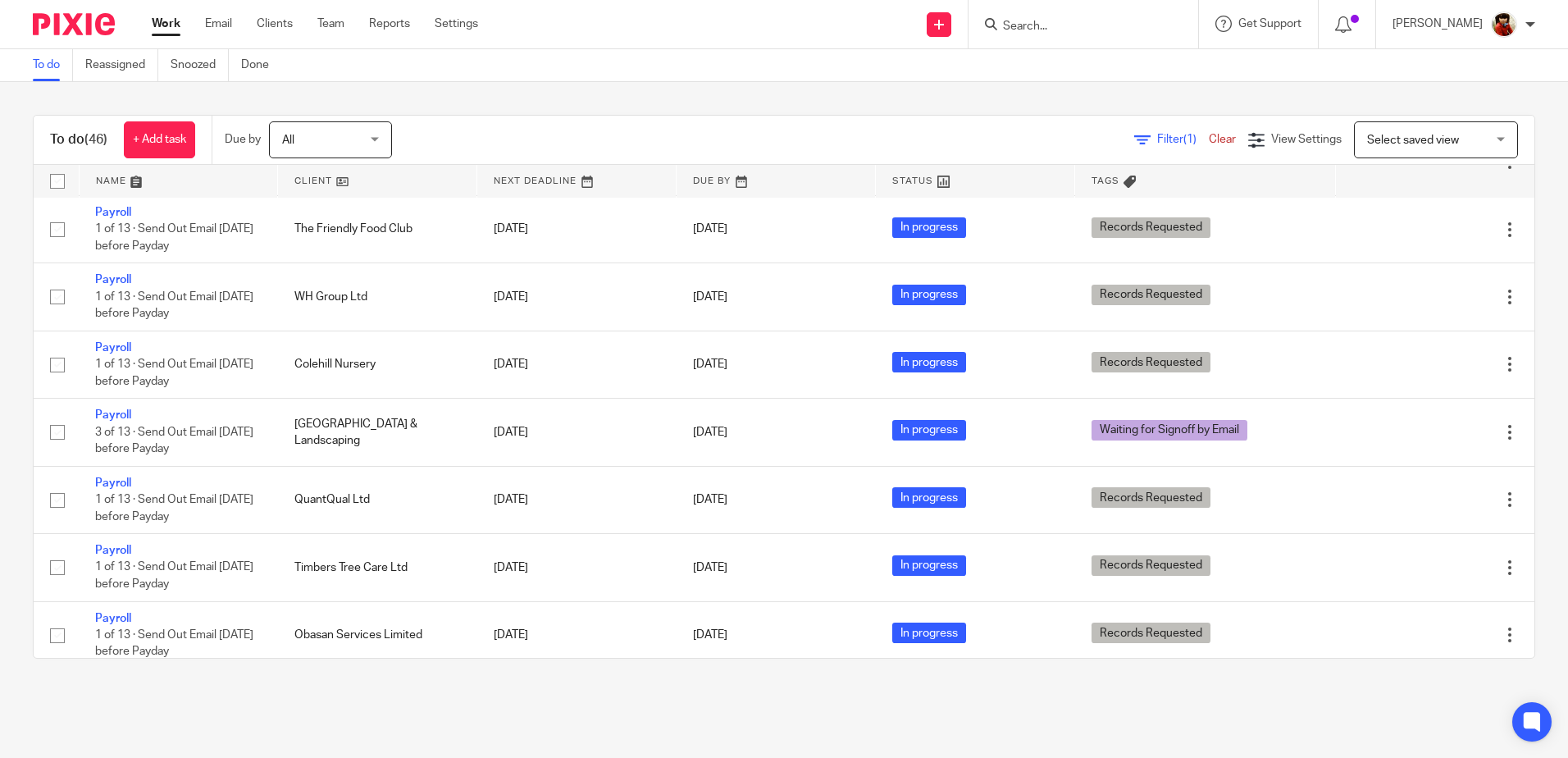
scroll to position [1578, 0]
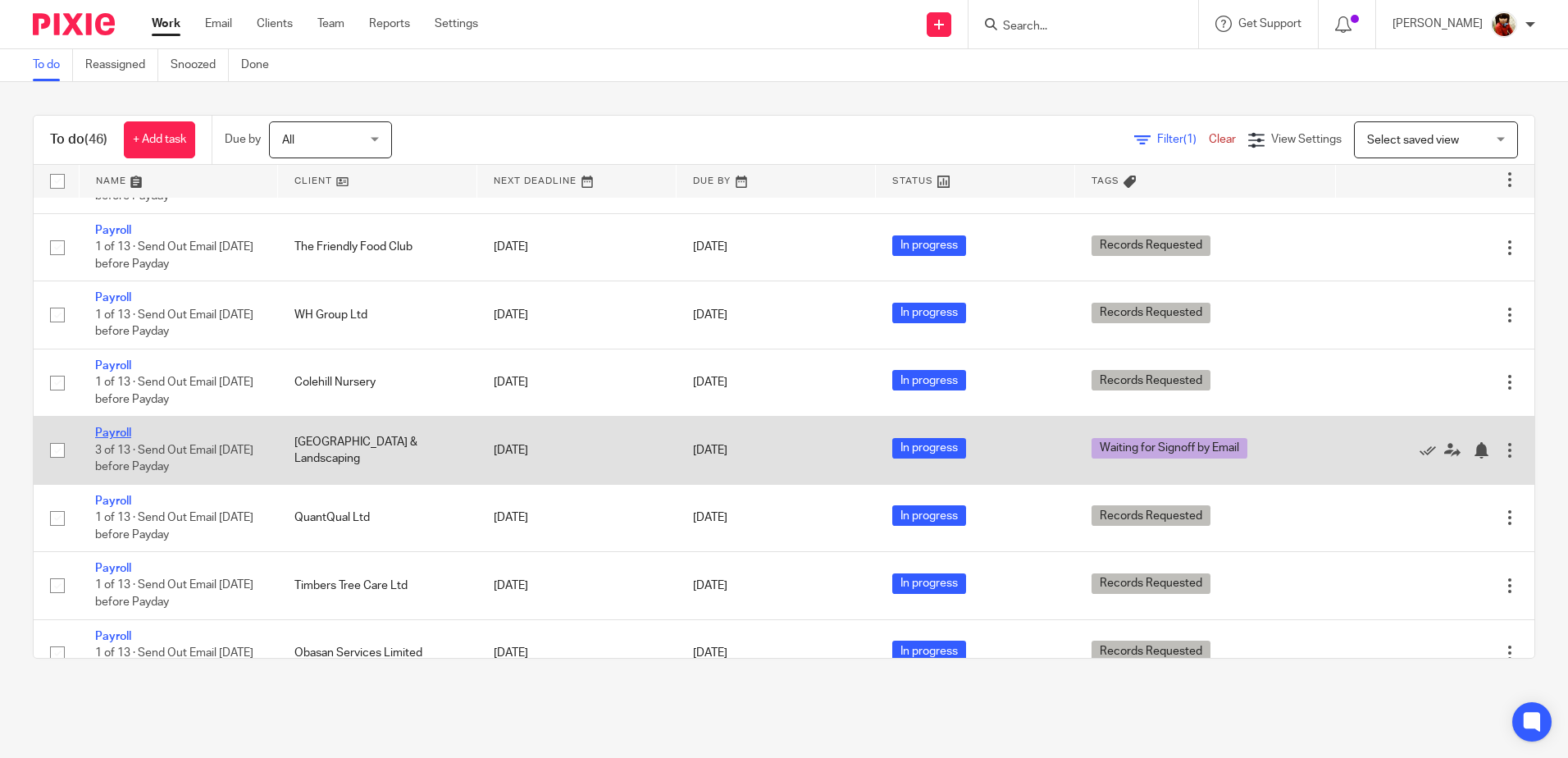
click at [116, 439] on link "Payroll" at bounding box center [112, 433] width 36 height 11
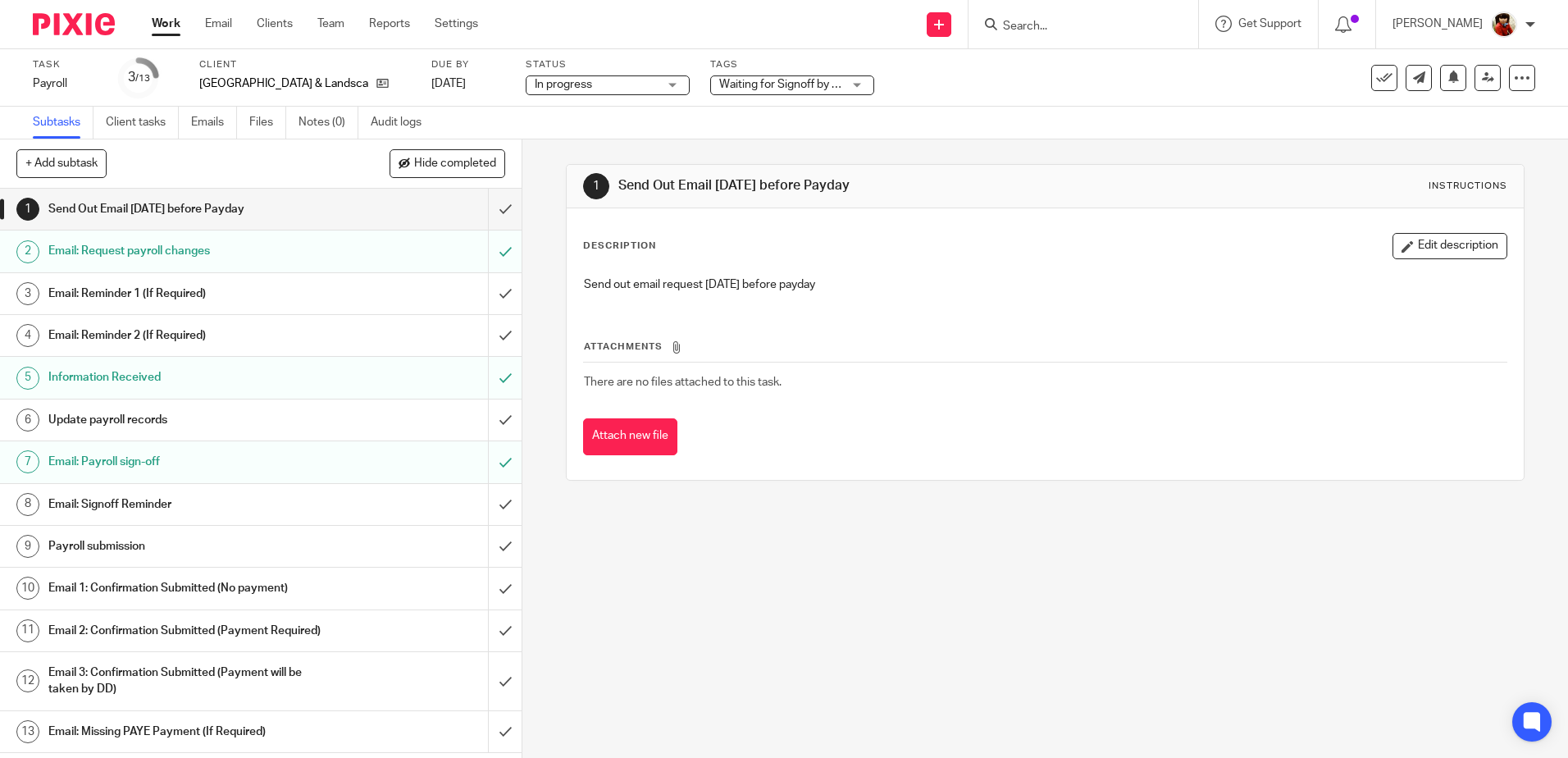
click at [791, 78] on span "Waiting for Signoff by Email" at bounding box center [781, 85] width 123 height 18
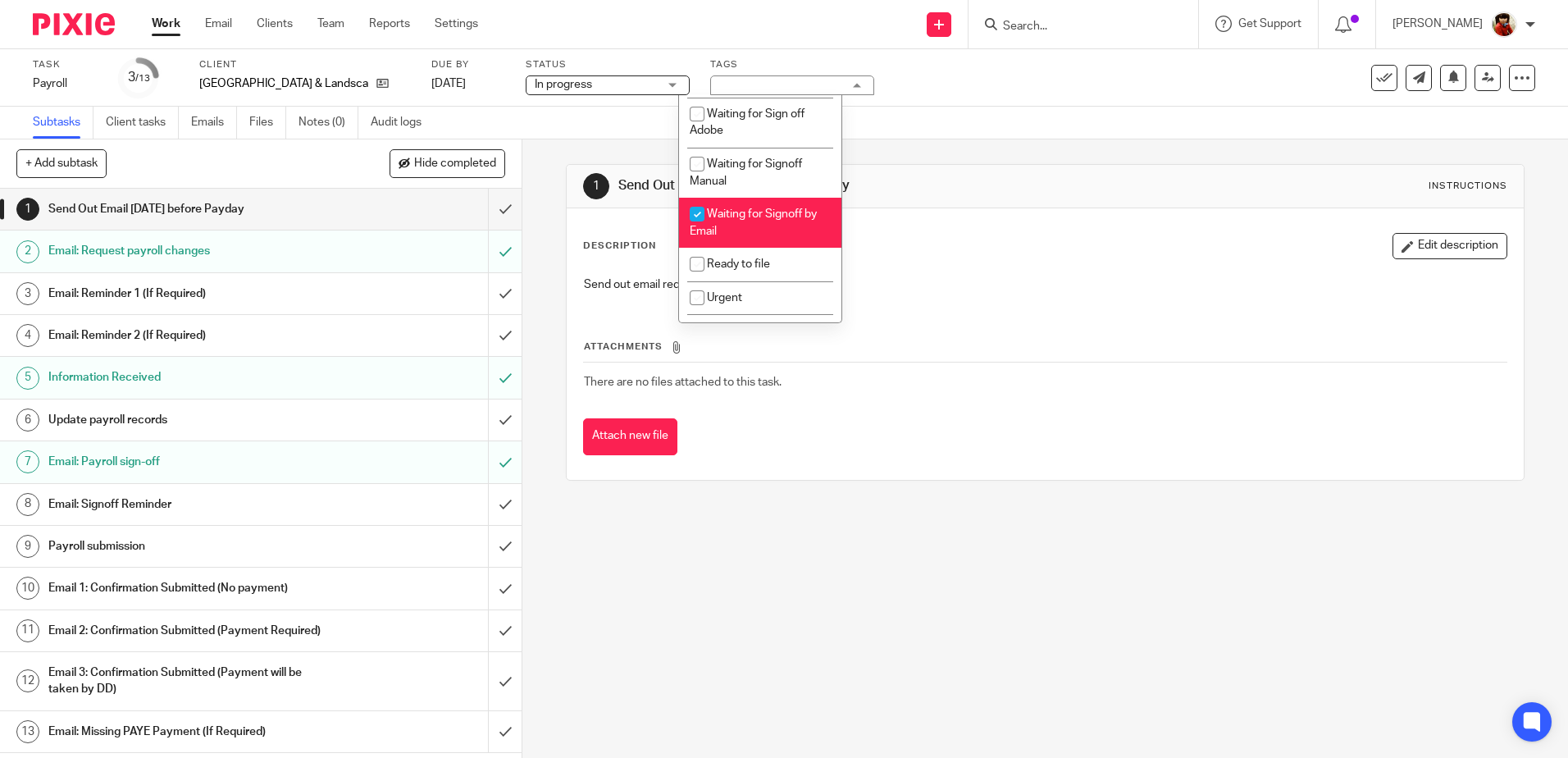
scroll to position [286, 0]
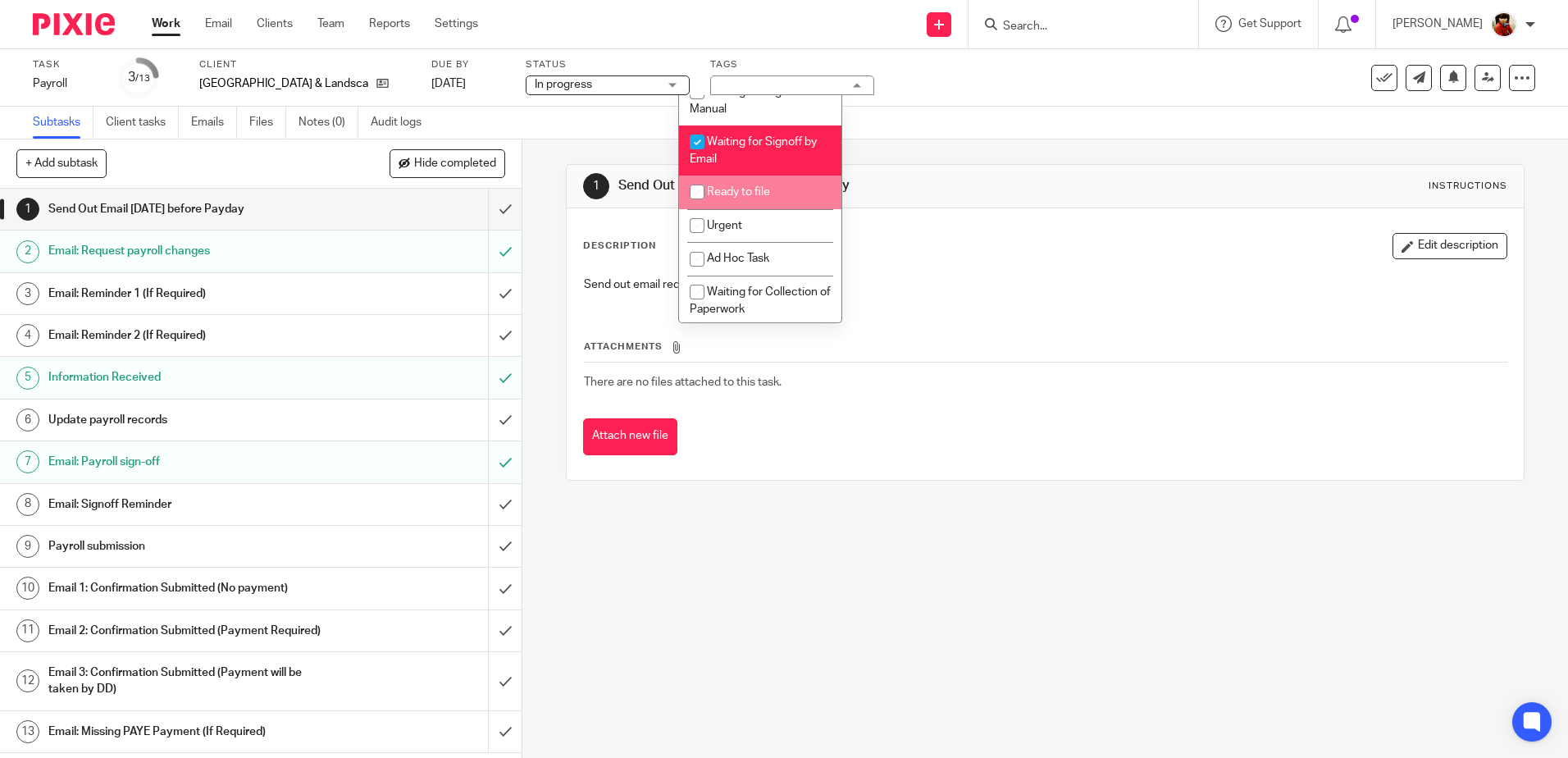
click at [699, 195] on input "checkbox" at bounding box center [697, 192] width 32 height 32
checkbox input "true"
click at [699, 144] on input "checkbox" at bounding box center [697, 142] width 32 height 32
checkbox input "false"
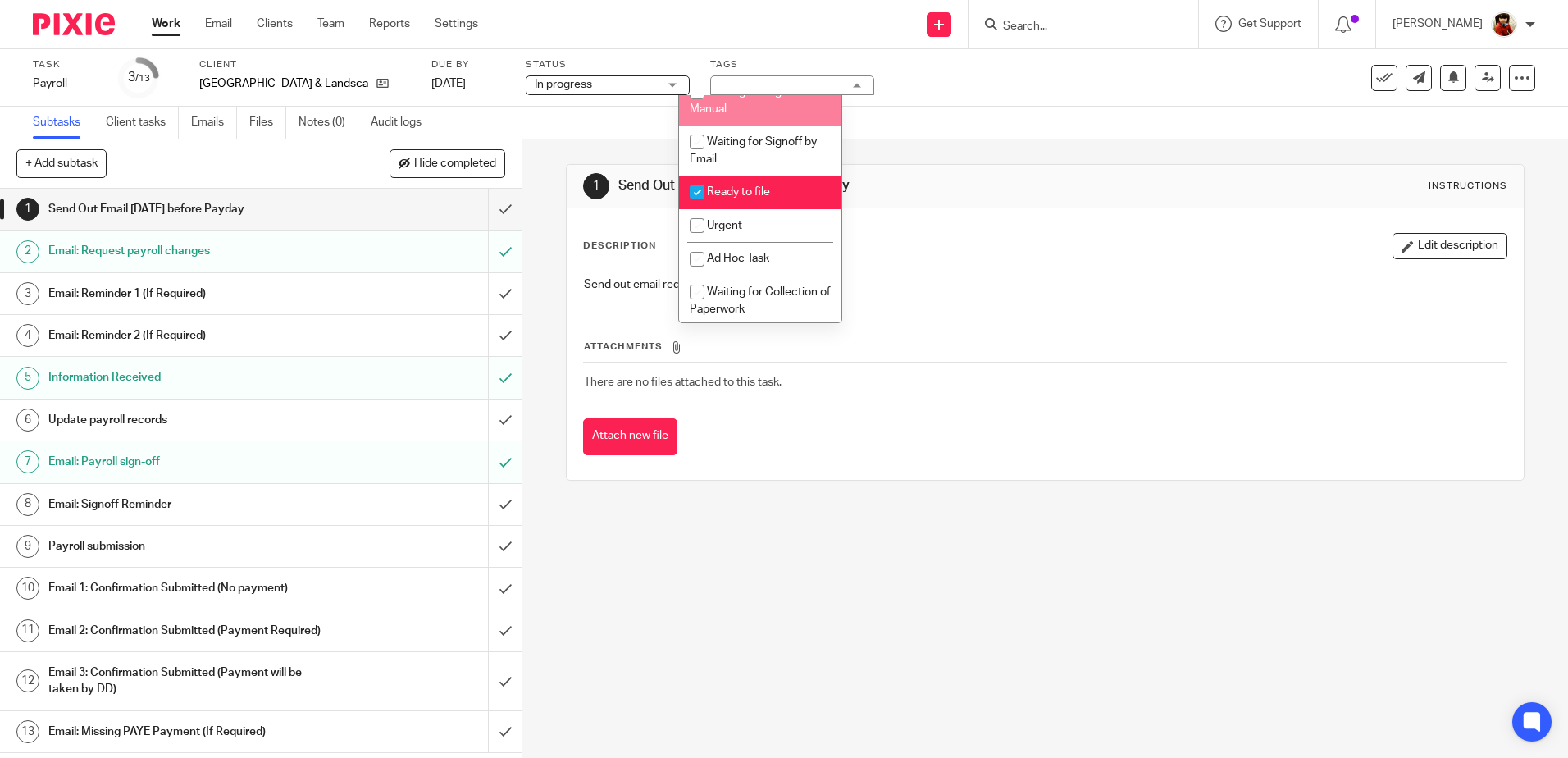
click at [963, 88] on div "Task Payroll Save Payroll 3 /13 Client Pinehill Building & Landscaping Due by […" at bounding box center [658, 78] width 1252 height 39
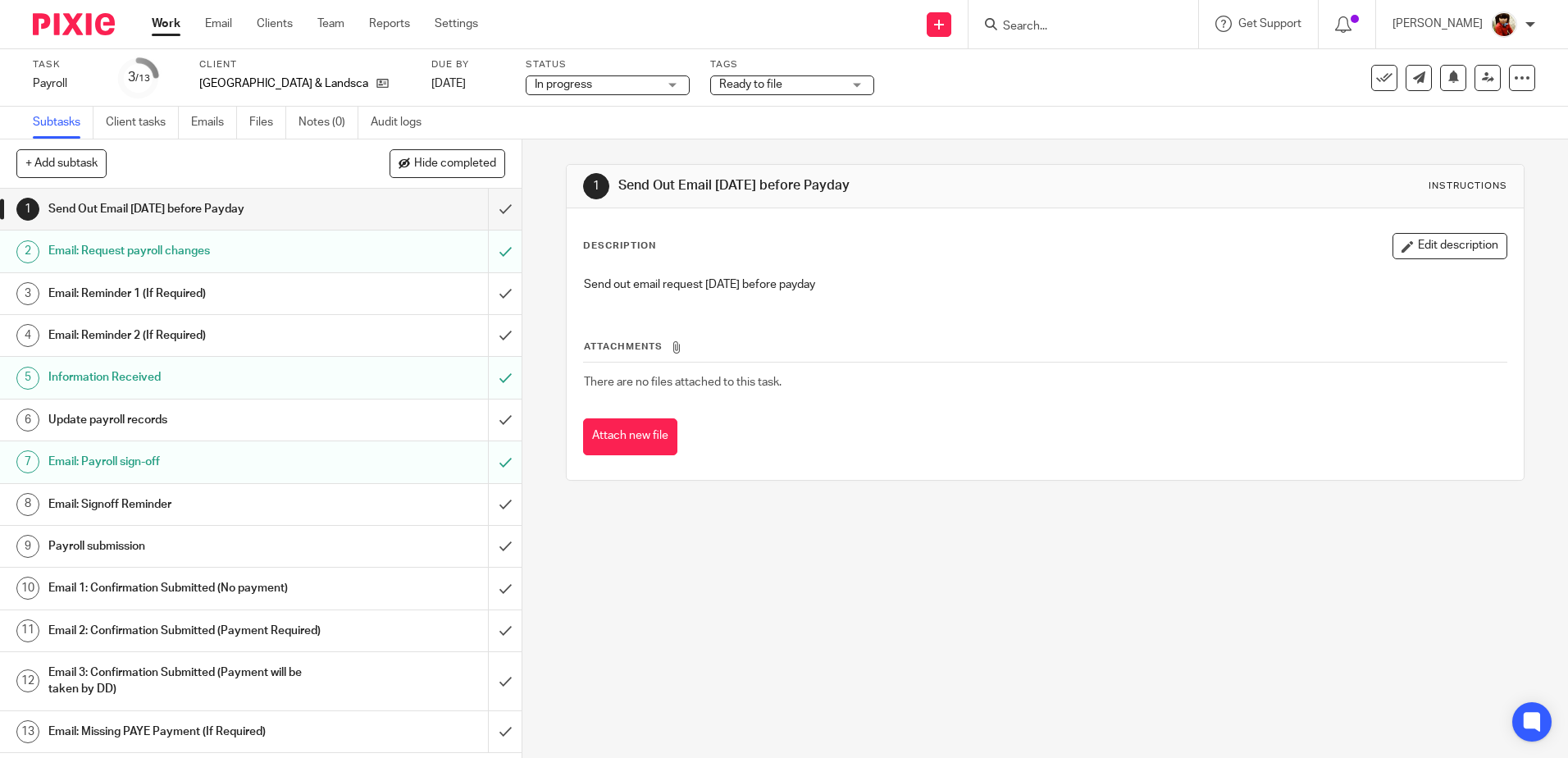
click at [164, 23] on link "Work" at bounding box center [165, 24] width 29 height 17
